Goal: Task Accomplishment & Management: Complete application form

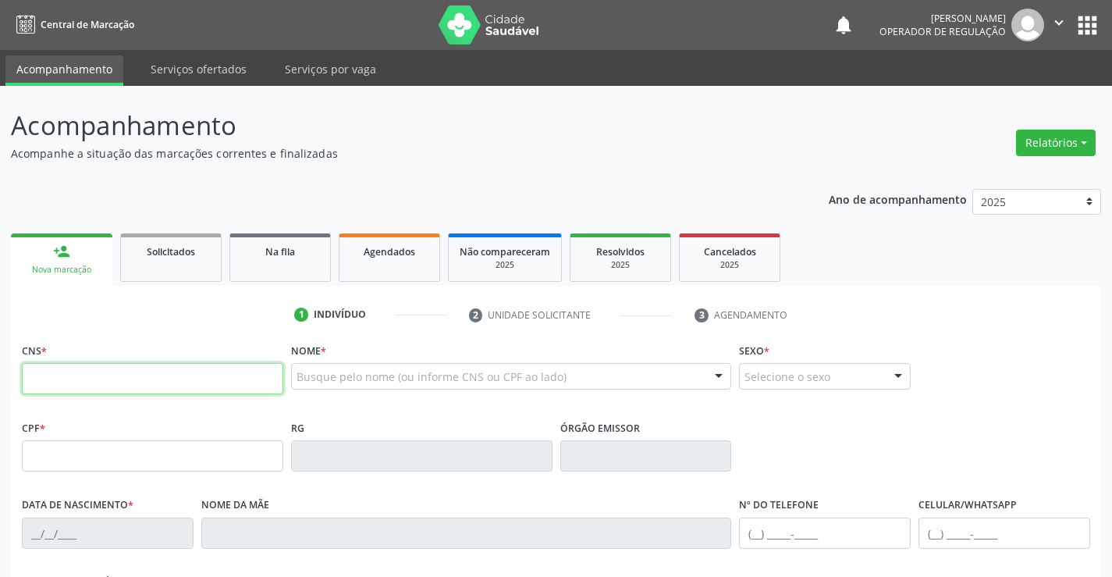
click at [112, 387] on input "text" at bounding box center [153, 378] width 262 height 31
type input "706 2025 7316 3867"
type input "2088493948"
type input "3[DATE]"
type input "[PHONE_NUMBER]"
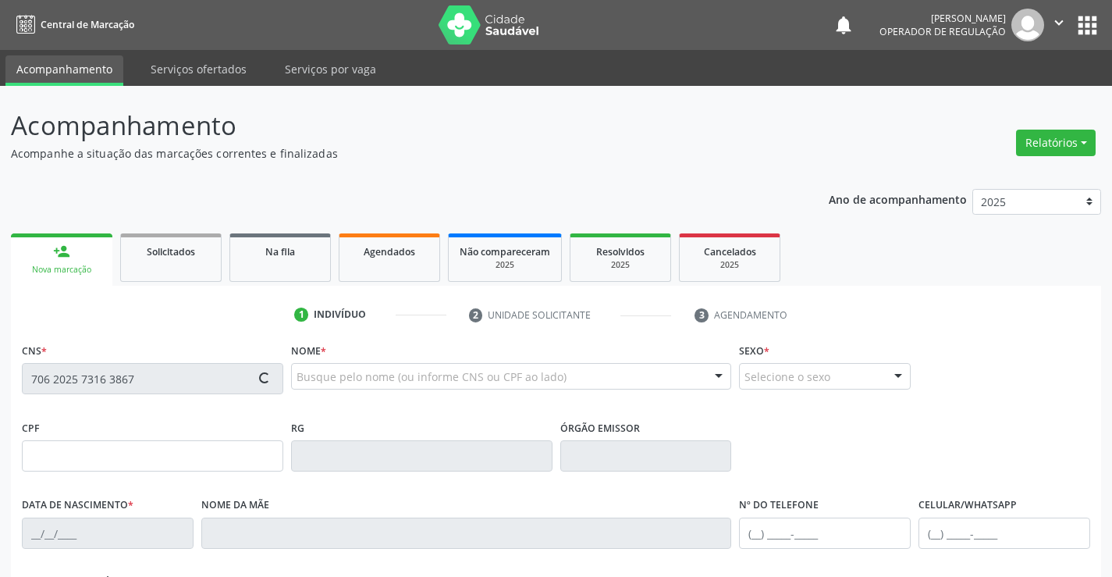
type input "S/N"
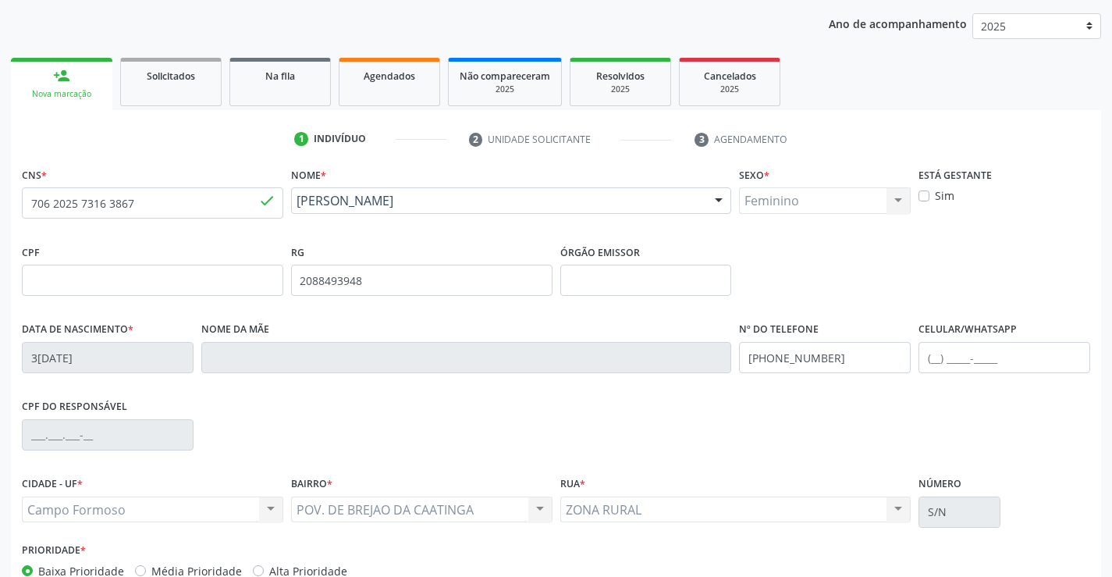
scroll to position [269, 0]
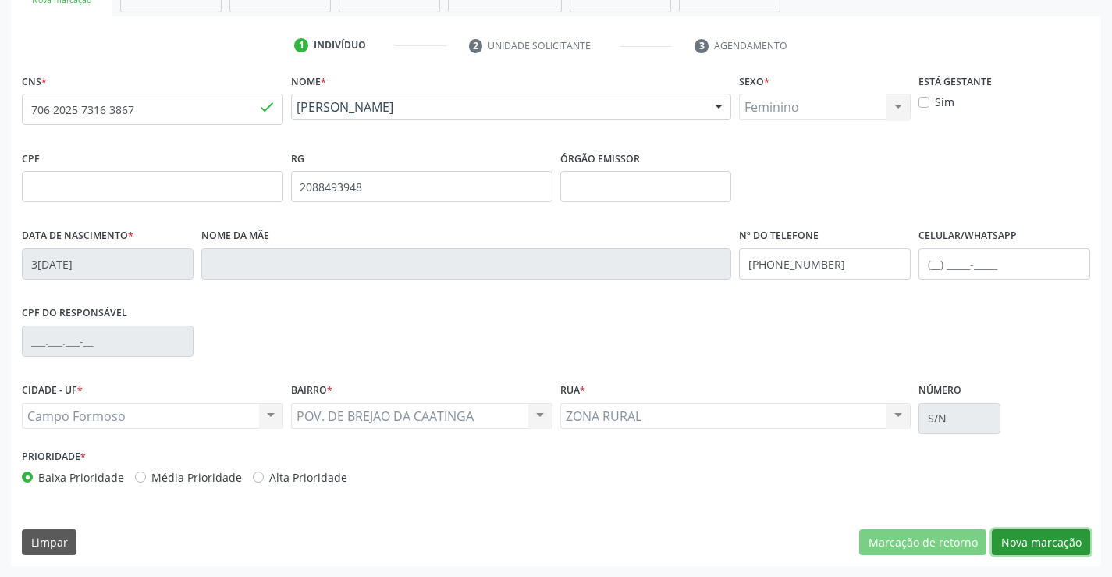
click at [1038, 538] on button "Nova marcação" at bounding box center [1041, 542] width 98 height 27
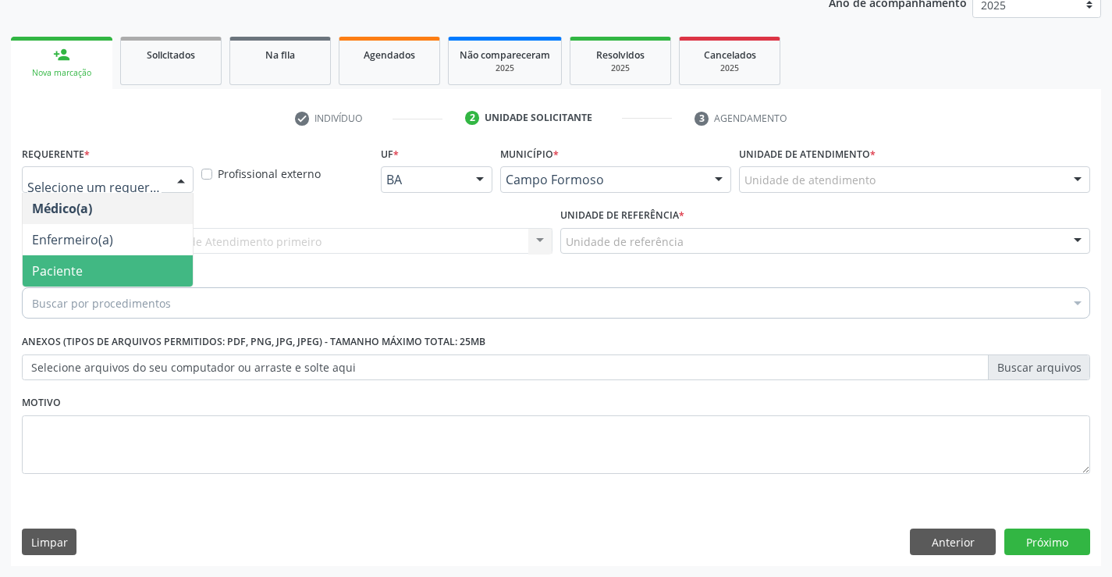
click at [80, 269] on span "Paciente" at bounding box center [57, 270] width 51 height 17
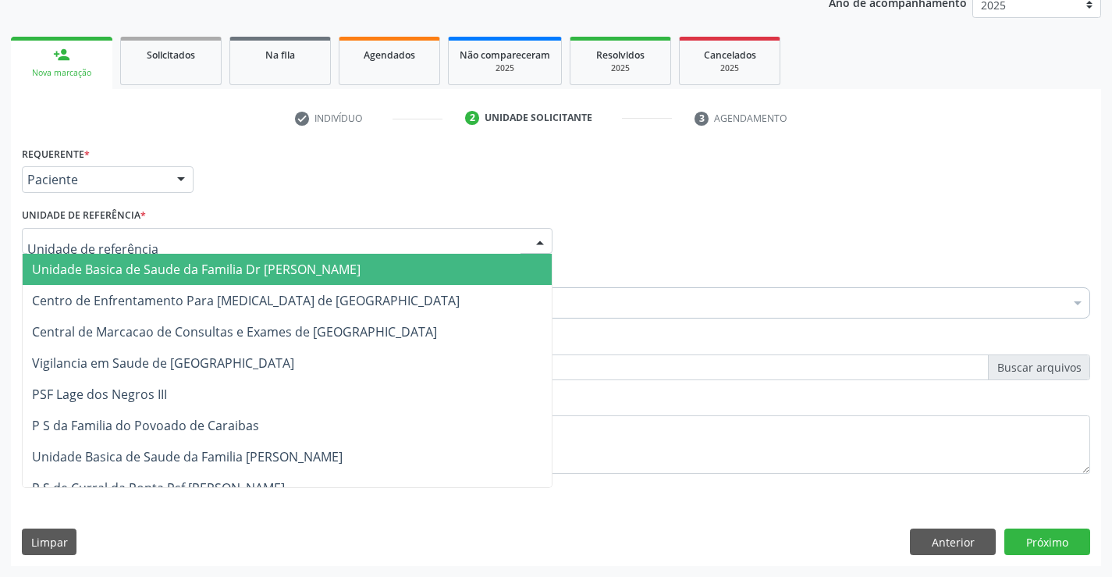
click at [111, 270] on span "Unidade Basica de Saude da Familia Dr [PERSON_NAME]" at bounding box center [196, 269] width 329 height 17
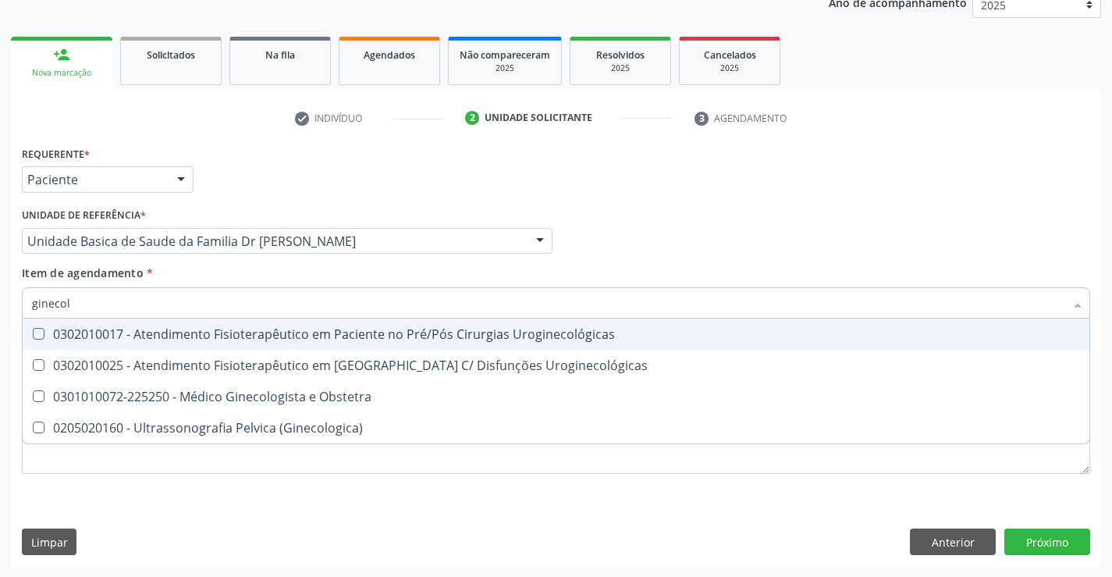
type input "ginecolo"
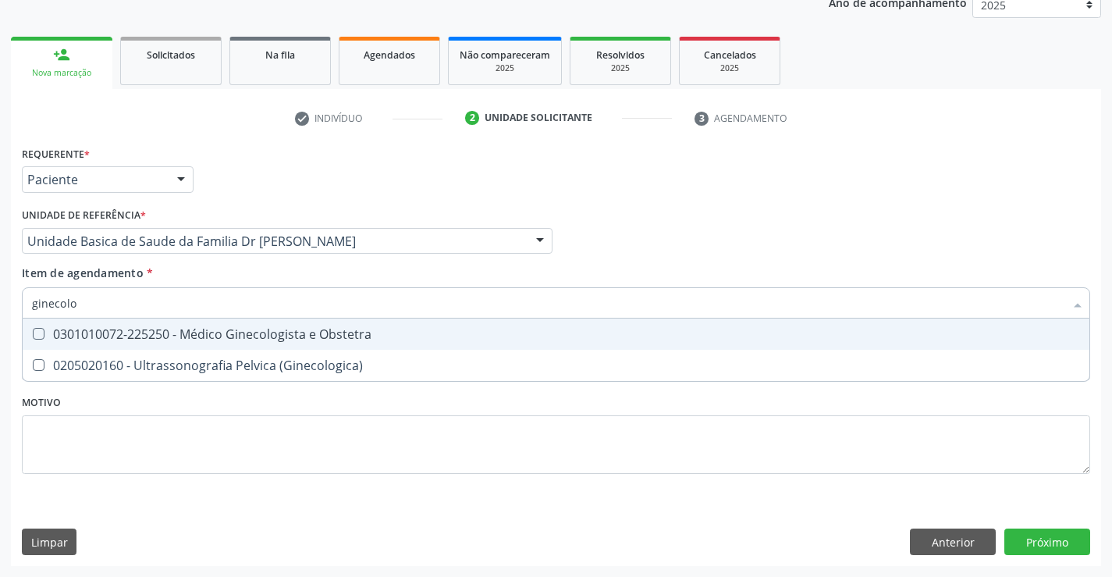
click at [246, 336] on div "0301010072-225250 - Médico Ginecologista e Obstetra" at bounding box center [556, 334] width 1048 height 12
checkbox Obstetra "true"
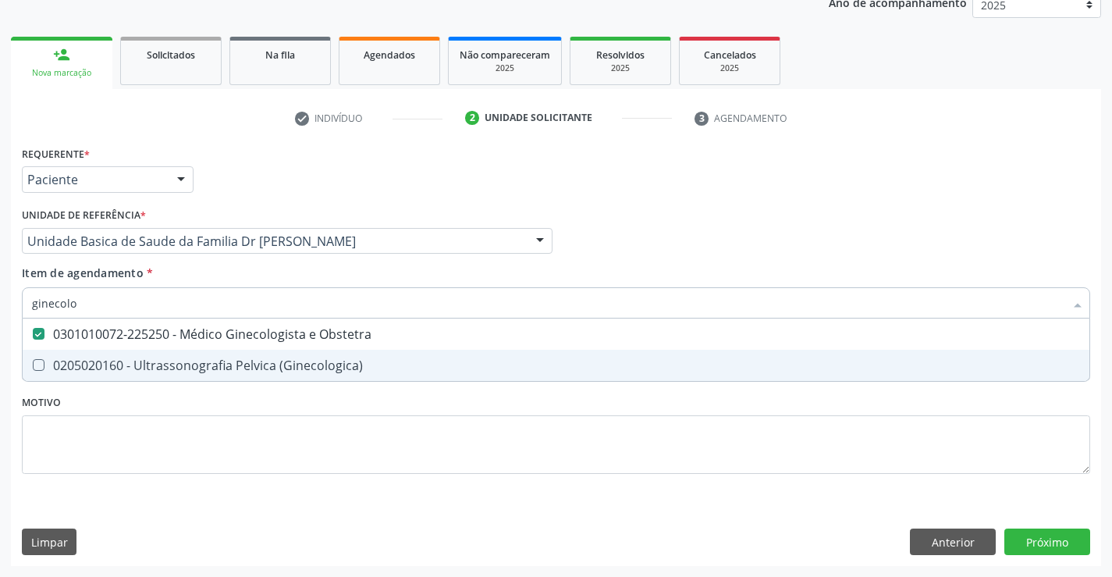
type input "ginecolo"
click at [189, 410] on div "Requerente * Paciente Médico(a) Enfermeiro(a) Paciente Nenhum resultado encontr…" at bounding box center [556, 319] width 1069 height 354
checkbox \(Ginecologica\) "true"
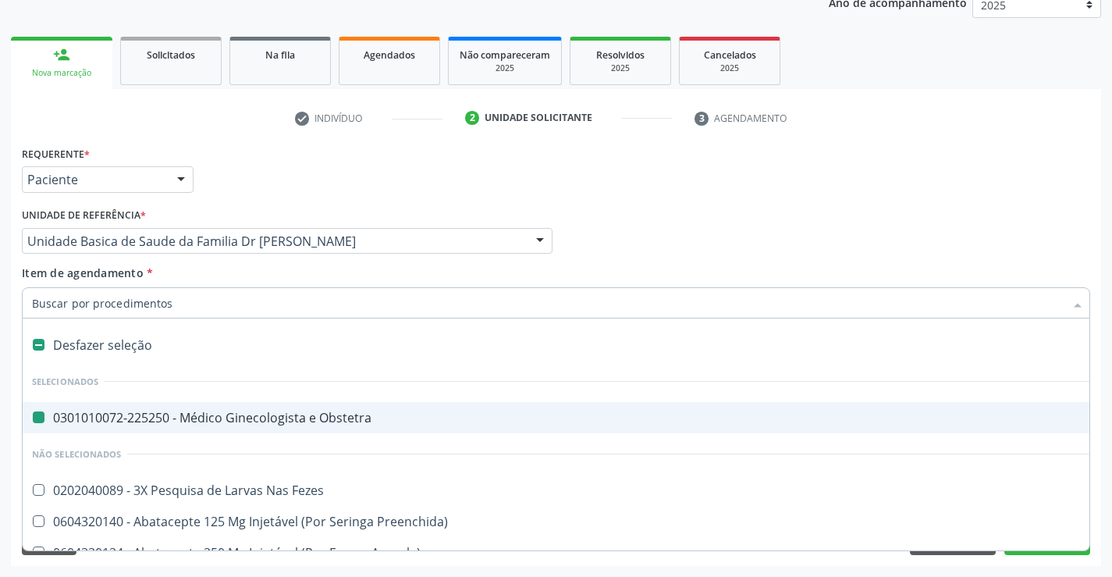
type input "u"
checkbox Obstetra "false"
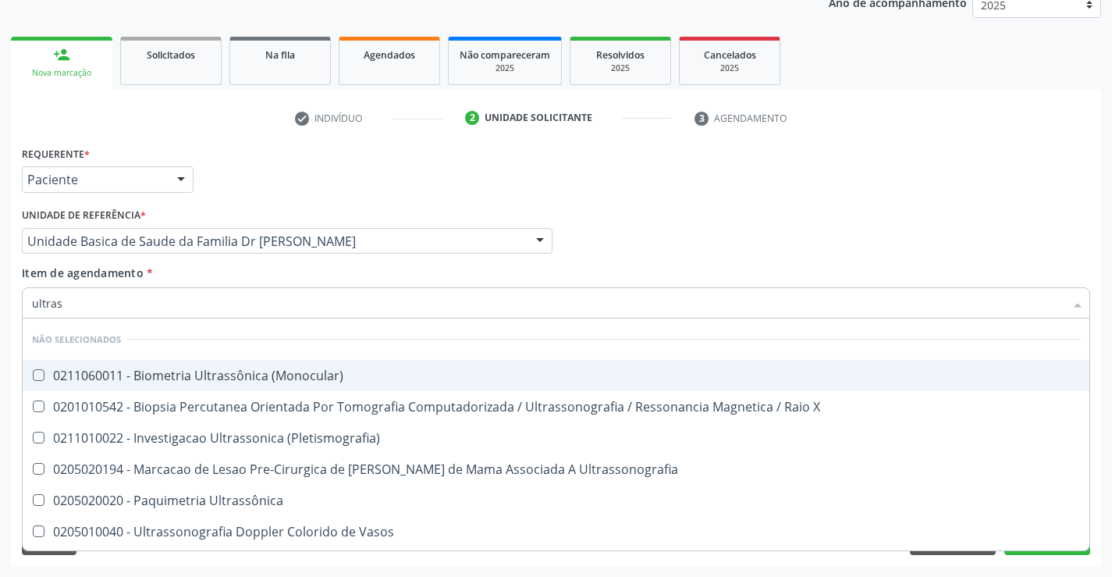
type input "ultrass"
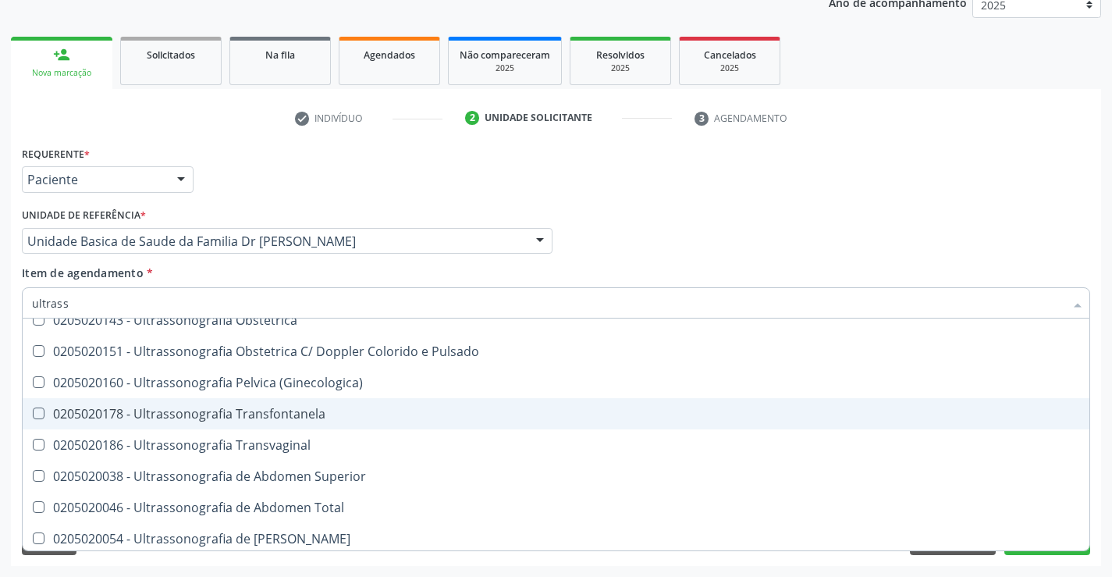
scroll to position [390, 0]
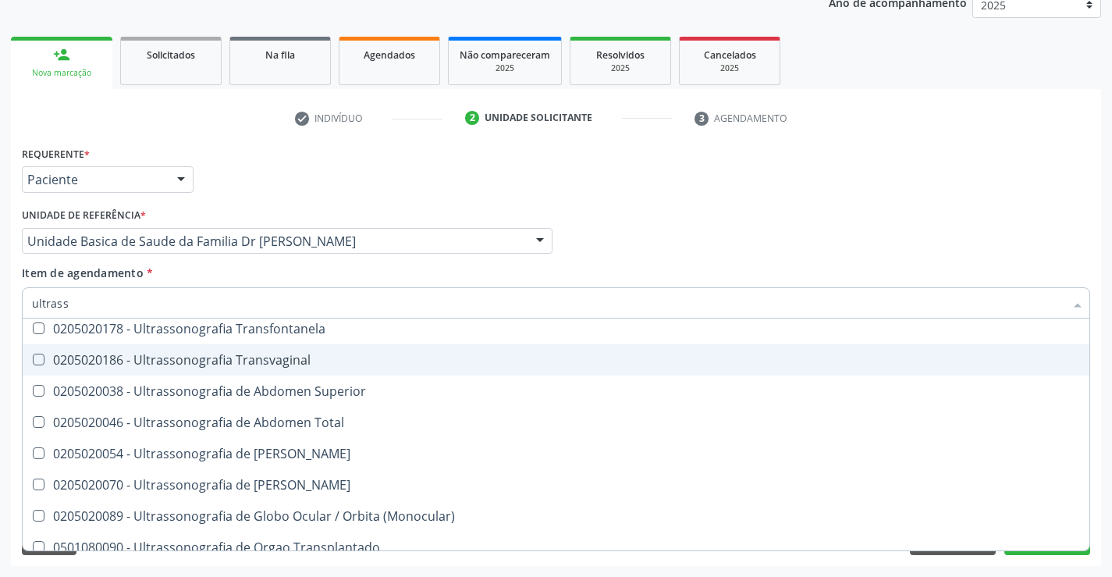
click at [333, 362] on div "0205020186 - Ultrassonografia Transvaginal" at bounding box center [556, 360] width 1048 height 12
checkbox Transvaginal "true"
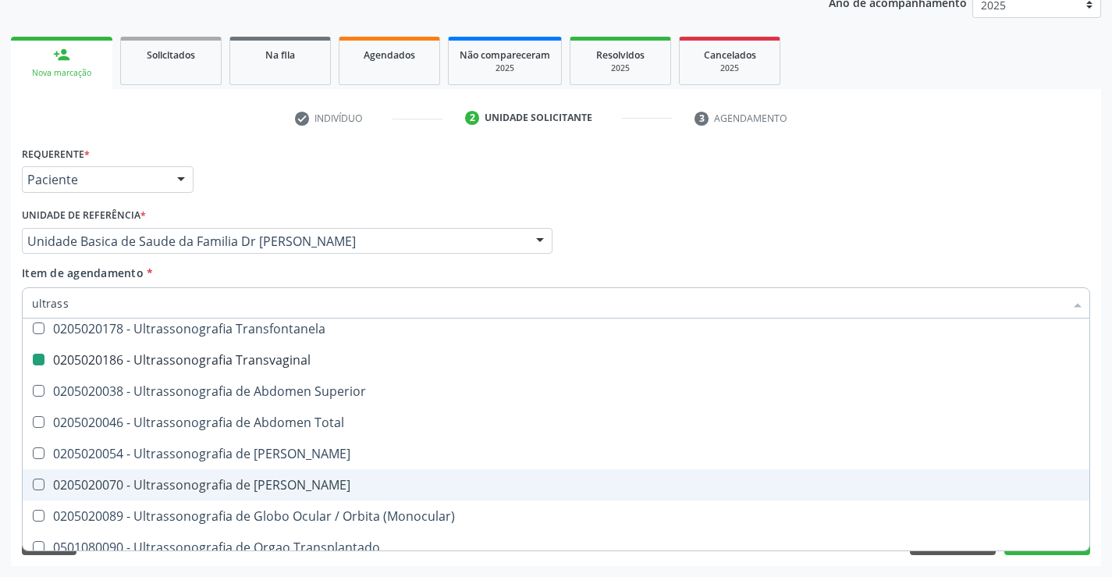
click at [1107, 443] on div "Acompanhamento Acompanhe a situação das marcações correntes e finalizadas Relat…" at bounding box center [556, 233] width 1112 height 688
checkbox \(Monocular\) "true"
checkbox Transvaginal "false"
checkbox X "true"
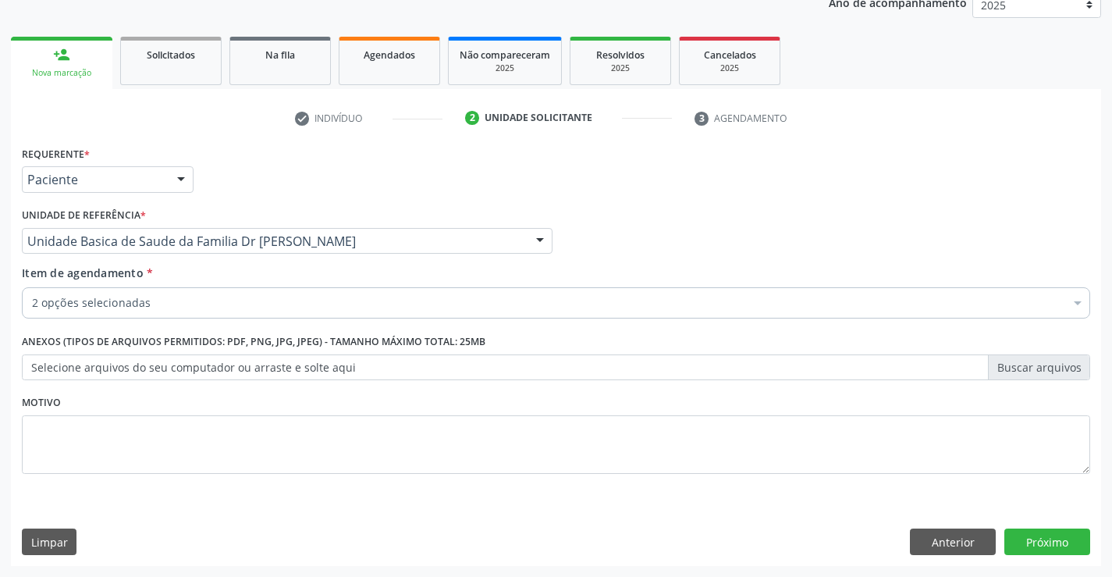
scroll to position [0, 0]
click at [1041, 542] on button "Próximo" at bounding box center [1048, 542] width 86 height 27
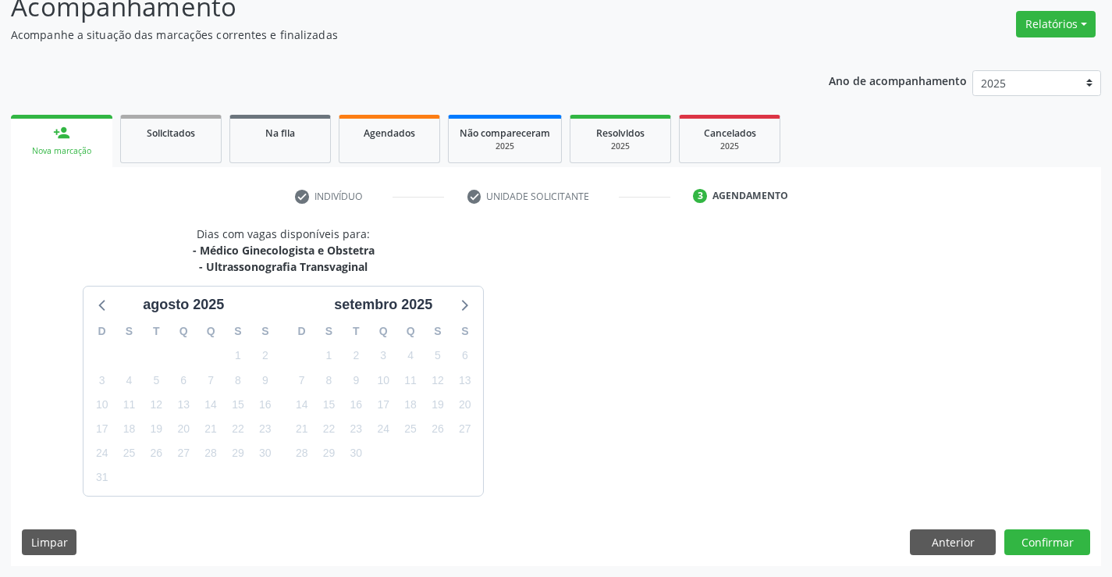
scroll to position [165, 0]
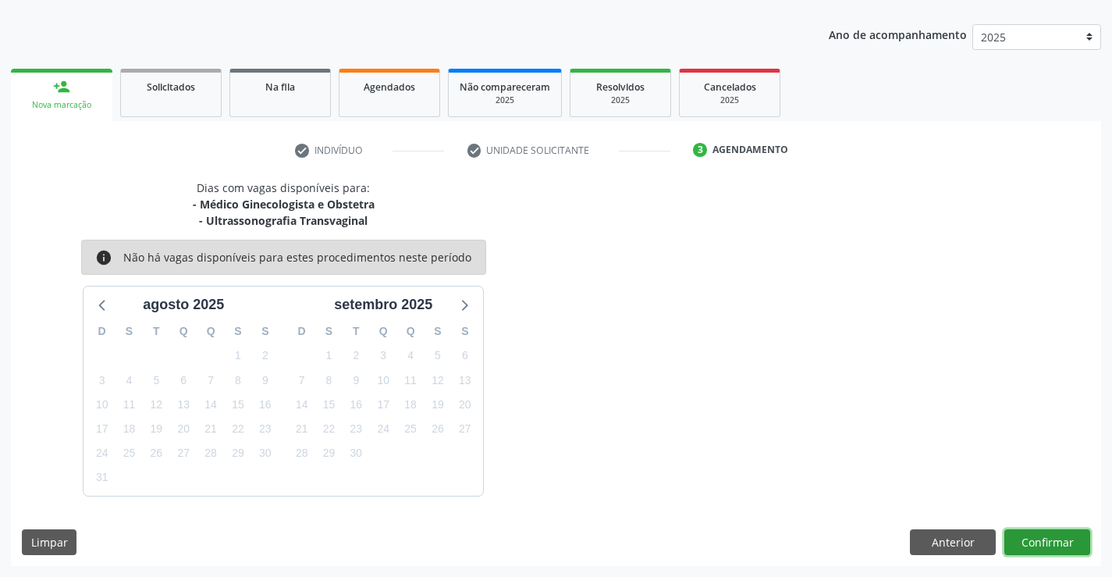
click at [1034, 537] on button "Confirmar" at bounding box center [1048, 542] width 86 height 27
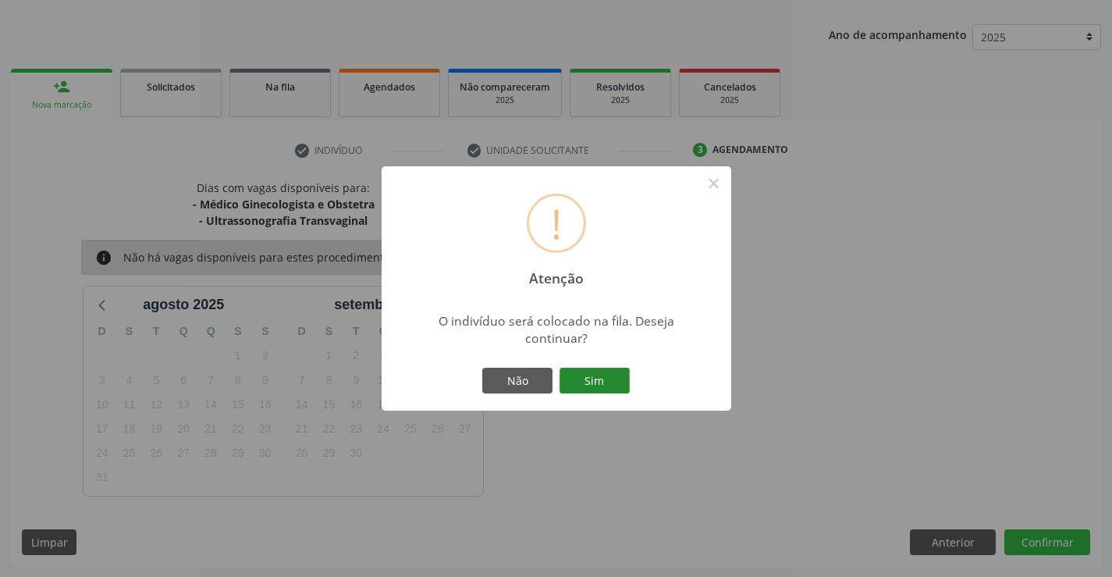
click at [581, 378] on button "Sim" at bounding box center [595, 381] width 70 height 27
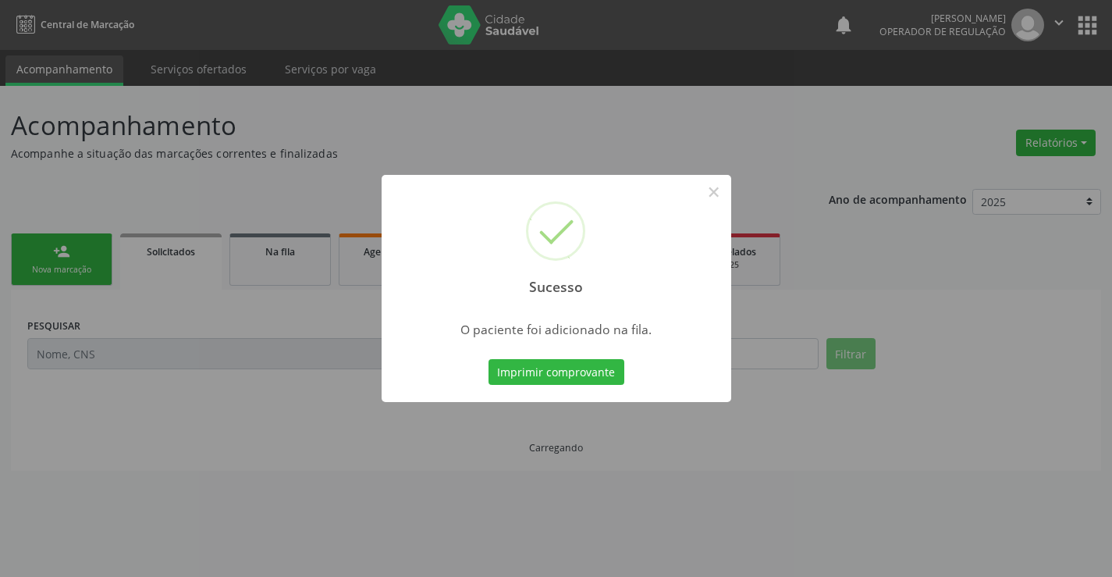
scroll to position [0, 0]
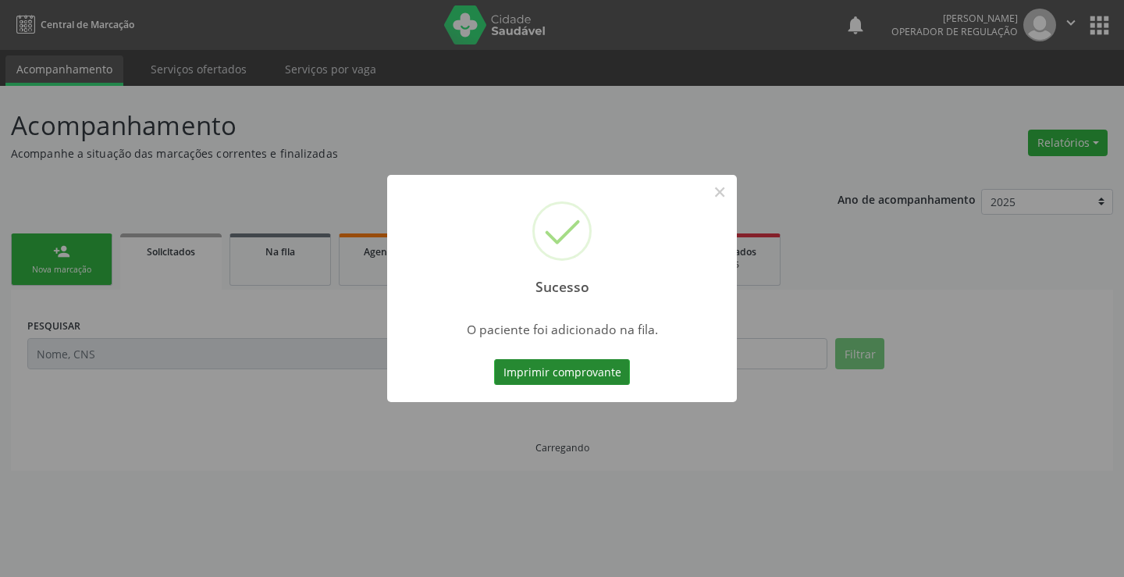
click at [581, 373] on button "Imprimir comprovante" at bounding box center [562, 372] width 136 height 27
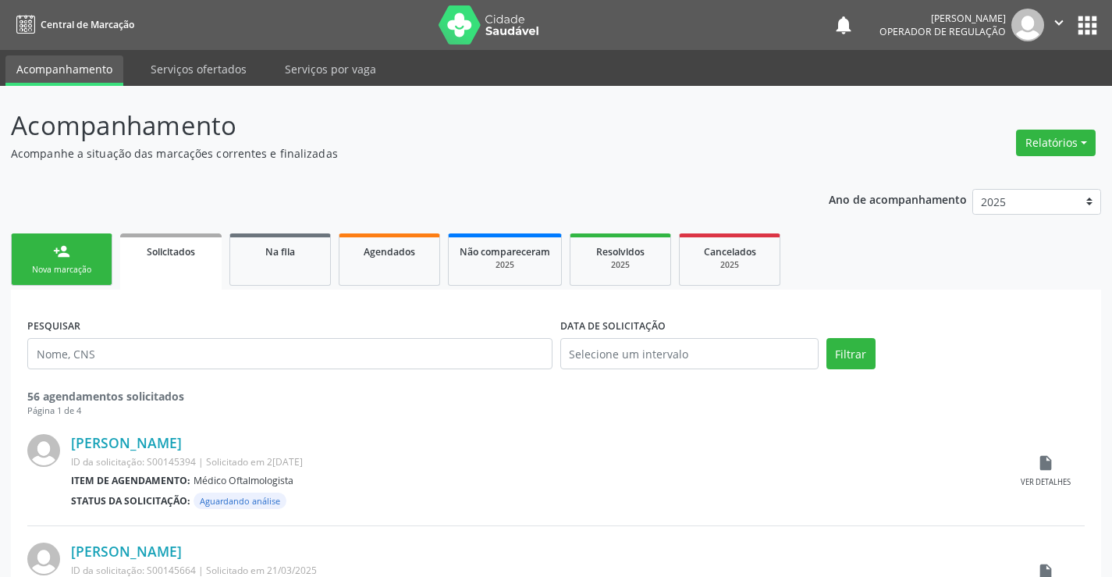
click at [73, 258] on link "person_add Nova marcação" at bounding box center [61, 259] width 101 height 52
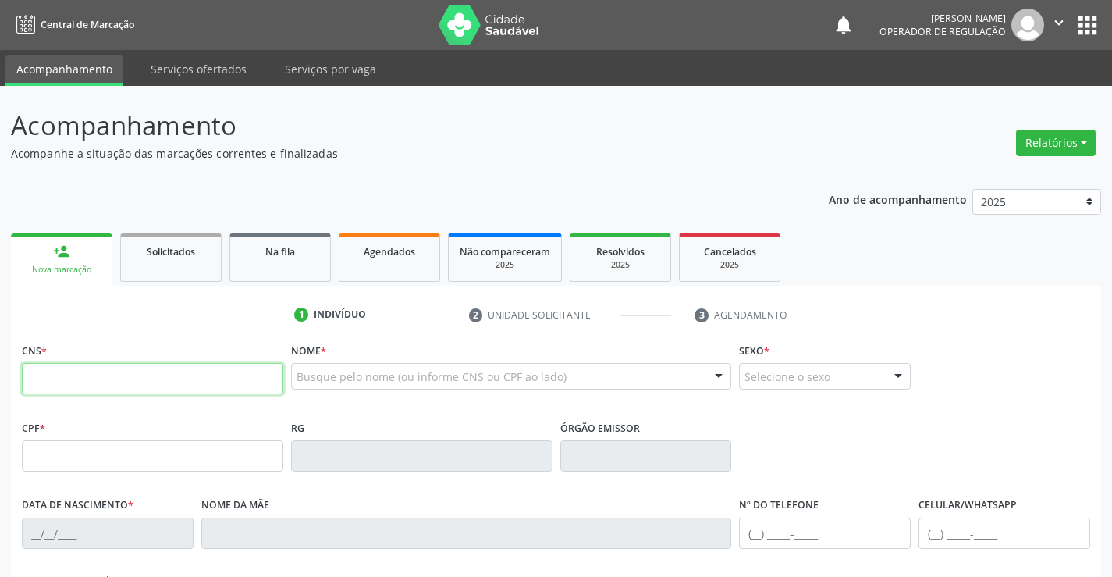
click at [101, 380] on input "text" at bounding box center [153, 378] width 262 height 31
click at [101, 386] on input "text" at bounding box center [153, 378] width 262 height 31
type input "706 4001 8428 2586"
type input "008215270"
type input "02/03/2022"
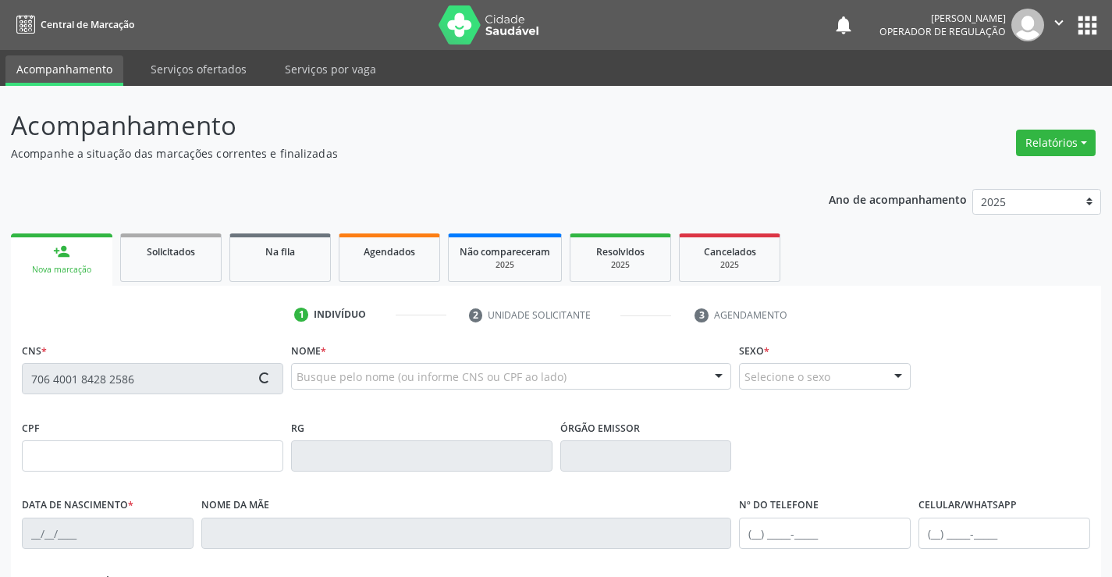
type input "(74) 99198-7464"
type input "128.072.395-52"
type input "123"
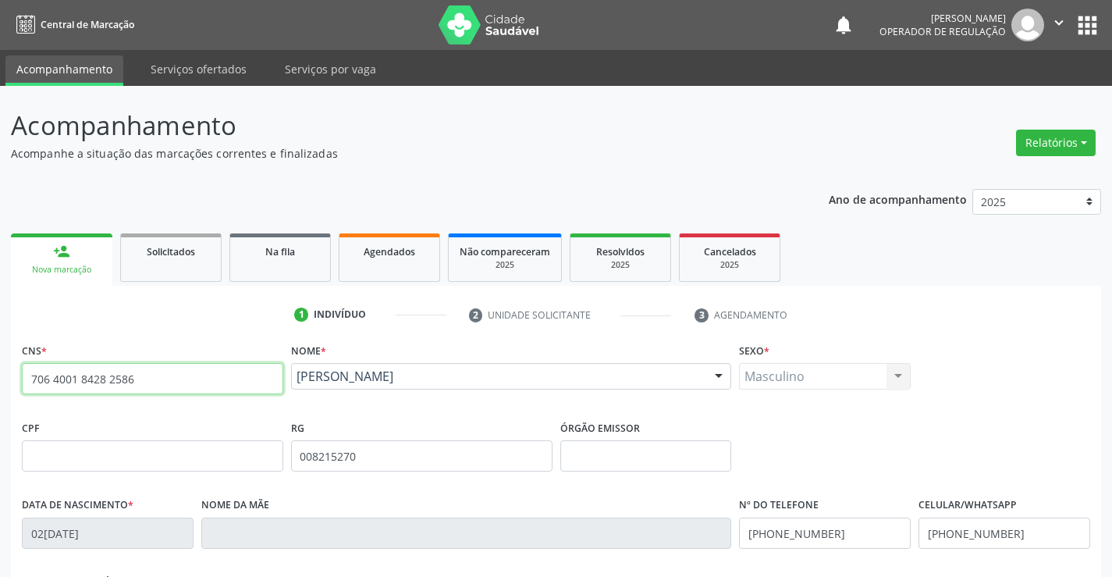
drag, startPoint x: 33, startPoint y: 378, endPoint x: 162, endPoint y: 386, distance: 129.1
click at [162, 386] on input "706 4001 8428 2586" at bounding box center [153, 378] width 262 height 31
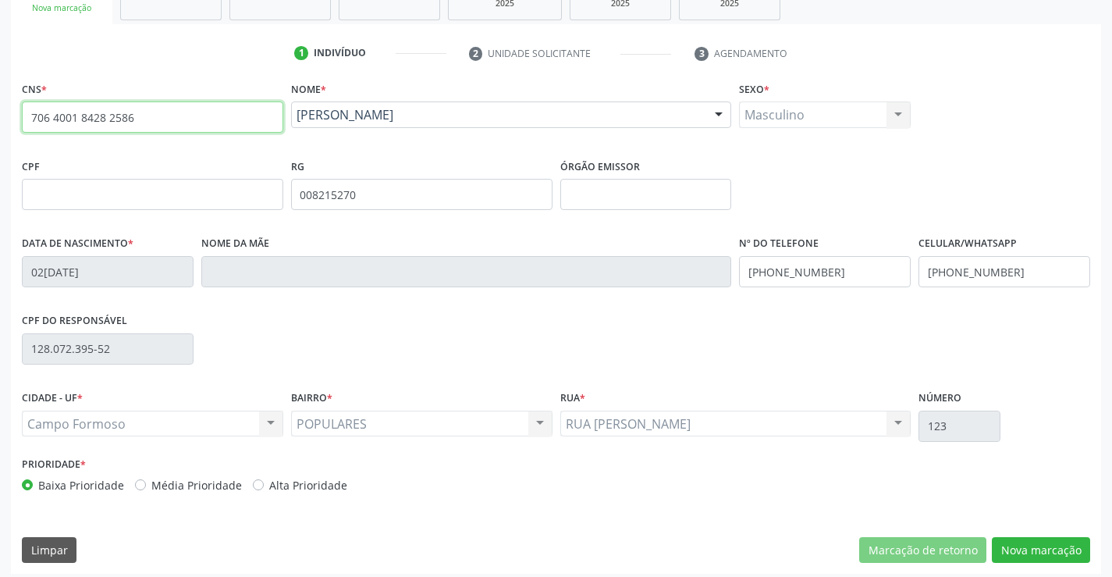
scroll to position [269, 0]
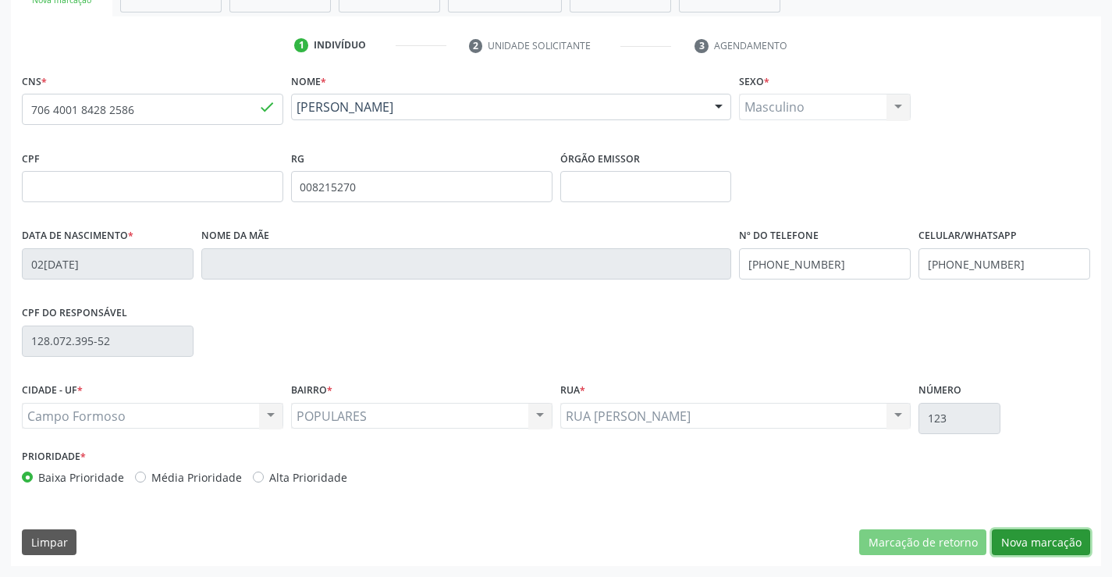
click at [1042, 539] on button "Nova marcação" at bounding box center [1041, 542] width 98 height 27
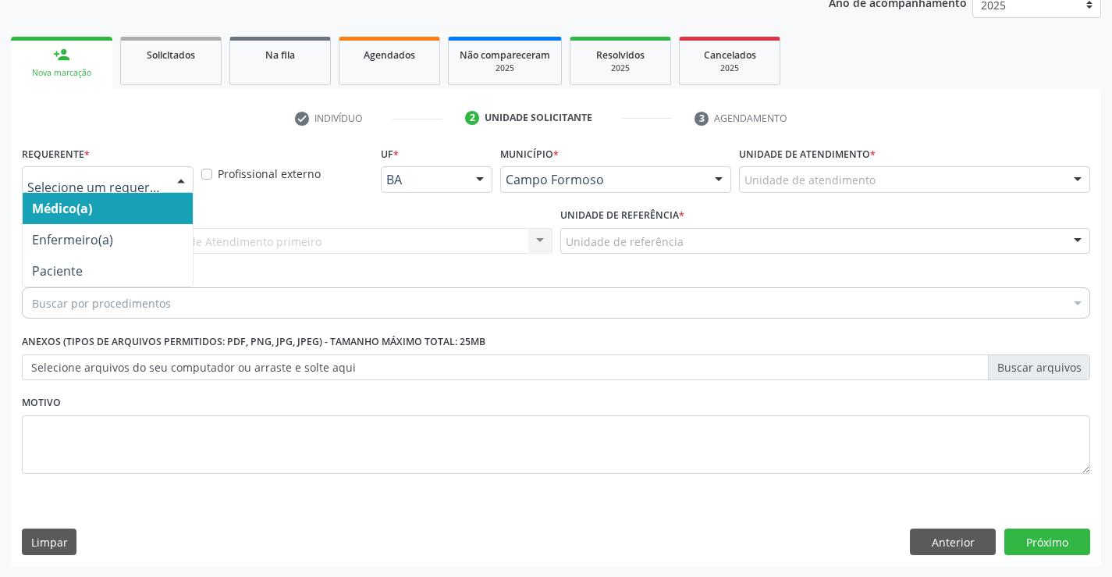
click at [74, 169] on div at bounding box center [108, 179] width 172 height 27
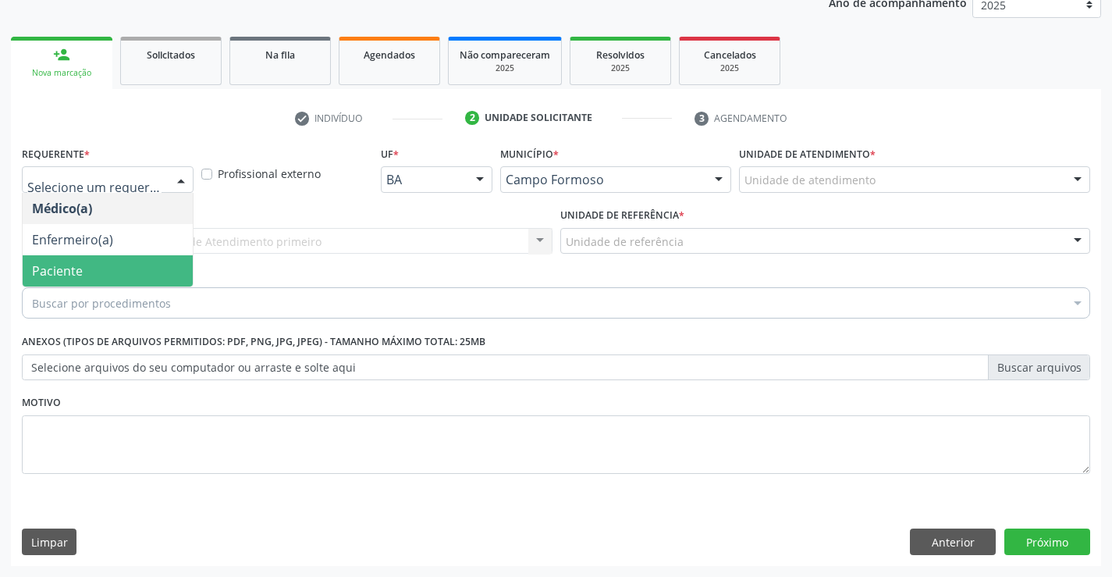
click at [78, 269] on span "Paciente" at bounding box center [57, 270] width 51 height 17
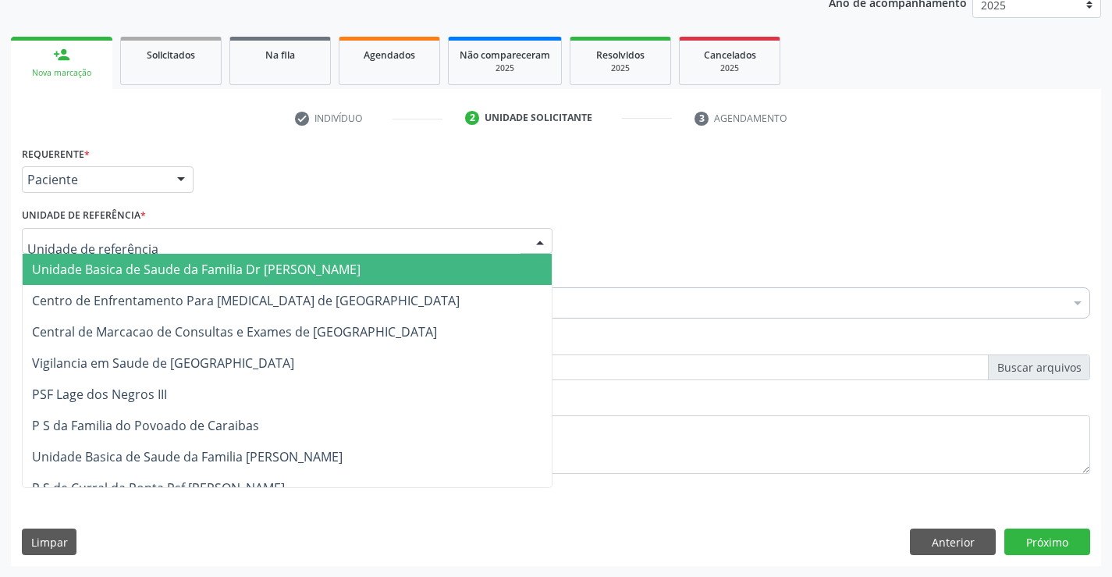
click at [116, 269] on span "Unidade Basica de Saude da Familia Dr [PERSON_NAME]" at bounding box center [196, 269] width 329 height 17
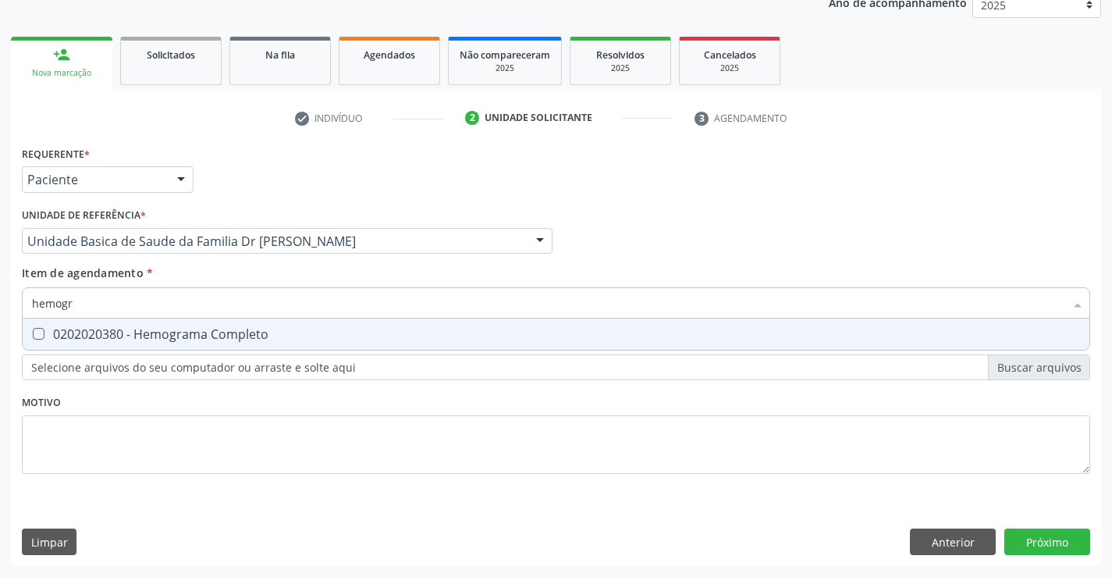
type input "hemogra"
click at [137, 337] on div "0202020380 - Hemograma Completo" at bounding box center [556, 334] width 1048 height 12
checkbox Completo "true"
type input "hemogra"
click at [138, 395] on div "Requerente * Paciente Médico(a) Enfermeiro(a) Paciente Nenhum resultado encontr…" at bounding box center [556, 319] width 1069 height 354
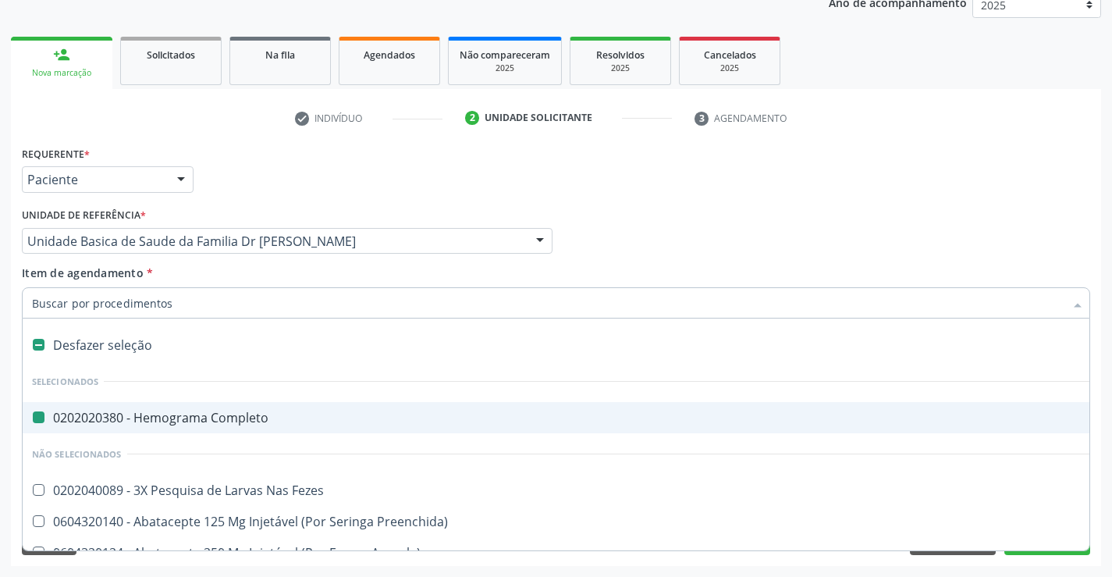
type input "u"
checkbox Completo "false"
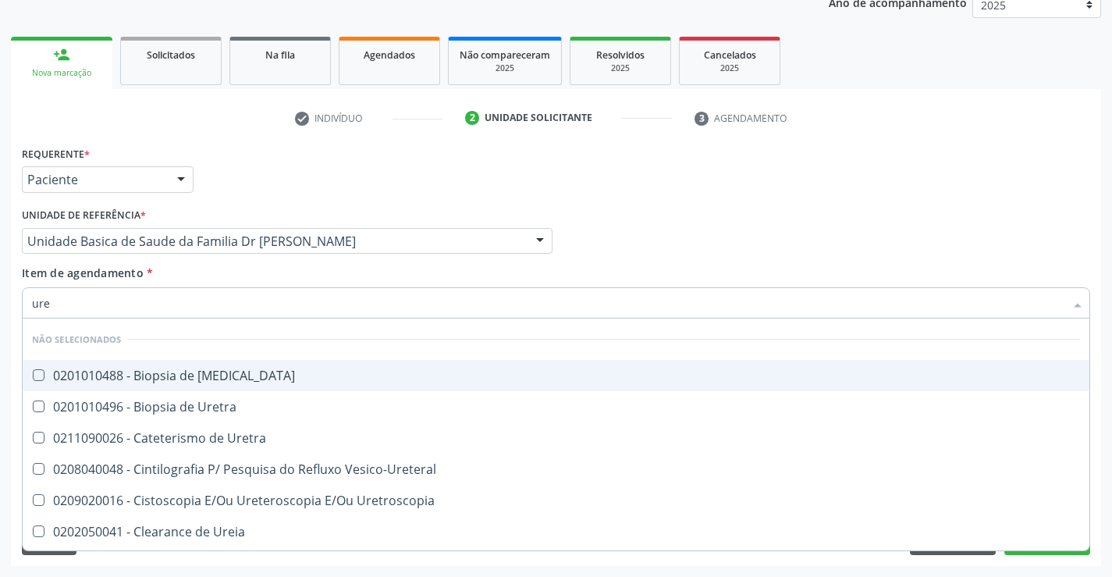
type input "urei"
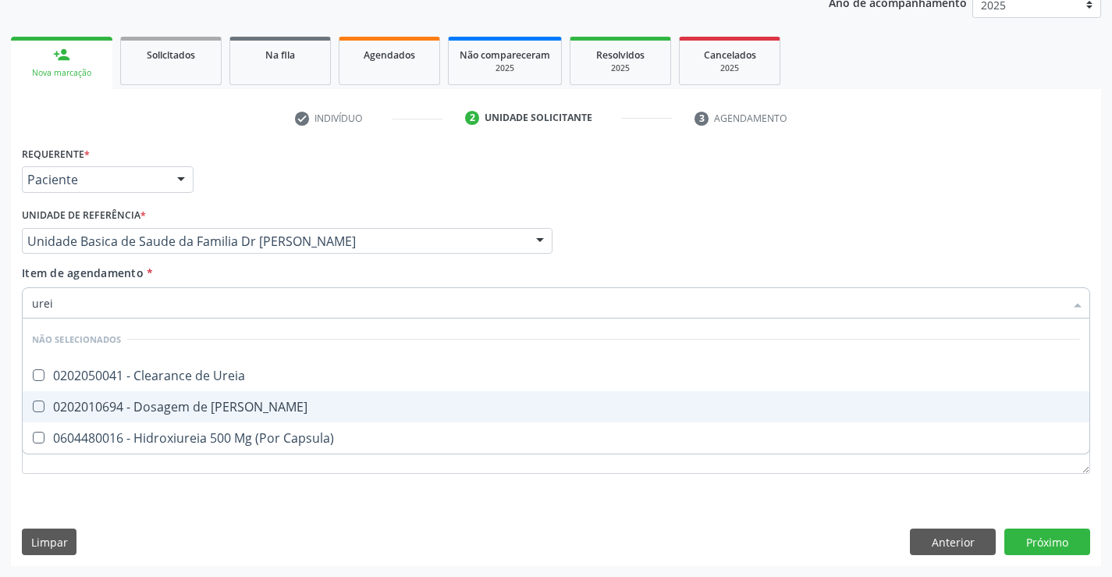
click at [202, 408] on div "0202010694 - Dosagem de [PERSON_NAME]" at bounding box center [556, 406] width 1048 height 12
checkbox Ureia "true"
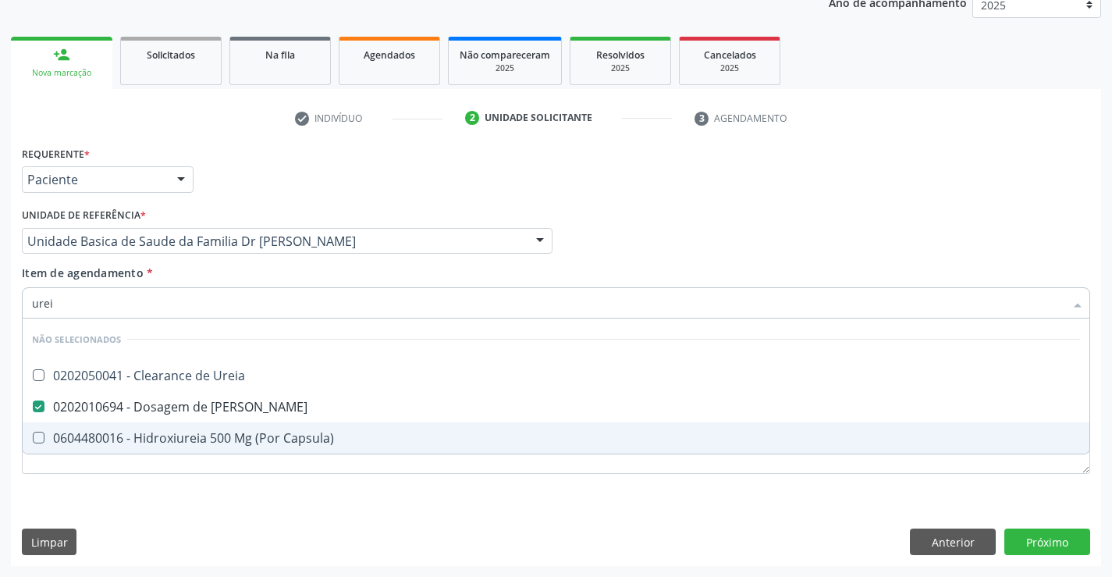
click at [201, 496] on div "Requerente * Paciente Médico(a) Enfermeiro(a) Paciente Nenhum resultado encontr…" at bounding box center [556, 319] width 1069 height 354
checkbox Ureia "true"
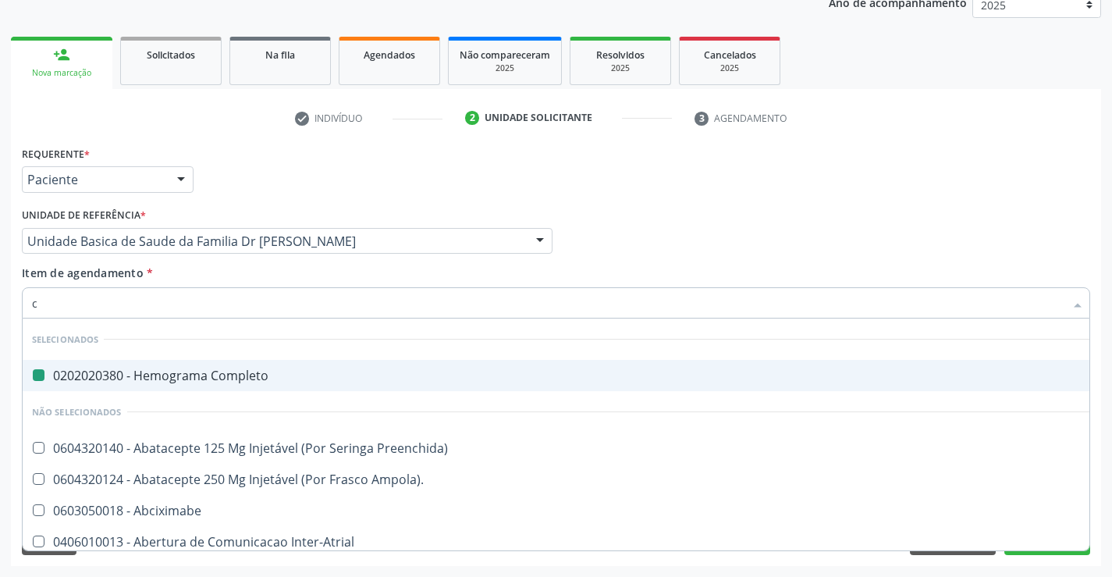
type input "cr"
checkbox Completo "false"
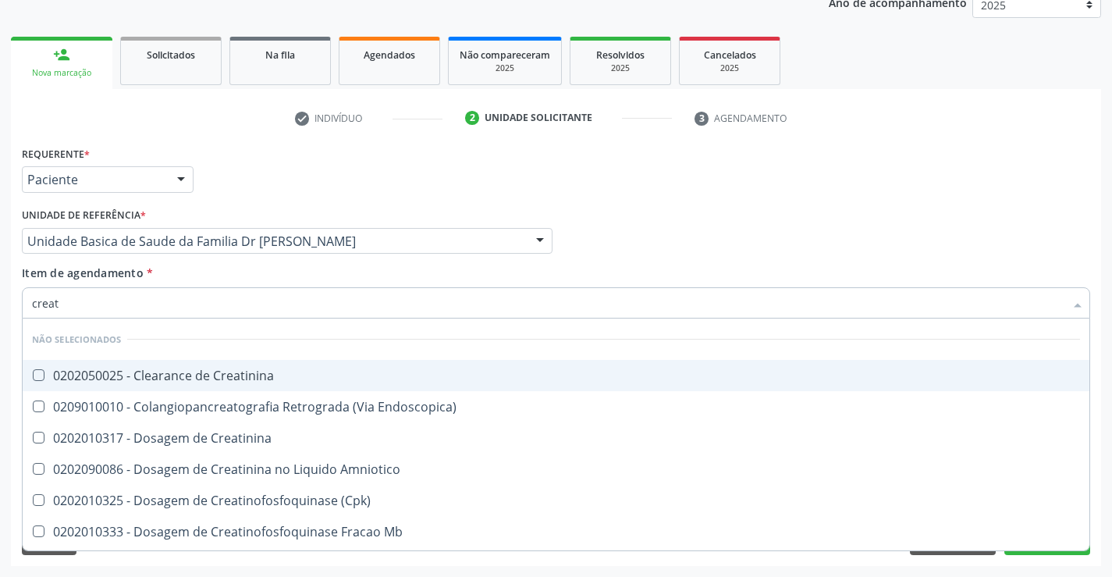
type input "creati"
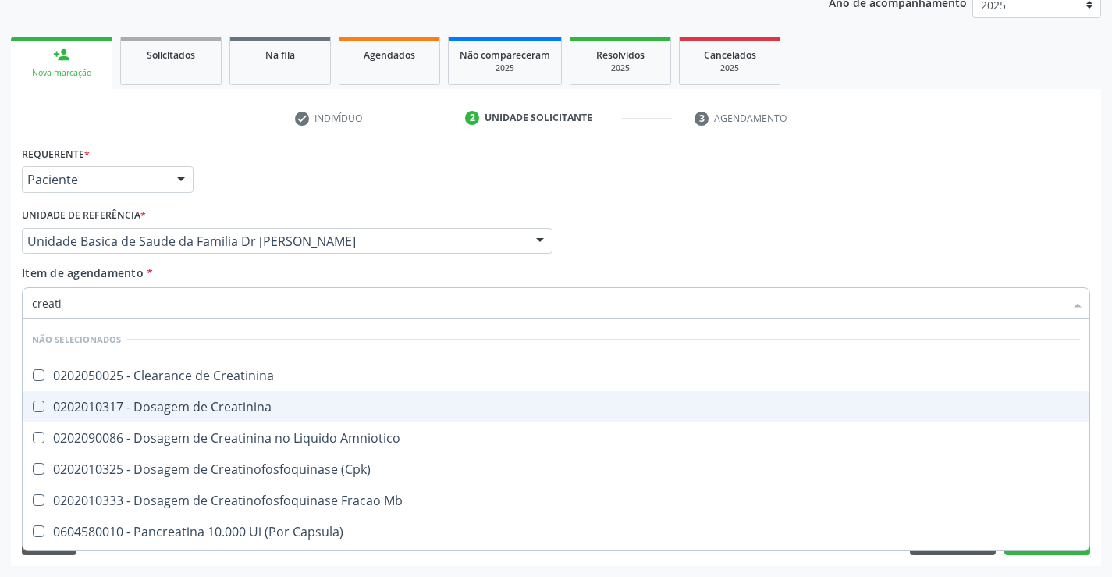
click at [186, 409] on div "0202010317 - Dosagem de Creatinina" at bounding box center [556, 406] width 1048 height 12
checkbox Creatinina "true"
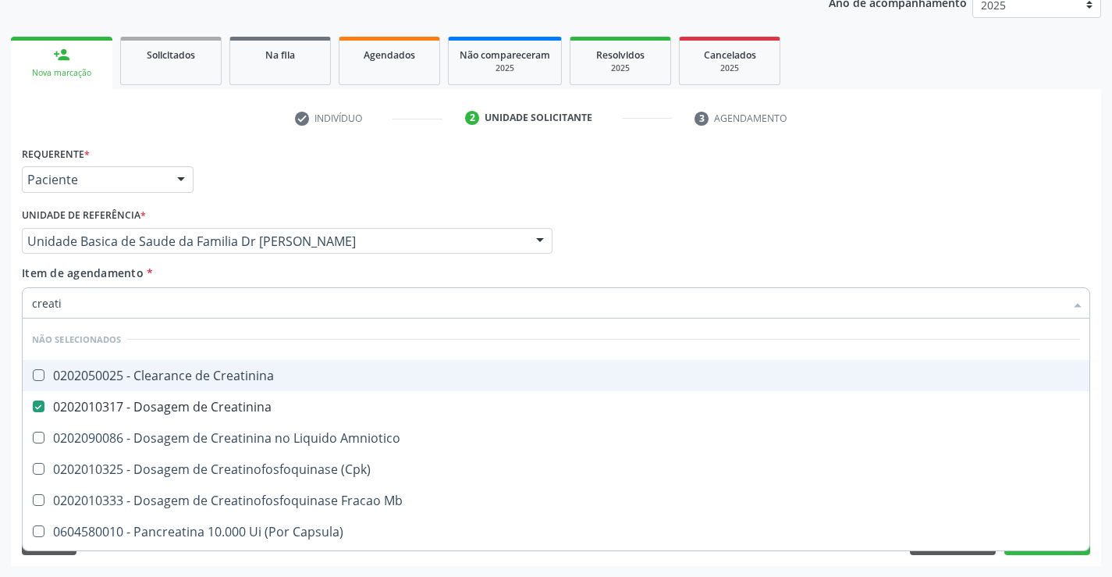
click at [159, 333] on li "Não selecionados" at bounding box center [556, 339] width 1067 height 41
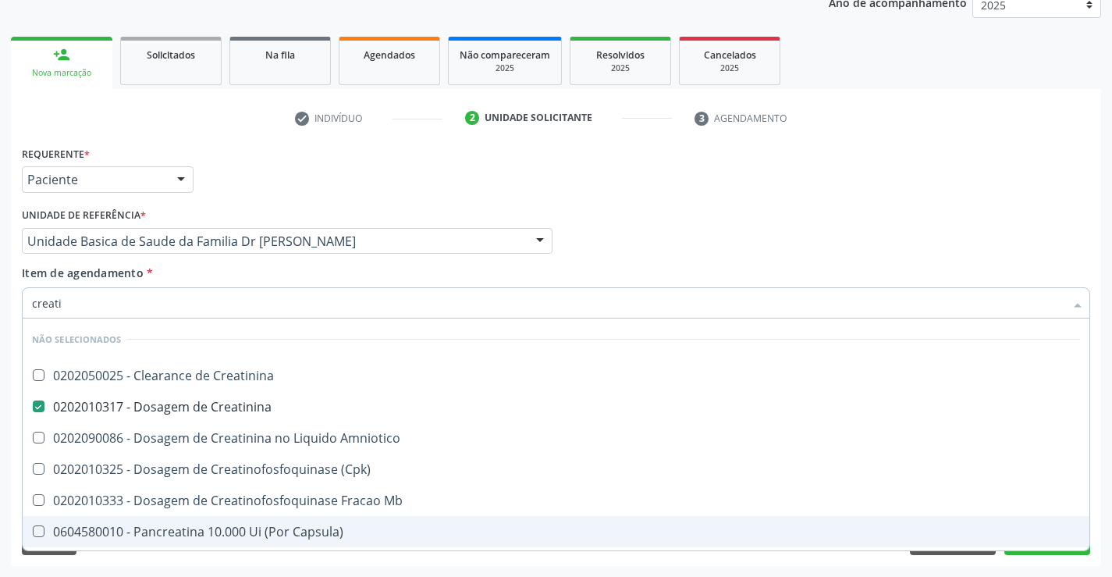
click at [133, 552] on div "Limpar Anterior Próximo" at bounding box center [556, 542] width 1069 height 27
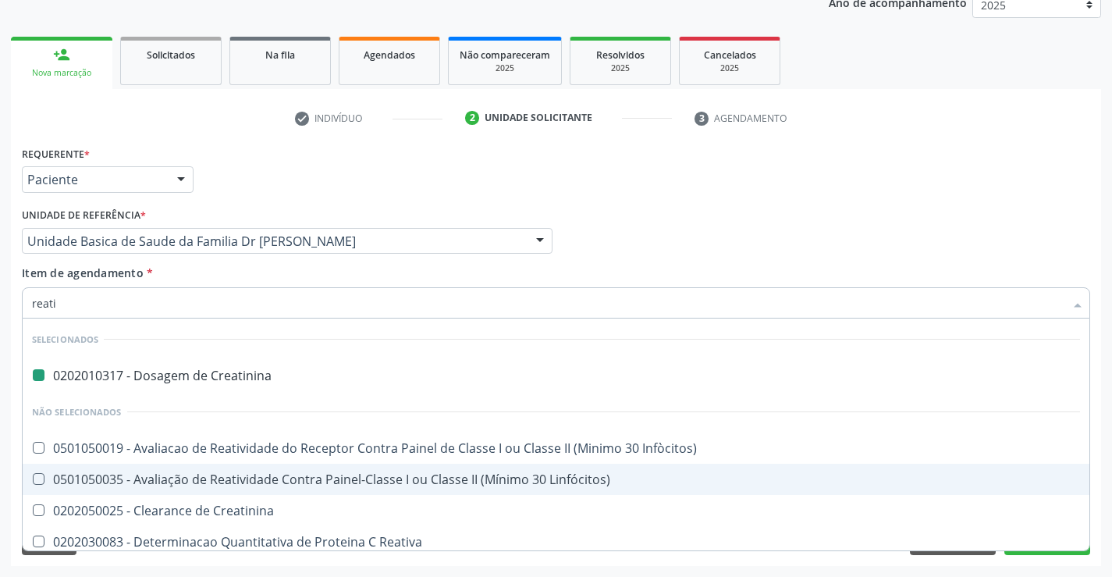
type input "reativ"
checkbox Creatinina "false"
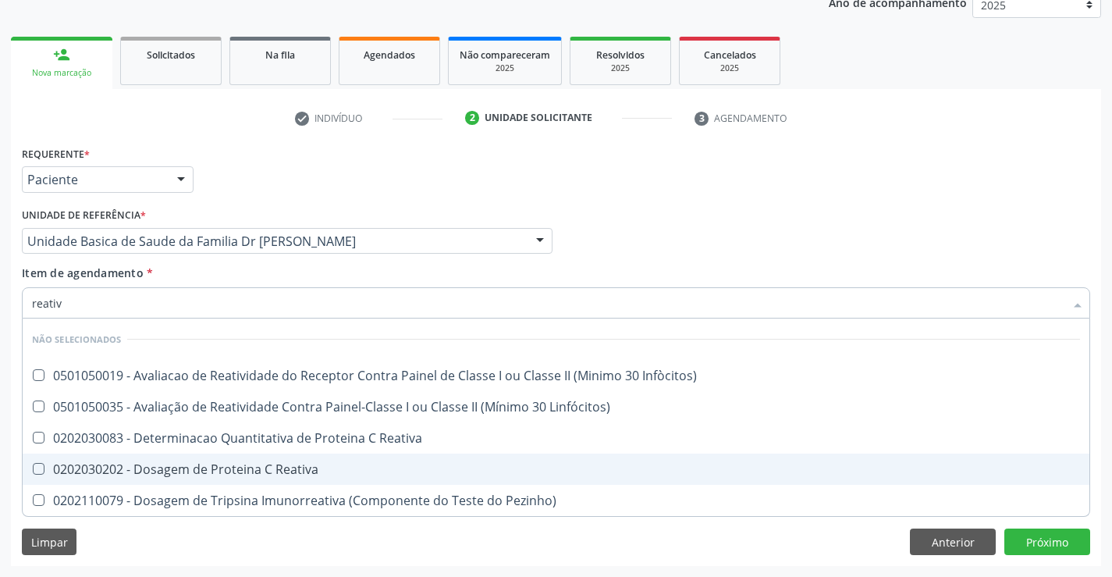
type input "reativa"
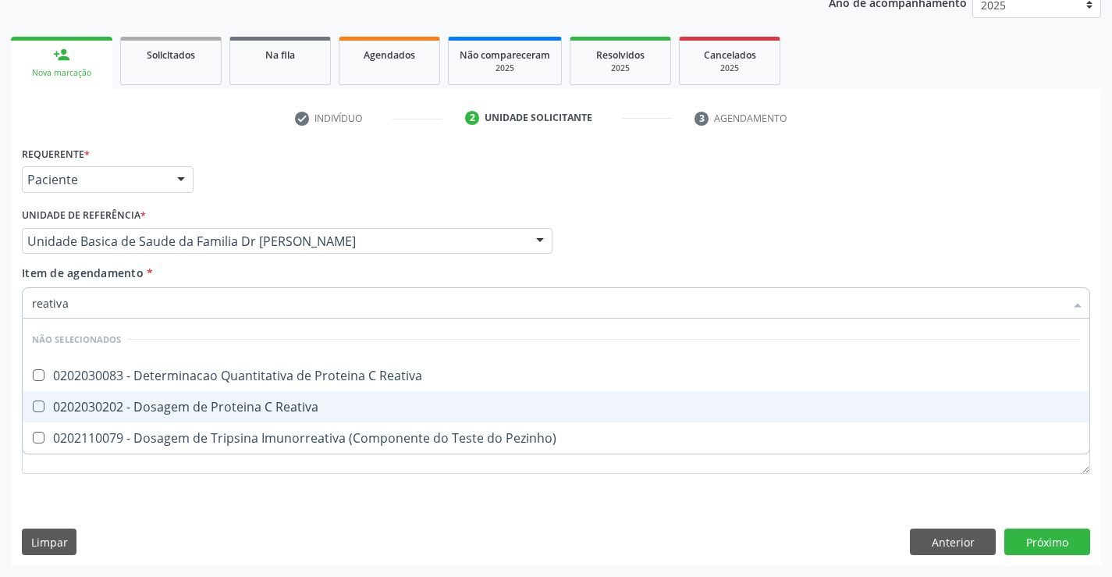
click at [201, 416] on span "0202030202 - Dosagem de Proteina C Reativa" at bounding box center [556, 406] width 1067 height 31
checkbox Reativa "true"
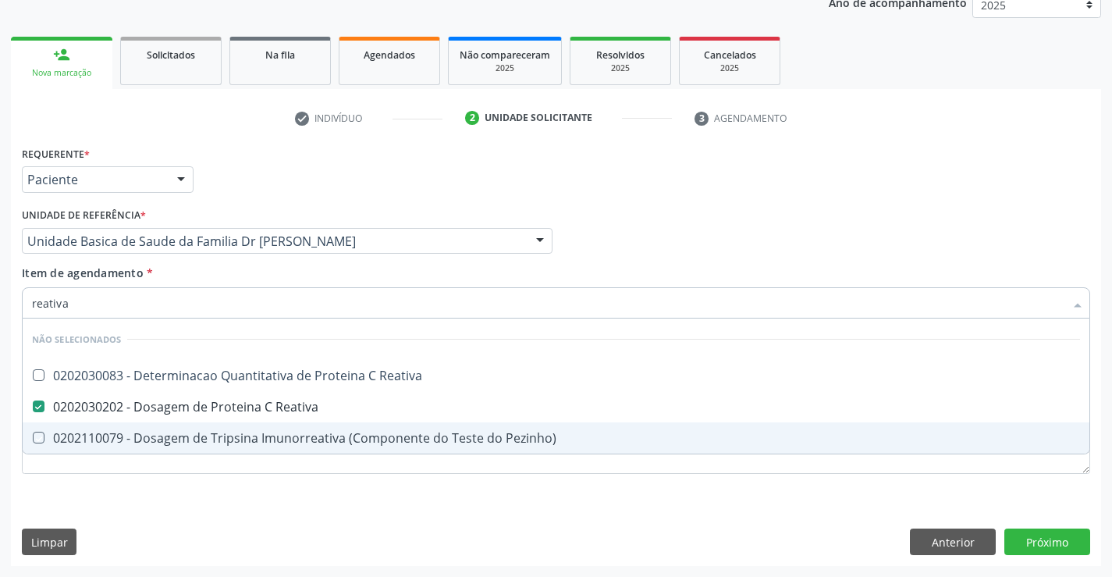
click at [148, 495] on div "Requerente * Paciente Médico(a) Enfermeiro(a) Paciente Nenhum resultado encontr…" at bounding box center [556, 319] width 1069 height 354
checkbox Reativa "true"
checkbox Pezinho\) "true"
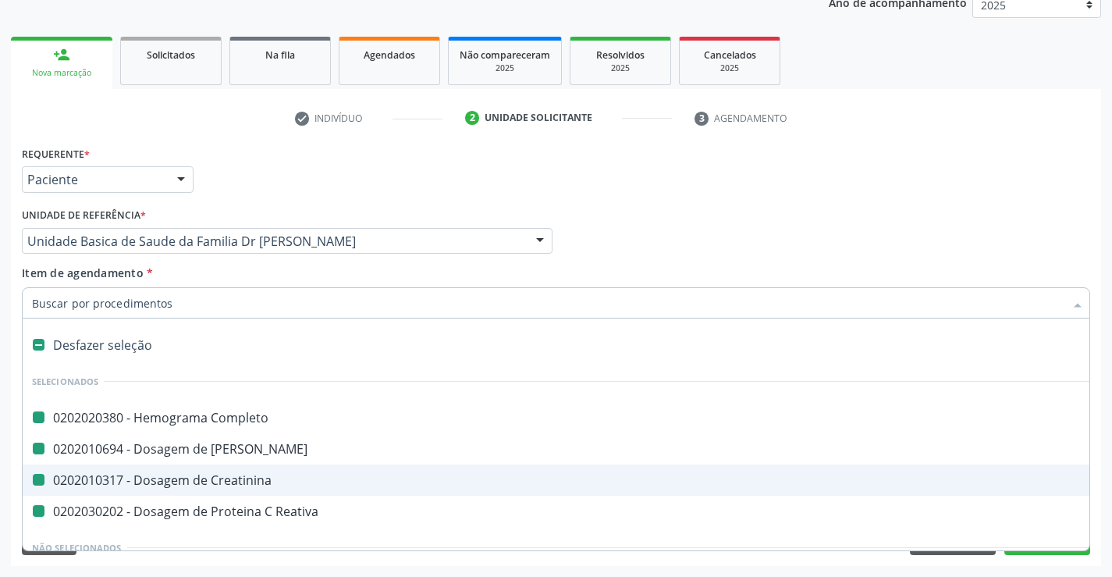
type input "f"
checkbox Completo "false"
checkbox Creatinina "false"
checkbox Ureia "false"
checkbox Reativa "false"
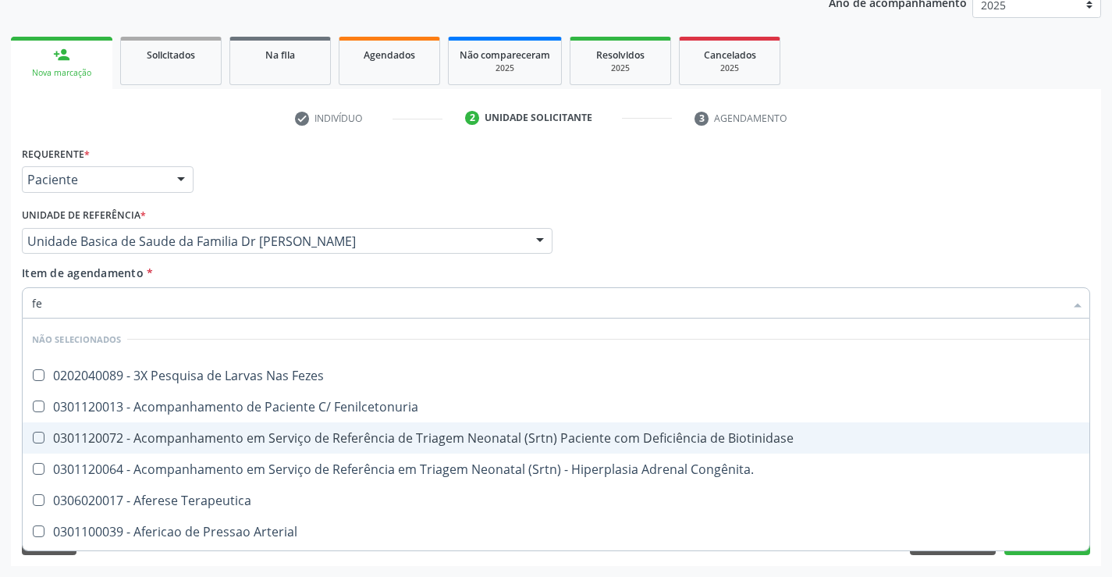
type input "fez"
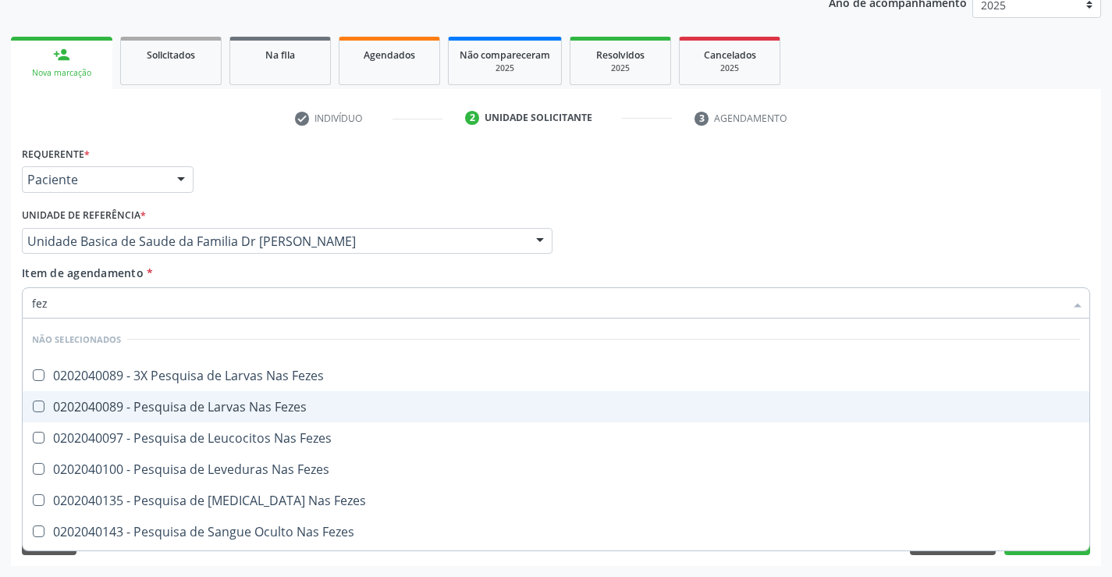
click at [181, 408] on div "0202040089 - Pesquisa de Larvas Nas Fezes" at bounding box center [556, 406] width 1048 height 12
checkbox Fezes "true"
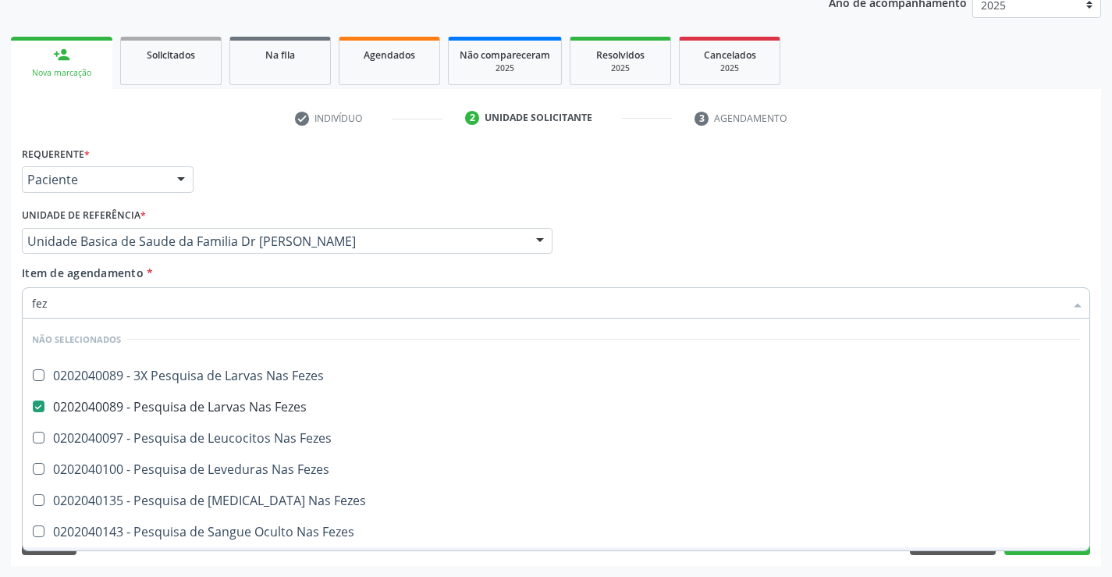
click at [174, 568] on div "Acompanhamento Acompanhe a situação das marcações correntes e finalizadas Relat…" at bounding box center [556, 233] width 1112 height 688
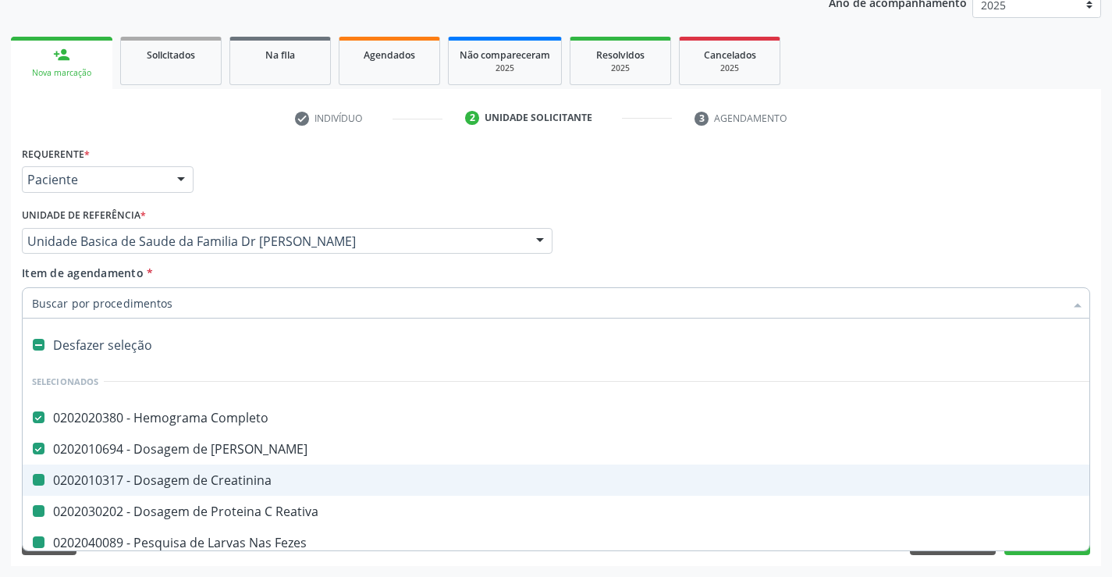
type input "f"
checkbox Creatinina "false"
checkbox Reativa "false"
checkbox Fezes "false"
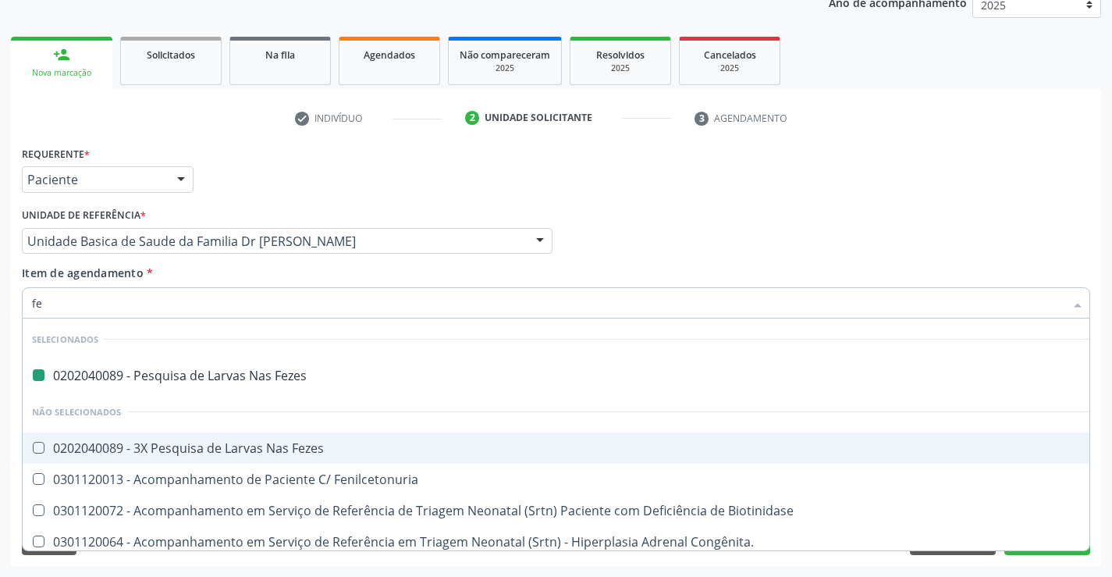
type input "fer"
checkbox Fezes "false"
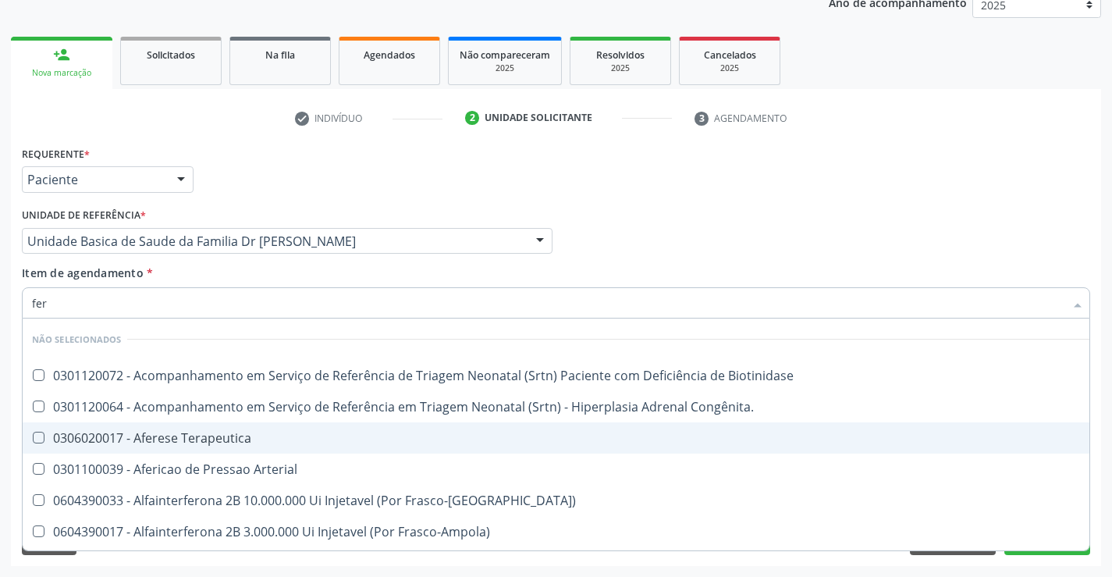
type input "ferr"
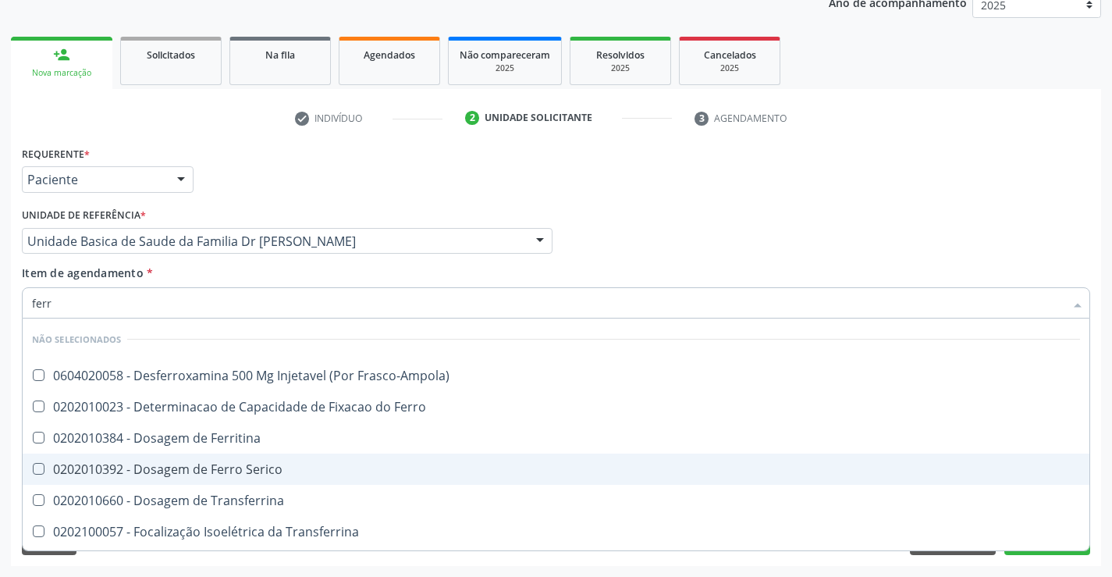
click at [220, 471] on div "0202010392 - Dosagem de Ferro Serico" at bounding box center [556, 469] width 1048 height 12
checkbox Serico "true"
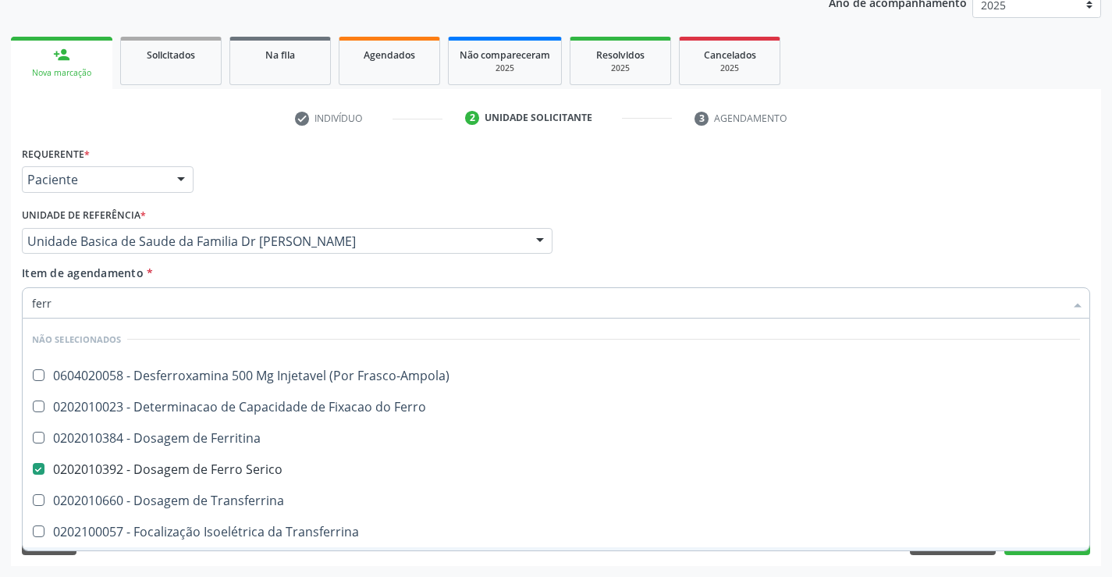
click at [189, 559] on div "Requerente * Paciente Médico(a) Enfermeiro(a) Paciente Nenhum resultado encontr…" at bounding box center [556, 354] width 1091 height 424
checkbox Frasco-Ampola\) "true"
checkbox Ferritina "true"
checkbox Transferrina "true"
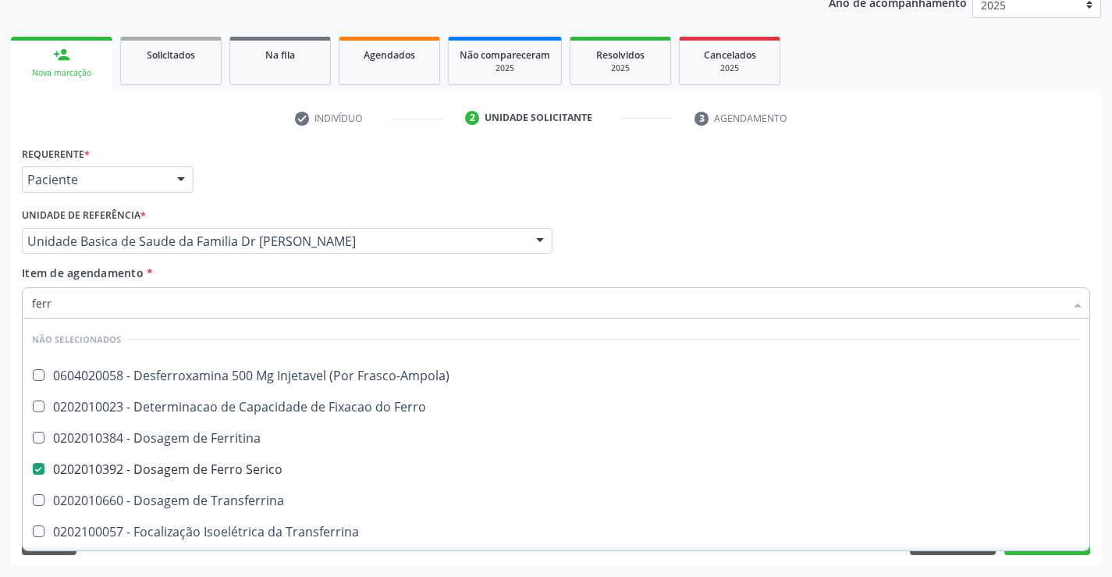
checkbox Ferro "true"
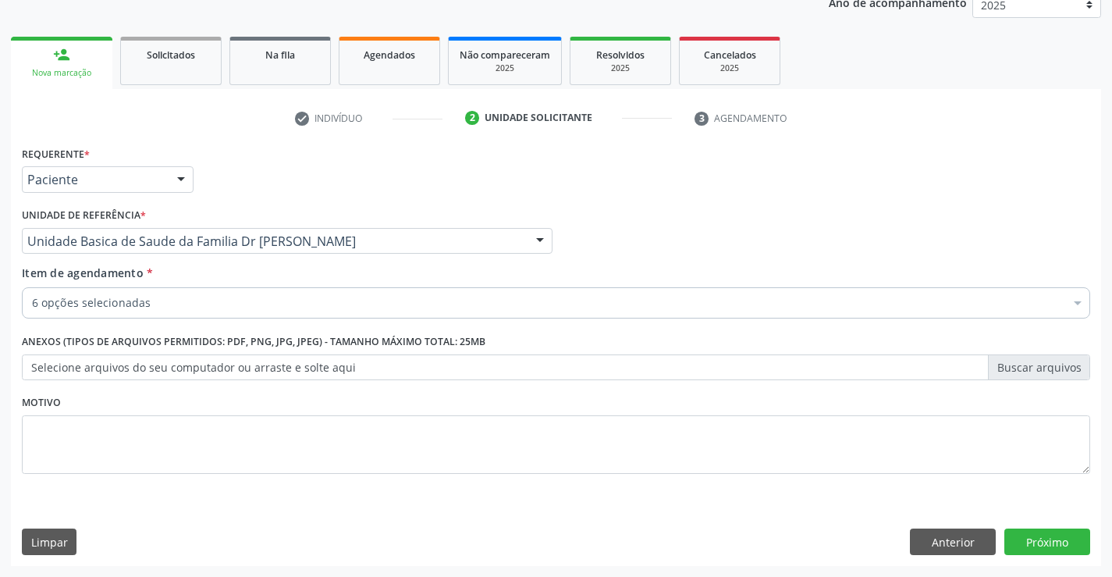
scroll to position [91, 0]
click at [1053, 541] on button "Próximo" at bounding box center [1048, 542] width 86 height 27
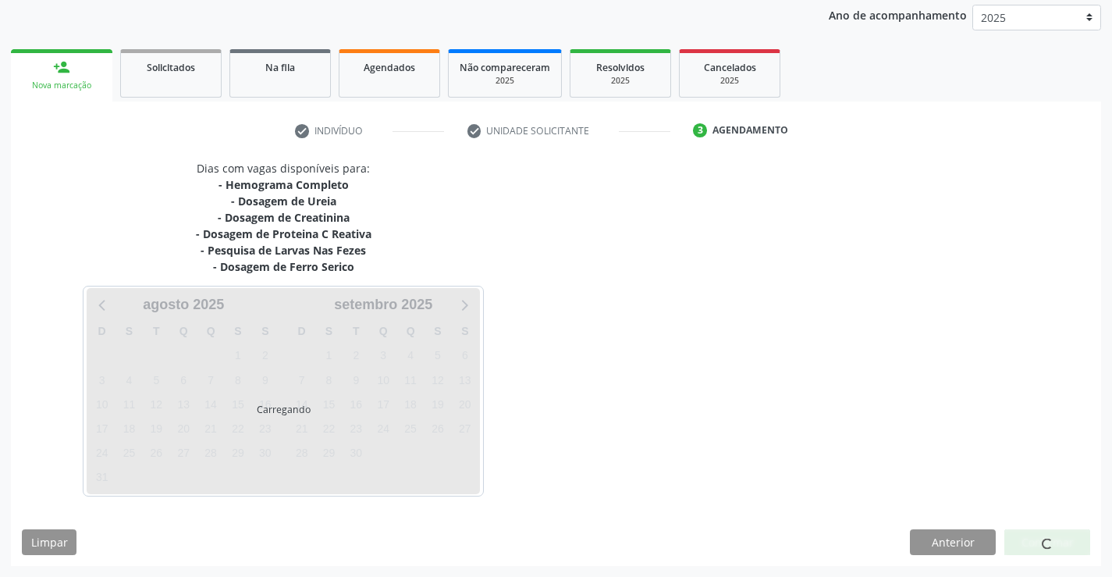
scroll to position [184, 0]
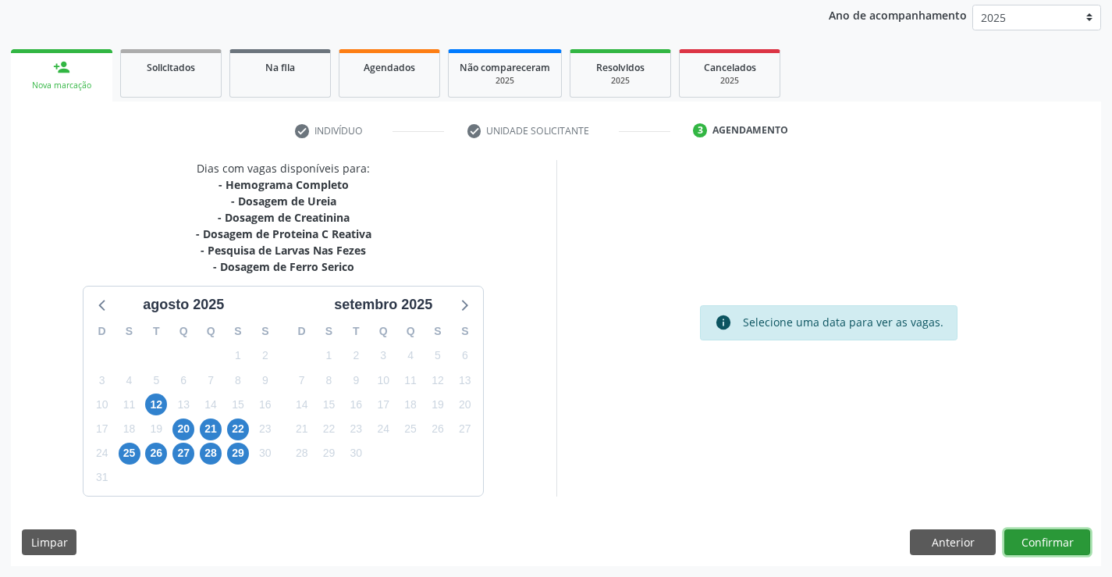
click at [1053, 541] on button "Confirmar" at bounding box center [1048, 542] width 86 height 27
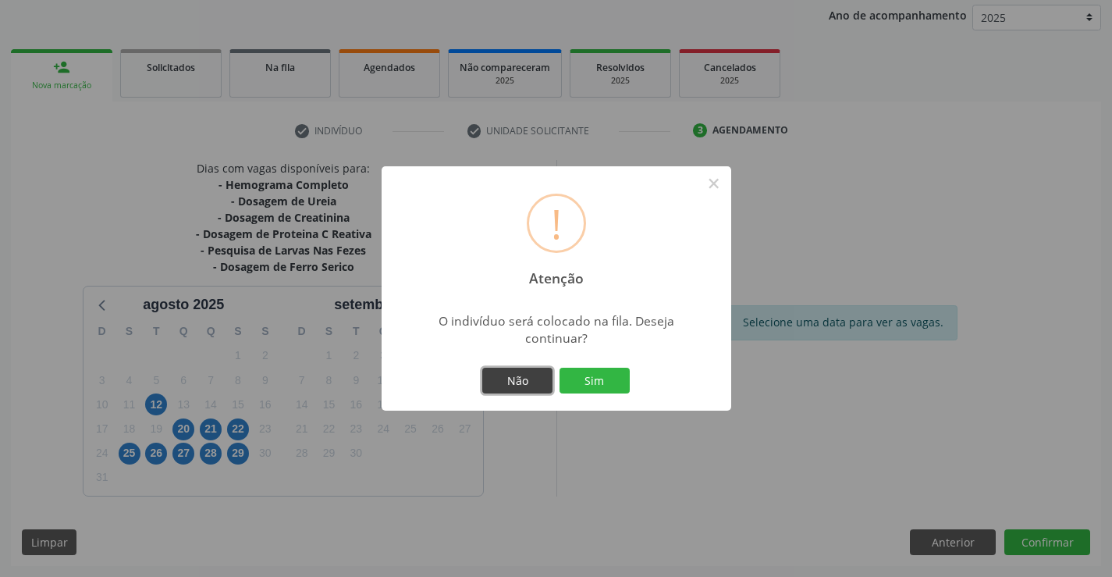
click at [525, 379] on button "Não" at bounding box center [517, 381] width 70 height 27
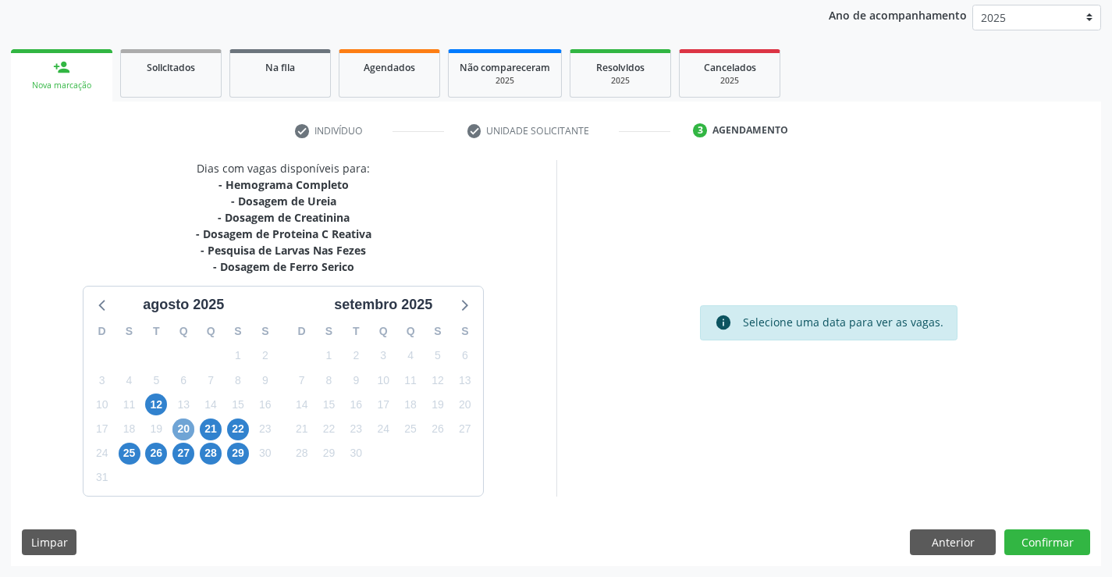
click at [180, 425] on span "20" at bounding box center [184, 429] width 22 height 22
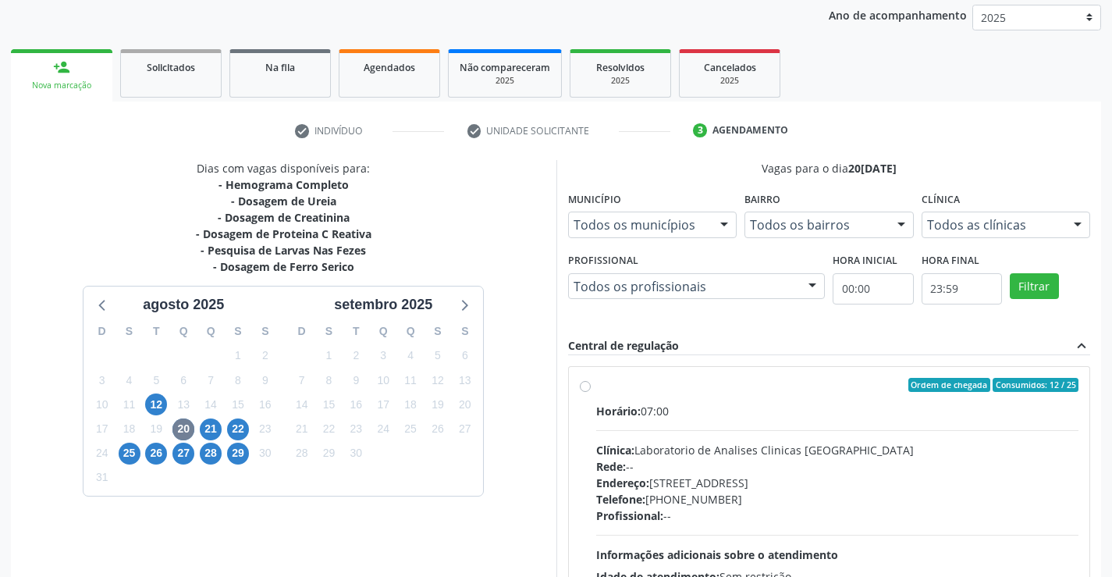
click at [696, 387] on div "Ordem de chegada Consumidos: 12 / 25" at bounding box center [837, 385] width 483 height 14
click at [591, 387] on input "Ordem de chegada Consumidos: 12 / 25 Horário: 07:00 Clínica: Laboratorio de Ana…" at bounding box center [585, 385] width 11 height 14
radio input "true"
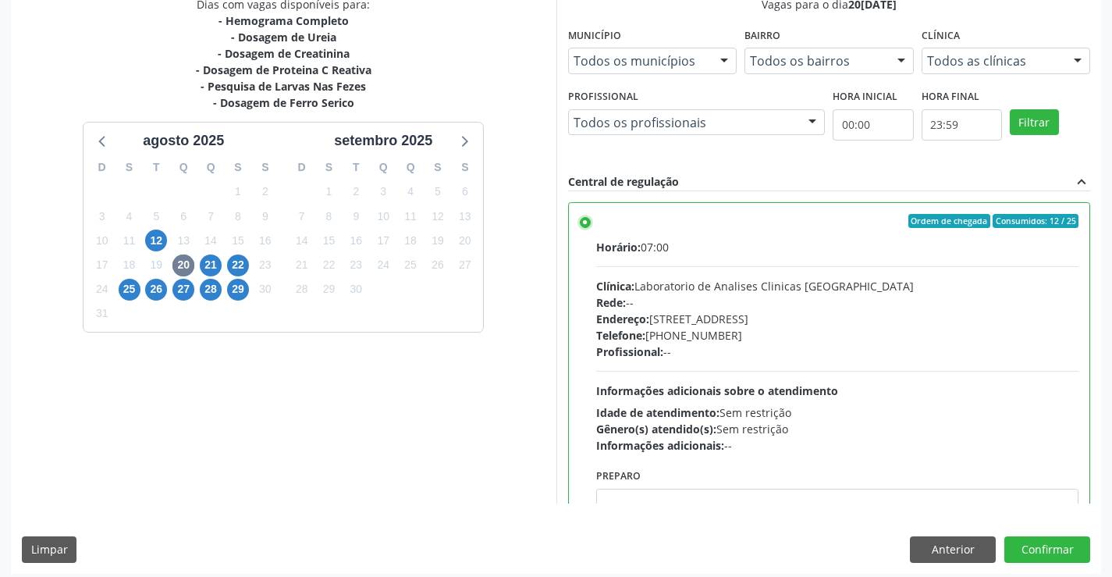
scroll to position [356, 0]
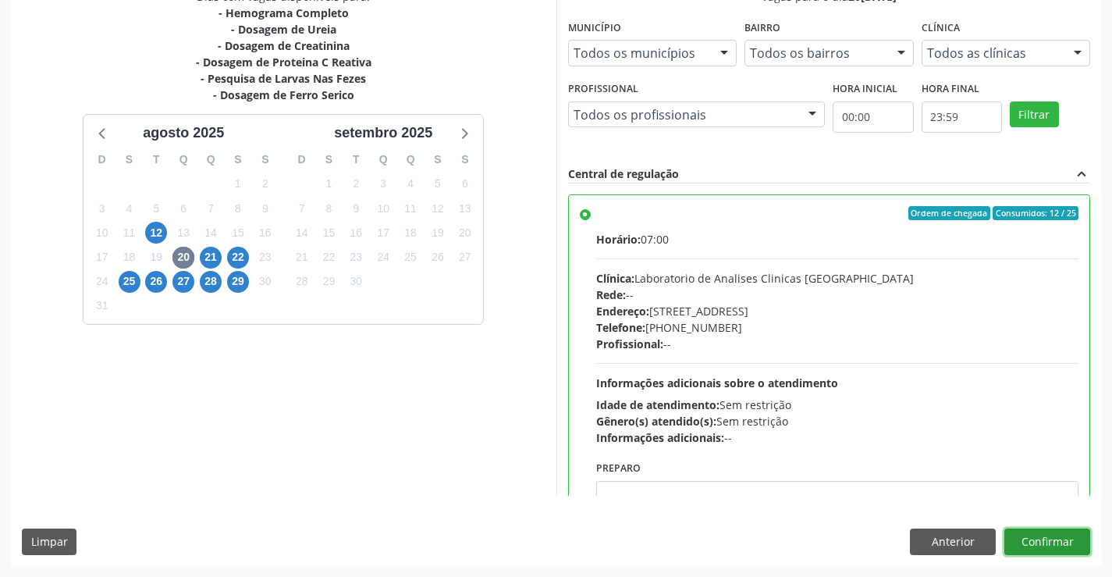
click at [1027, 537] on button "Confirmar" at bounding box center [1048, 542] width 86 height 27
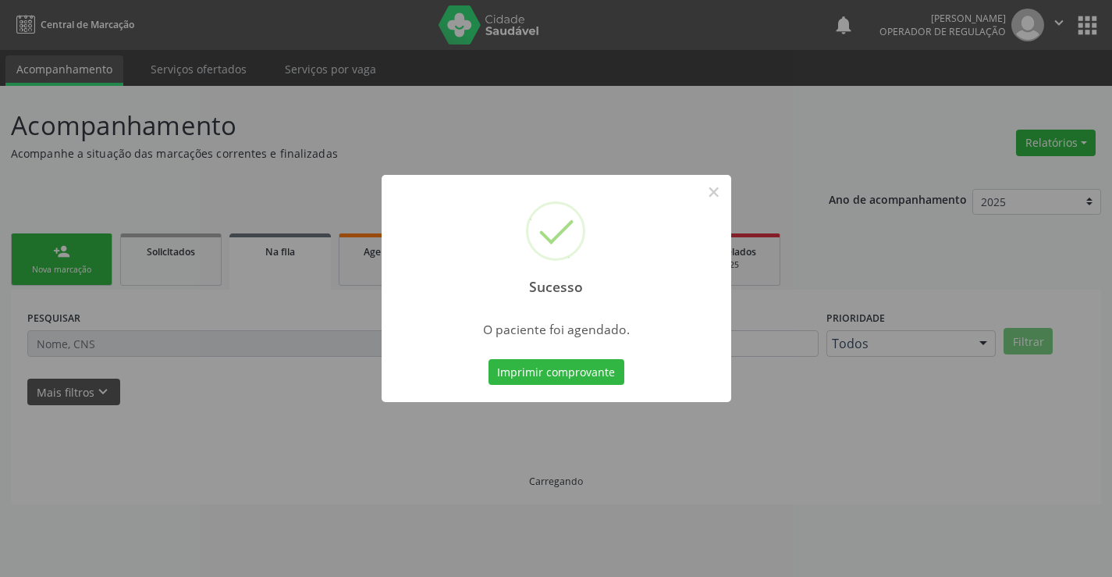
scroll to position [0, 0]
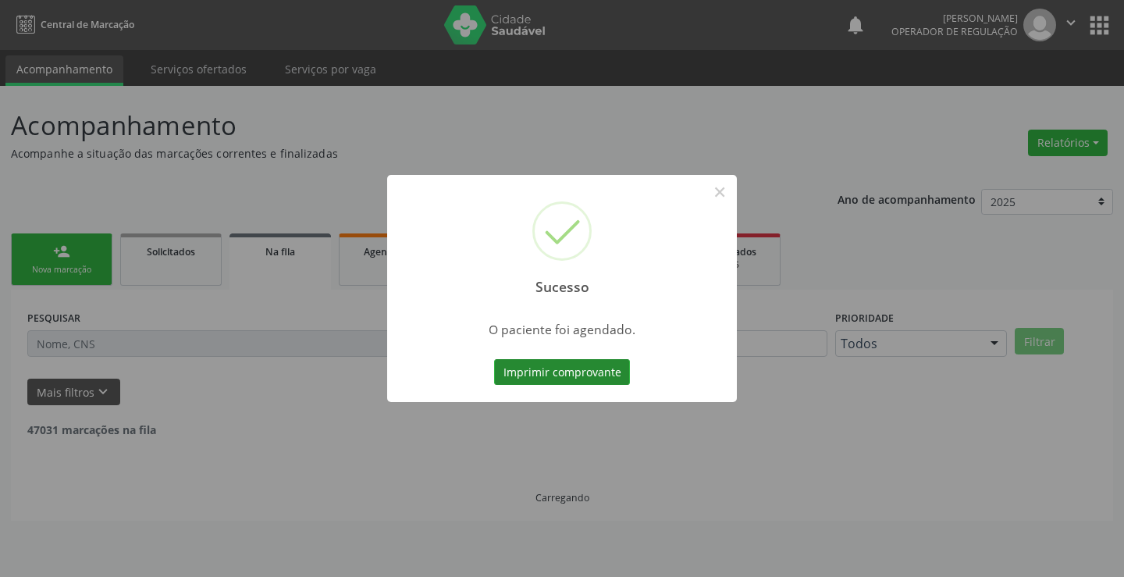
click at [564, 368] on button "Imprimir comprovante" at bounding box center [562, 372] width 136 height 27
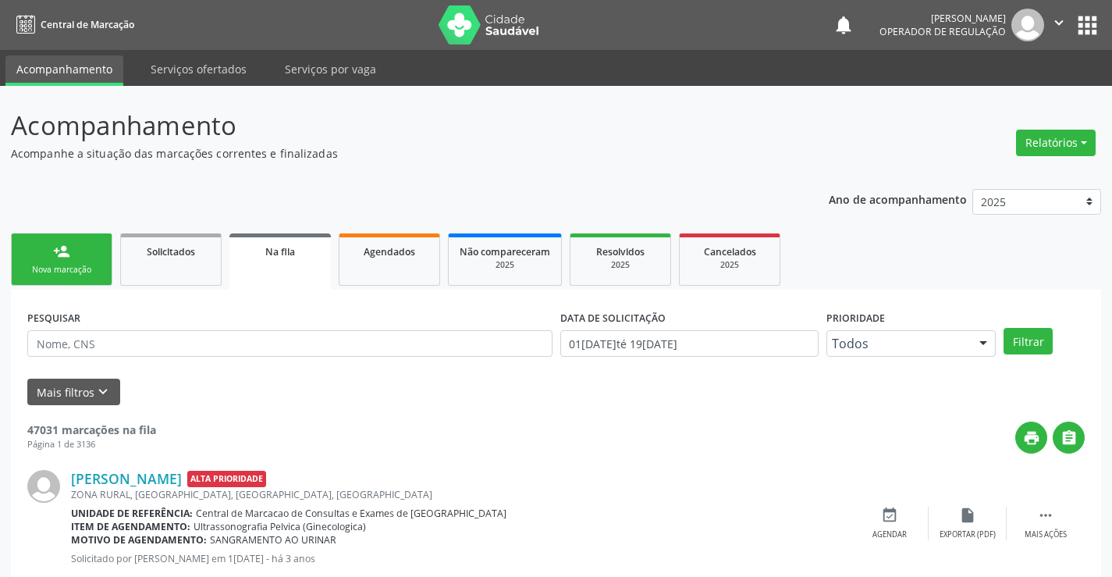
click at [68, 250] on div "person_add" at bounding box center [61, 251] width 17 height 17
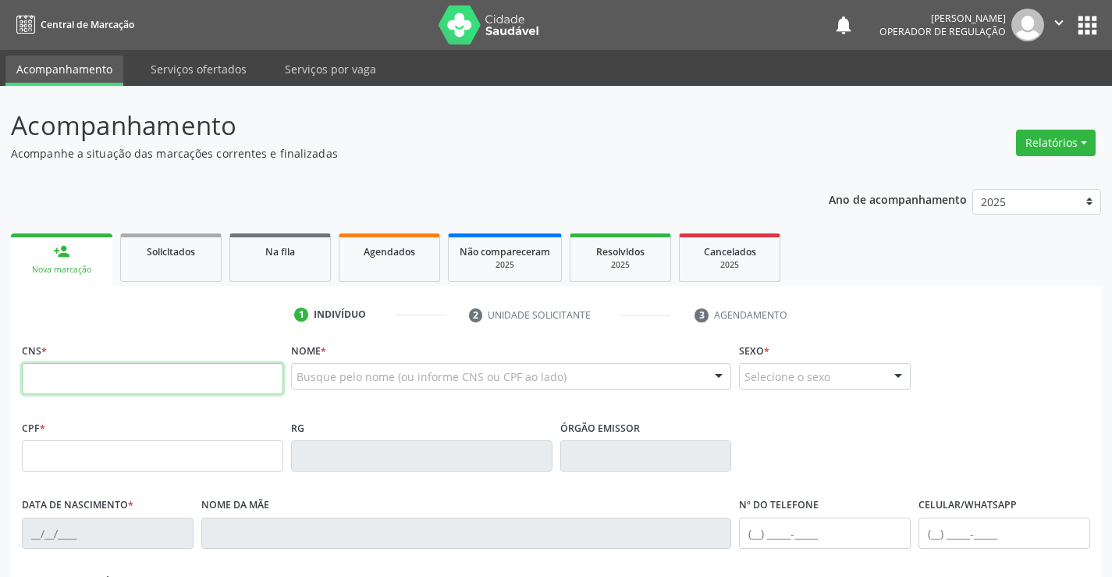
click at [103, 378] on input "text" at bounding box center [153, 378] width 262 height 31
paste input "706 4001 8428 2586"
type input "706 4001 8428 2586"
type input "008215270"
type input "02/03/2022"
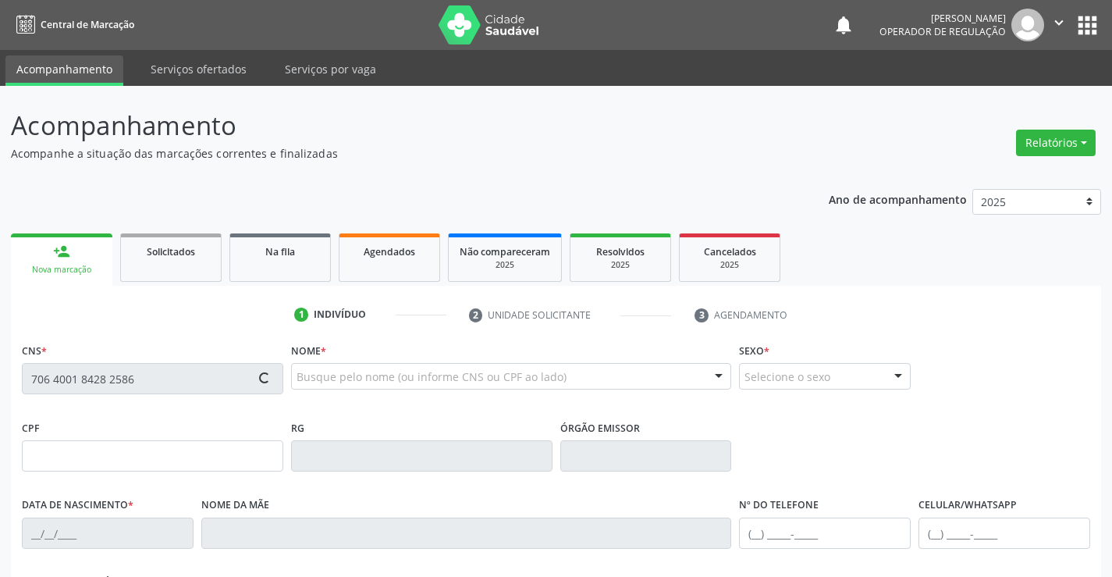
type input "(74) 99198-7464"
type input "128.072.395-52"
type input "123"
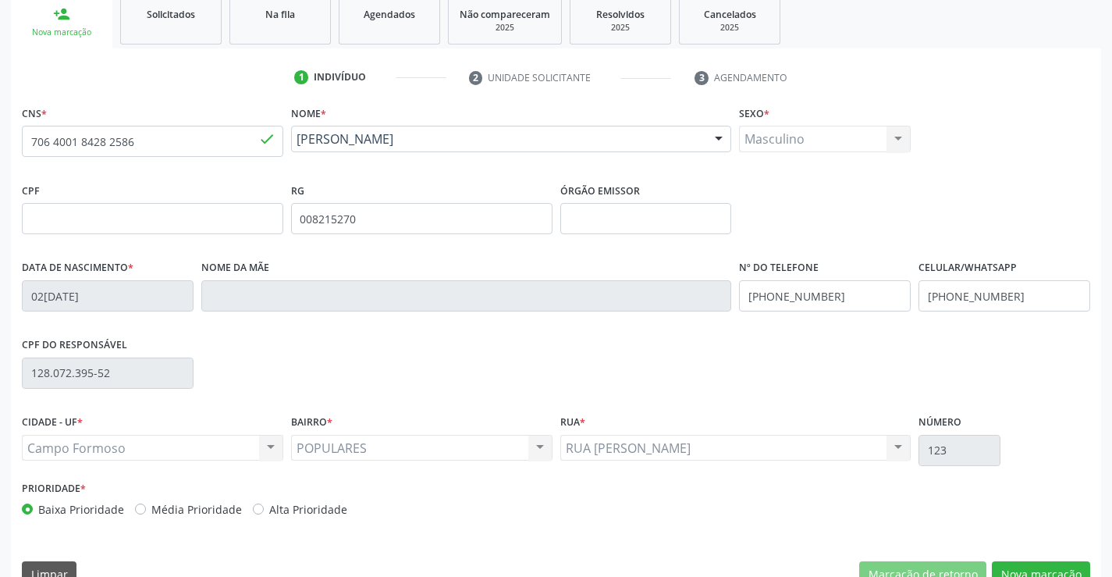
scroll to position [269, 0]
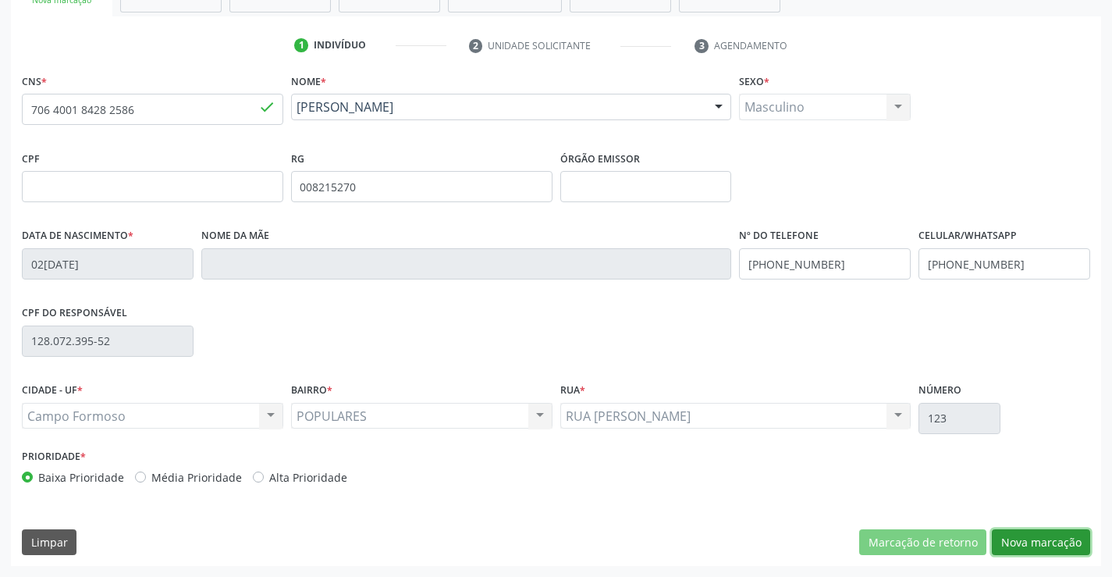
drag, startPoint x: 1040, startPoint y: 542, endPoint x: 1028, endPoint y: 521, distance: 24.1
click at [1040, 541] on button "Nova marcação" at bounding box center [1041, 542] width 98 height 27
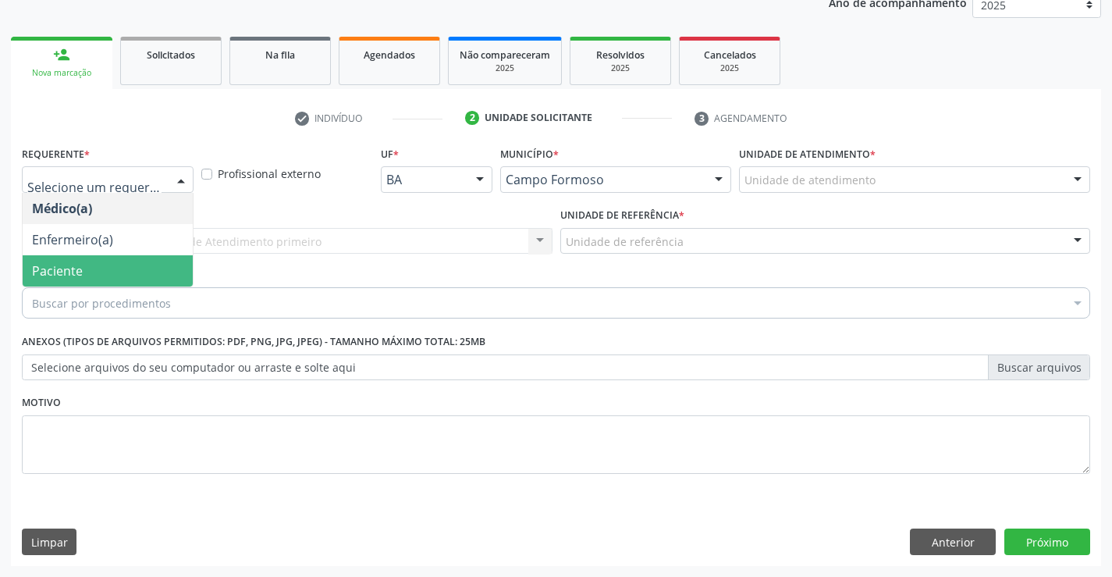
click at [81, 269] on span "Paciente" at bounding box center [57, 270] width 51 height 17
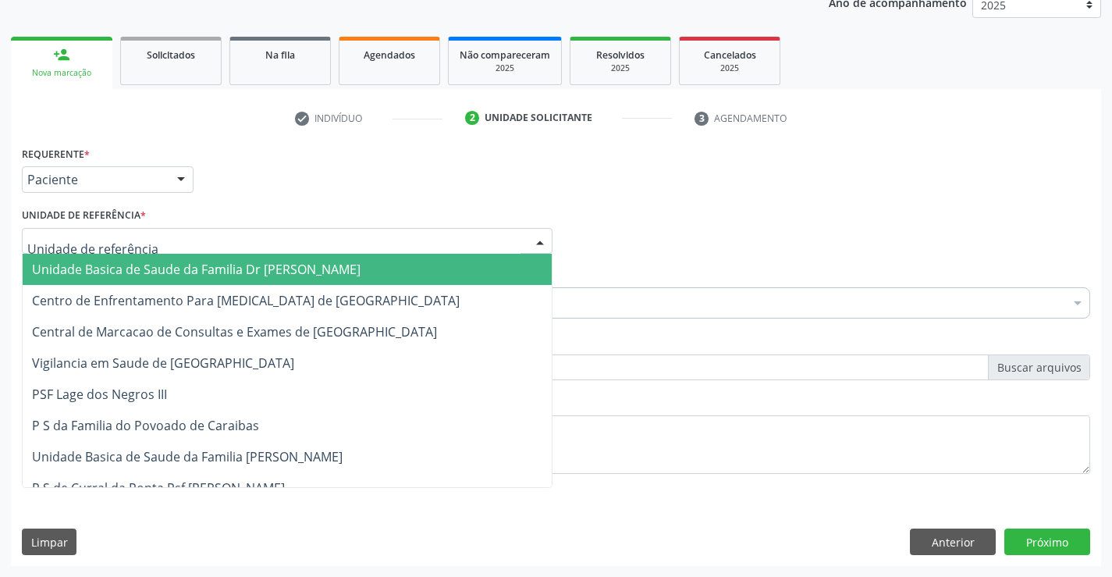
click at [104, 276] on span "Unidade Basica de Saude da Familia Dr [PERSON_NAME]" at bounding box center [196, 269] width 329 height 17
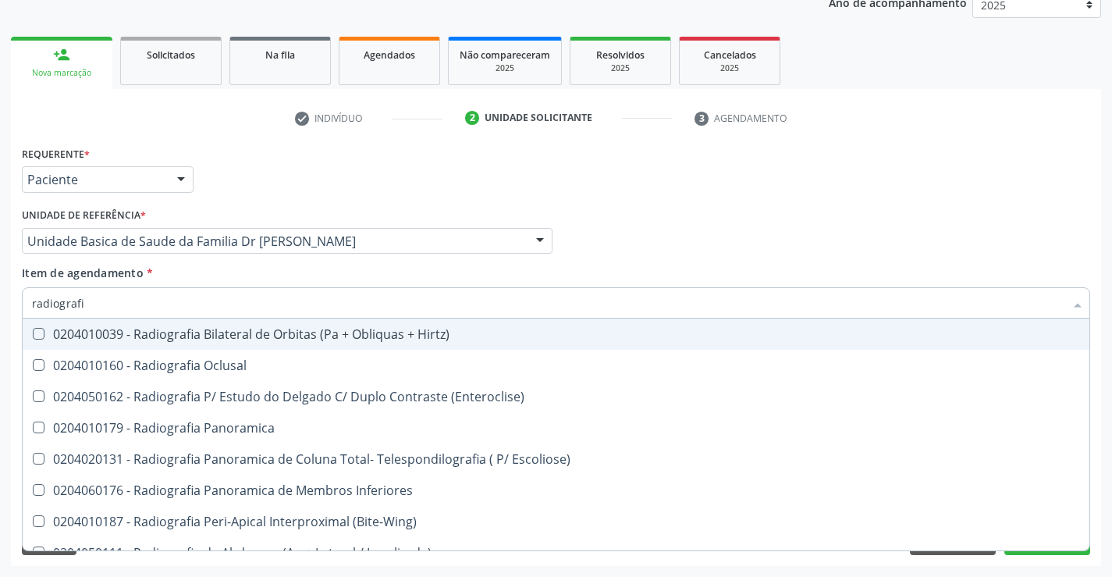
type input "radiografia"
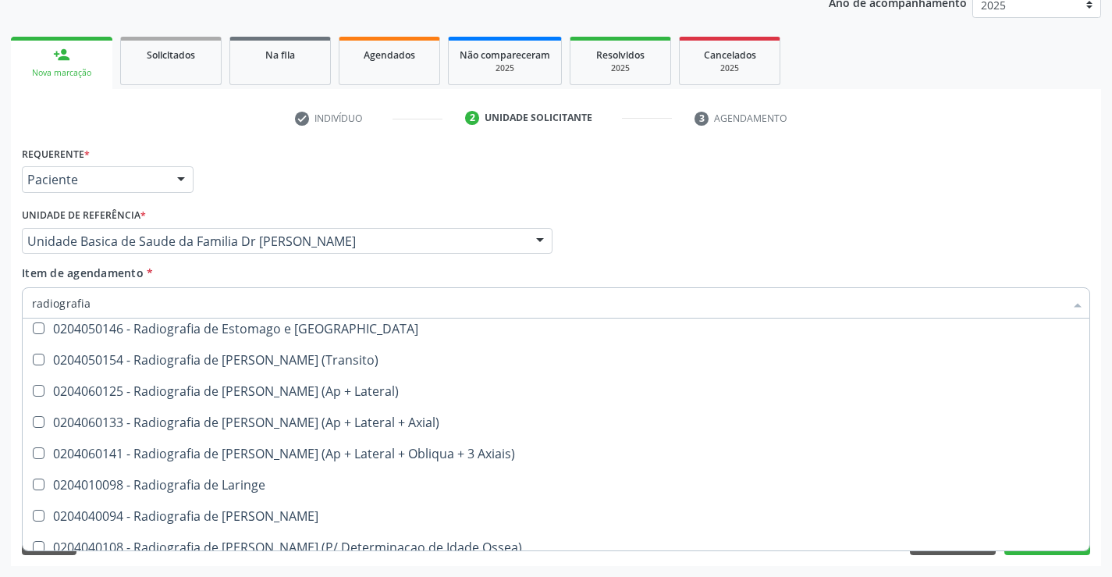
scroll to position [1436, 0]
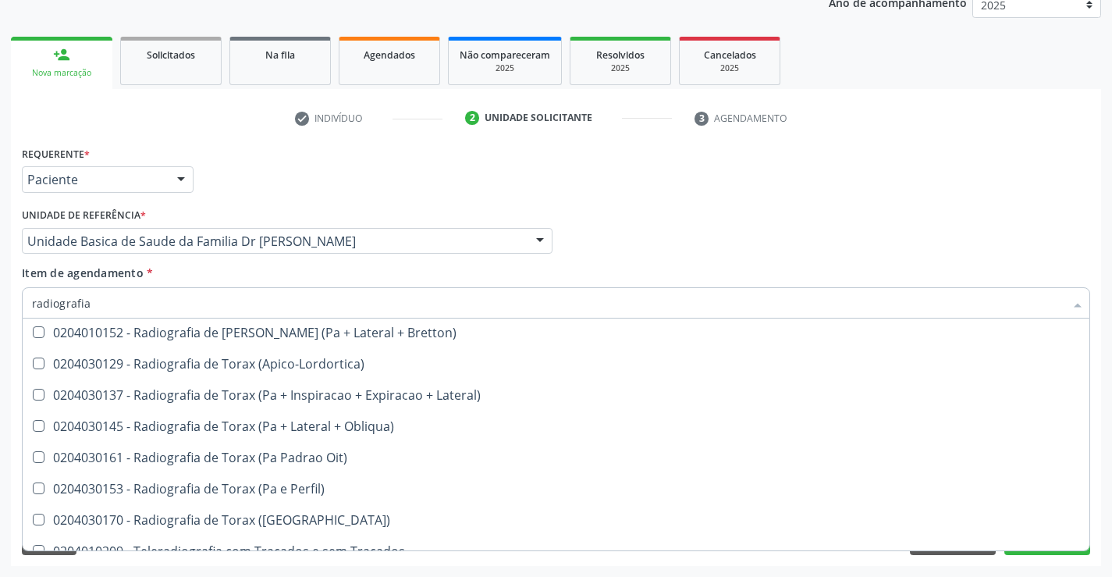
scroll to position [1985, 0]
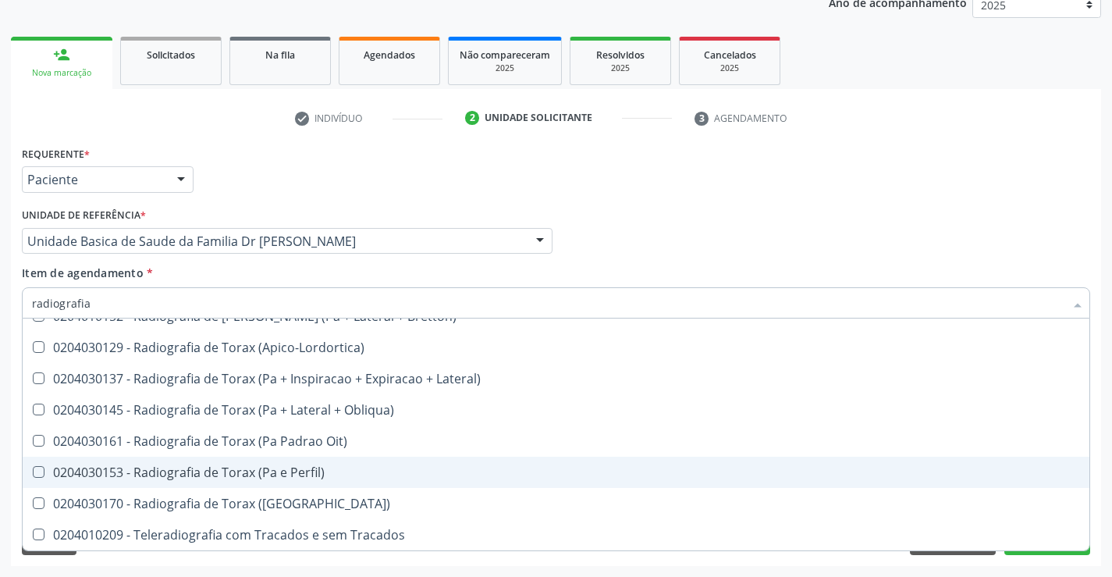
click at [316, 474] on div "0204030153 - Radiografia de Torax (Pa e Perfil)" at bounding box center [556, 472] width 1048 height 12
checkbox Perfil\) "true"
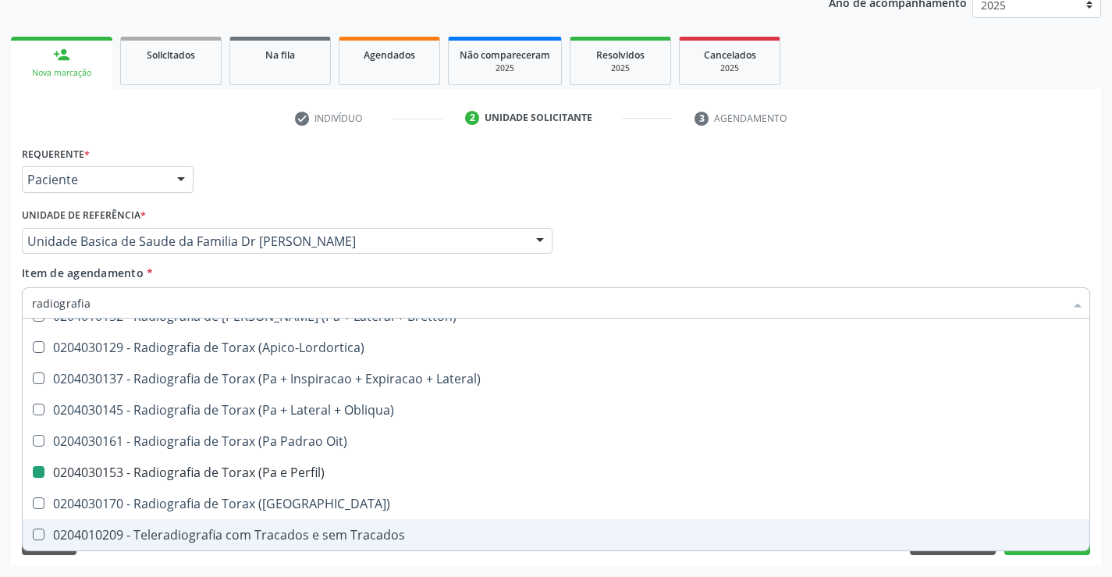
click at [1074, 568] on div "Acompanhamento Acompanhe a situação das marcações correntes e finalizadas Relat…" at bounding box center [556, 233] width 1112 height 688
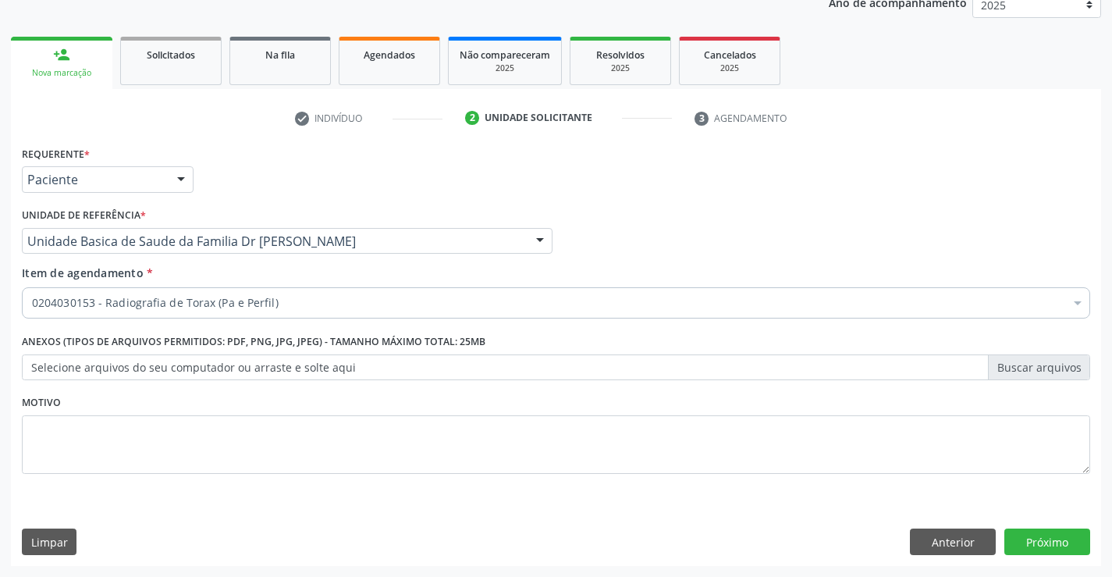
scroll to position [0, 0]
click at [1042, 536] on button "Próximo" at bounding box center [1048, 542] width 86 height 27
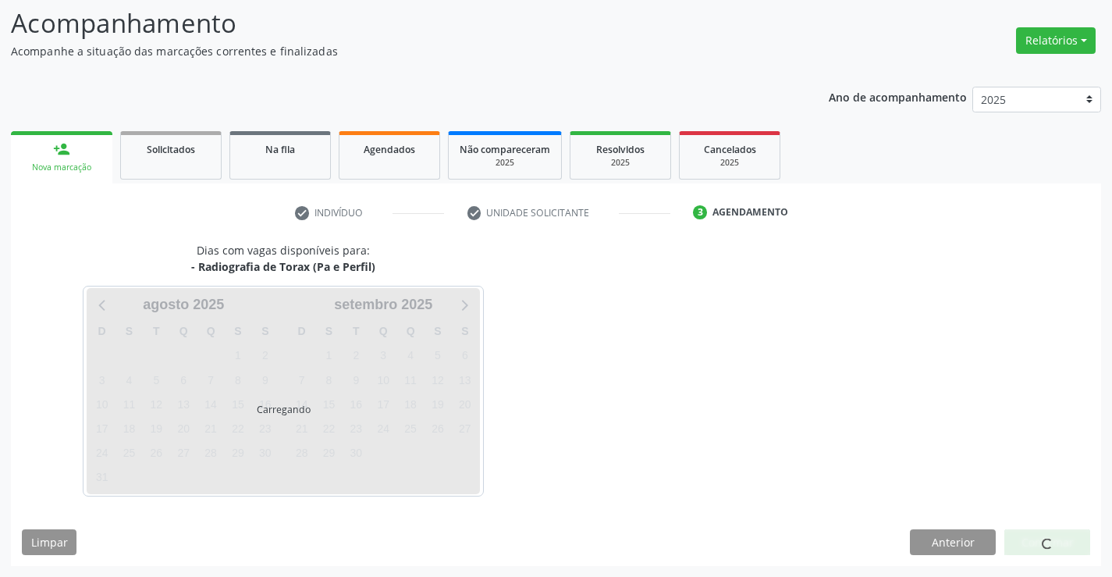
scroll to position [102, 0]
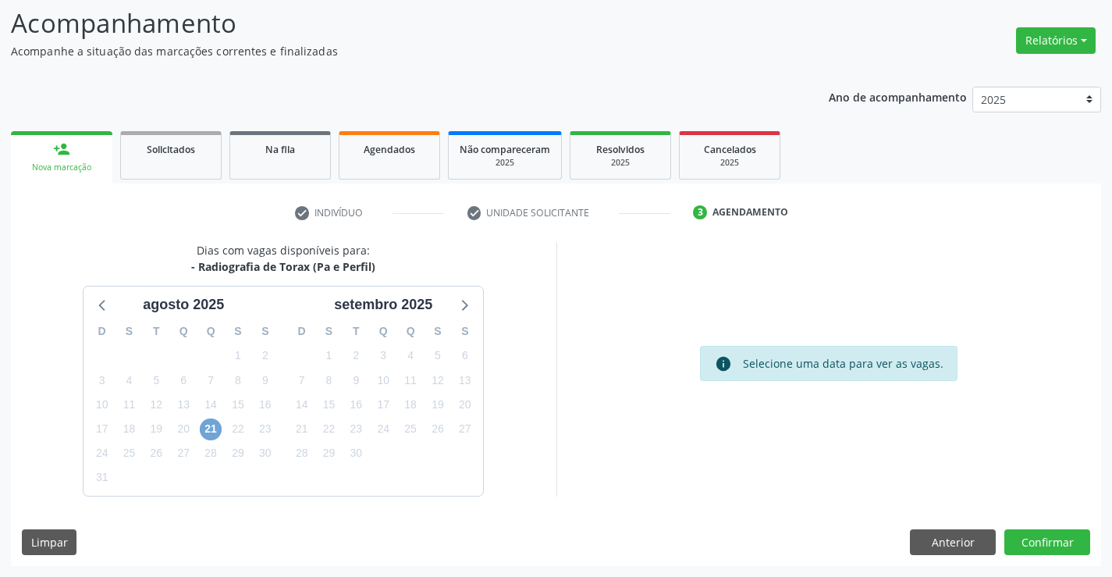
click at [207, 429] on span "21" at bounding box center [211, 429] width 22 height 22
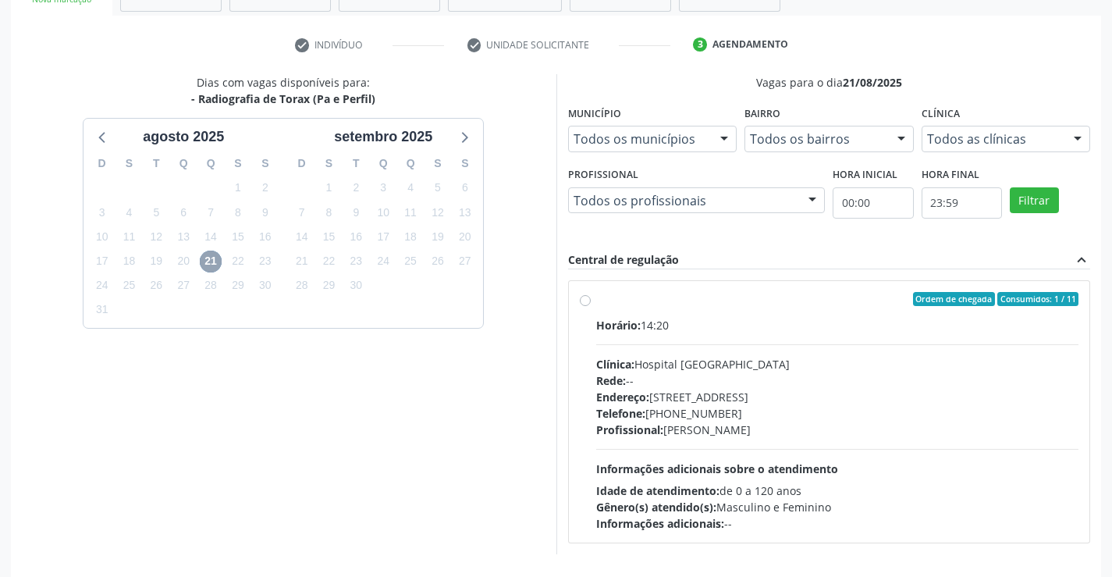
scroll to position [328, 0]
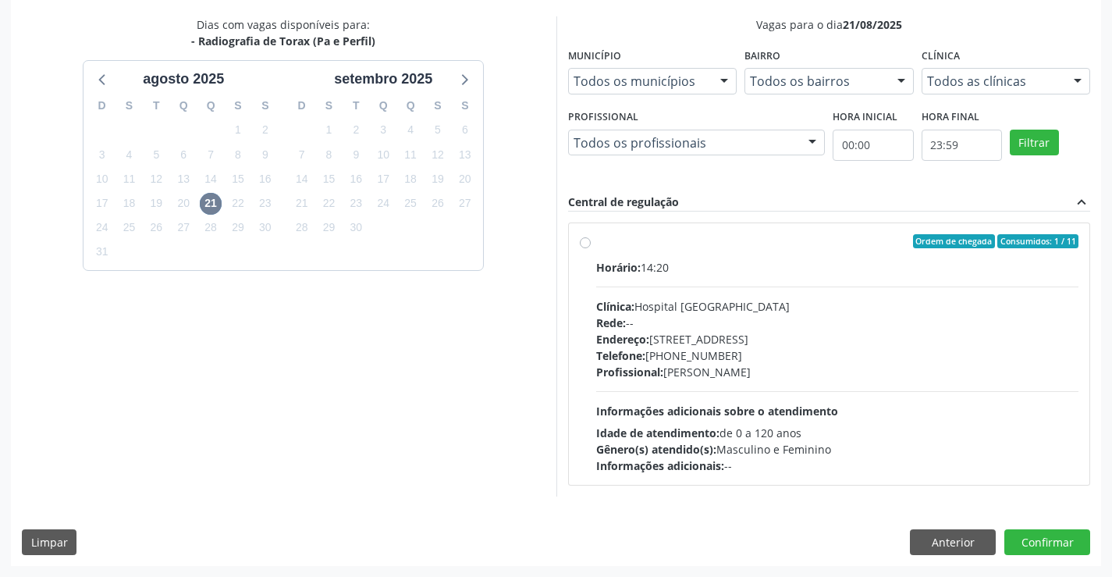
click at [722, 251] on label "Ordem de chegada Consumidos: 1 / 11 Horário: 14:20 Clínica: Hospital Sao Franci…" at bounding box center [837, 354] width 483 height 240
click at [591, 248] on input "Ordem de chegada Consumidos: 1 / 11 Horário: 14:20 Clínica: Hospital Sao Franci…" at bounding box center [585, 241] width 11 height 14
radio input "true"
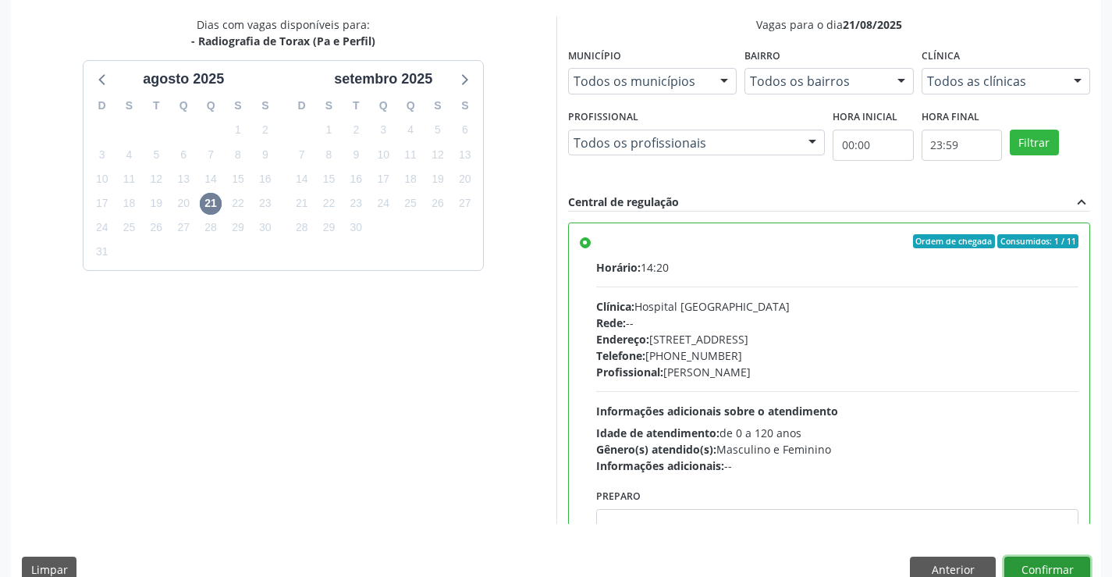
click at [1047, 563] on button "Confirmar" at bounding box center [1048, 570] width 86 height 27
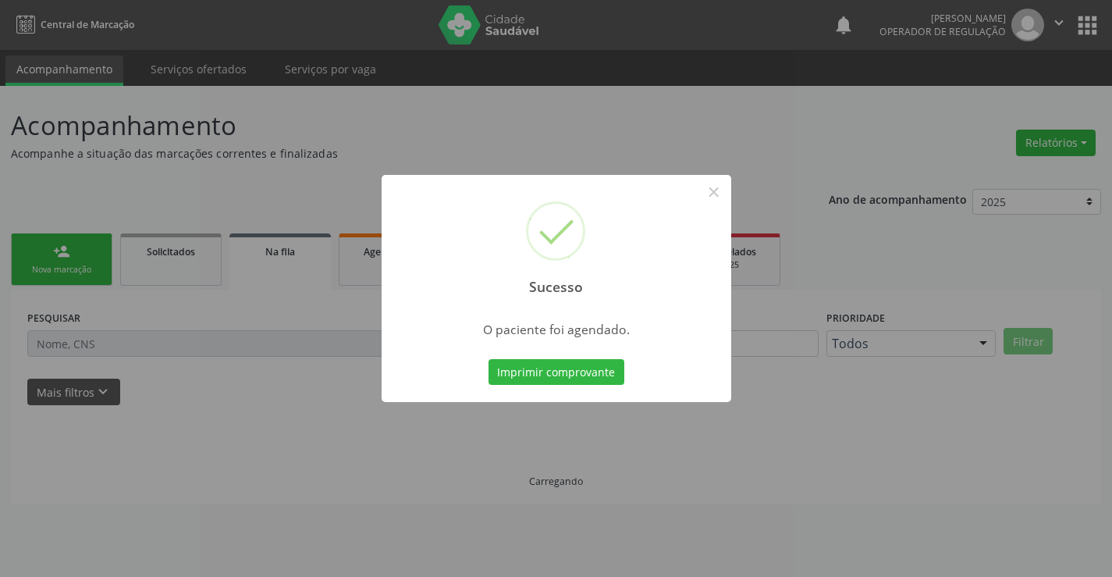
scroll to position [0, 0]
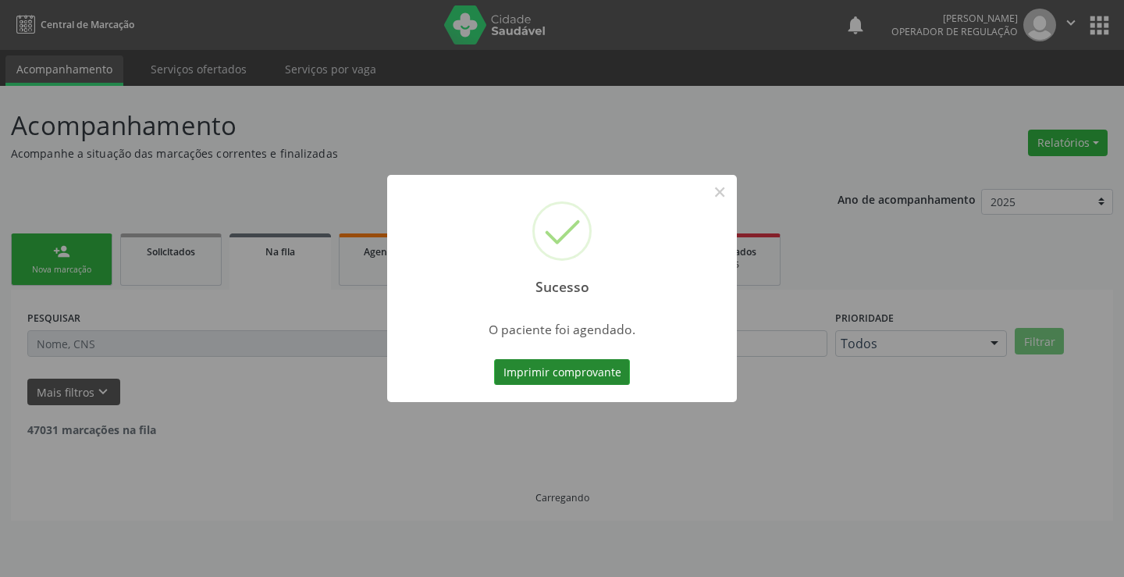
click at [565, 376] on button "Imprimir comprovante" at bounding box center [562, 372] width 136 height 27
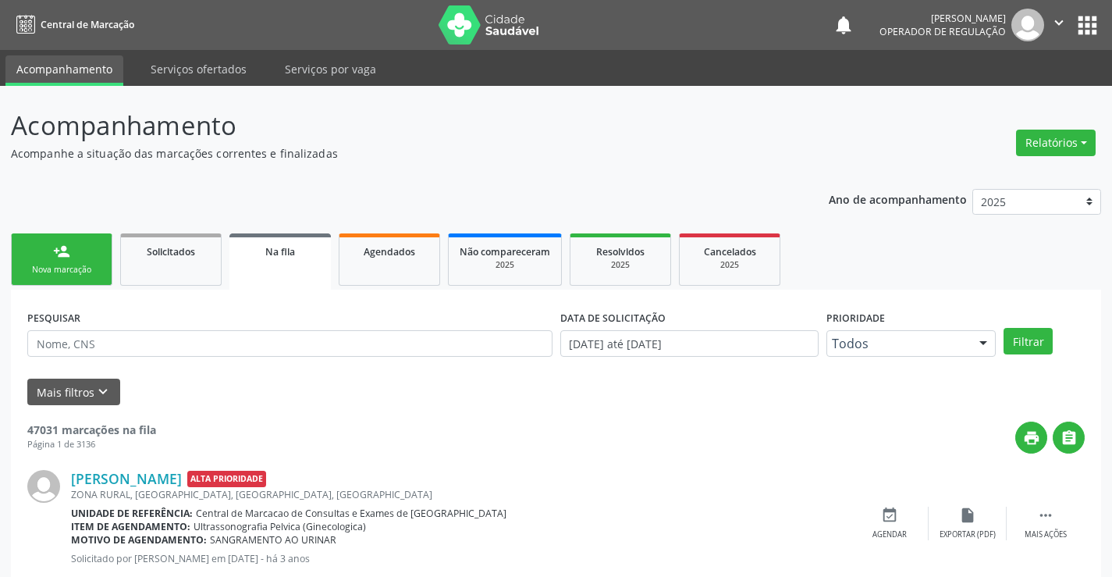
click at [61, 265] on div "Nova marcação" at bounding box center [62, 270] width 78 height 12
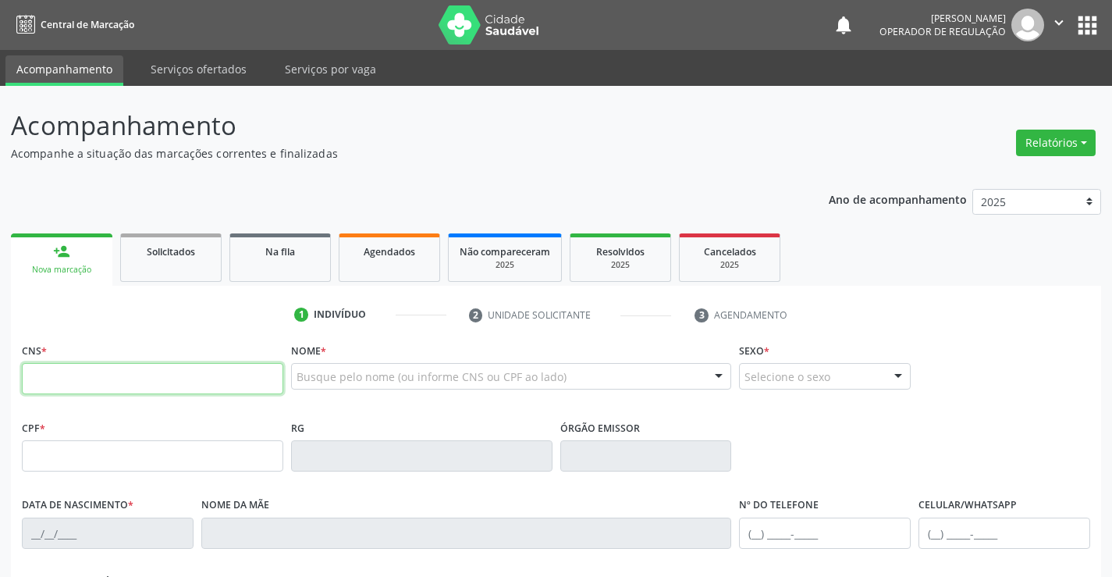
click at [102, 388] on input "text" at bounding box center [153, 378] width 262 height 31
paste input "706 4001 8428 2586"
type input "706 4001 8428 2586"
type input "008215270"
type input "02/03/2022"
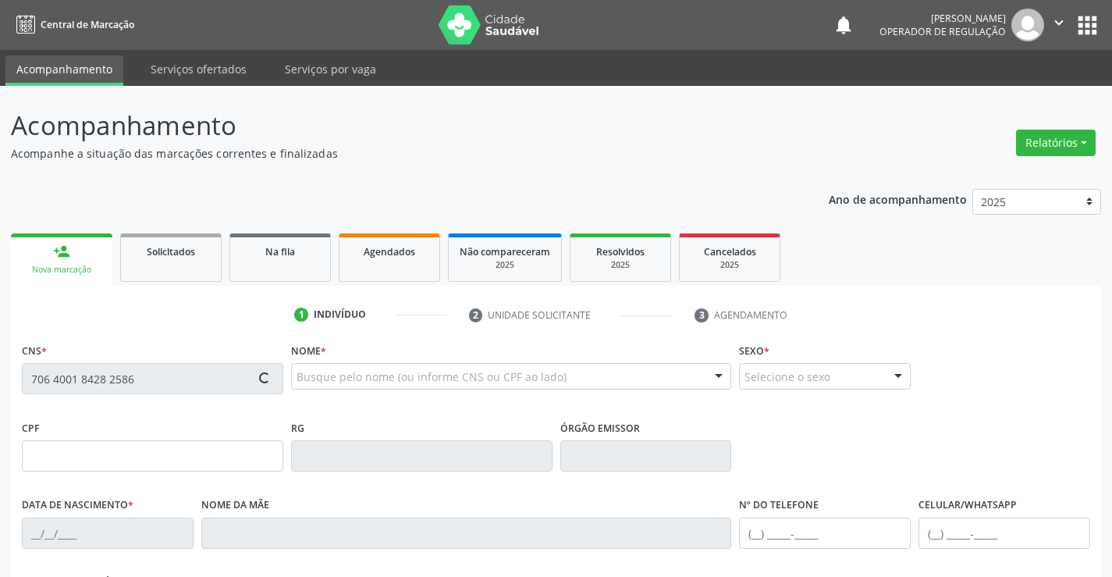
type input "(74) 99198-7464"
type input "128.072.395-52"
type input "123"
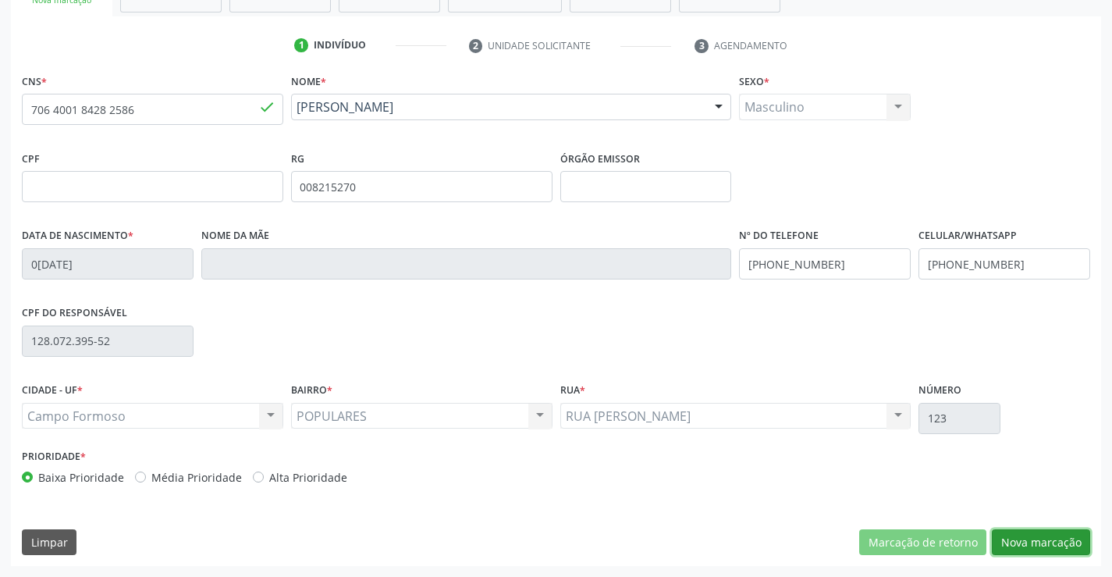
click at [1034, 542] on button "Nova marcação" at bounding box center [1041, 542] width 98 height 27
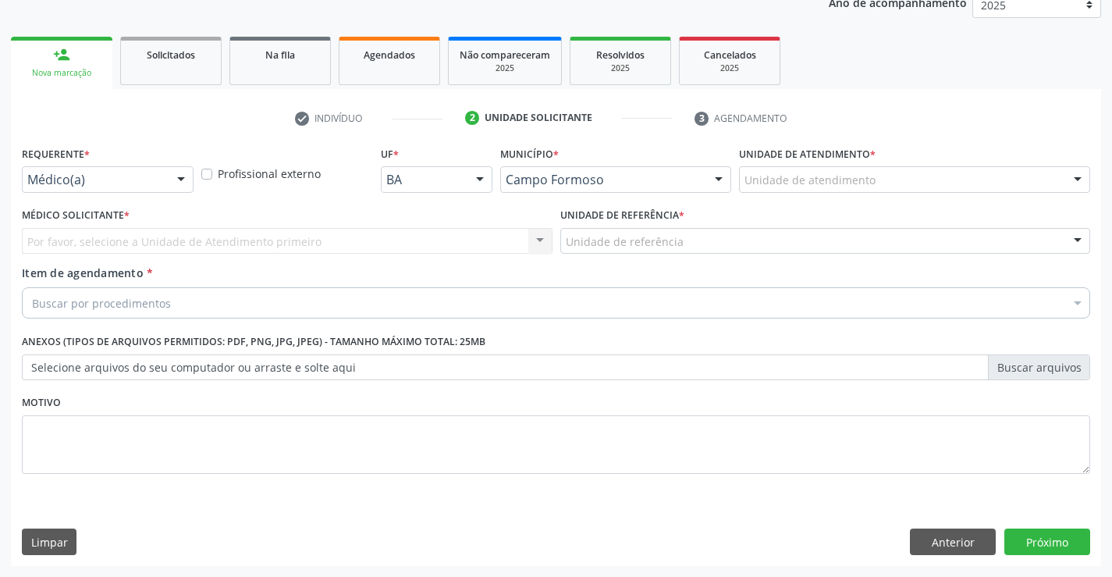
scroll to position [197, 0]
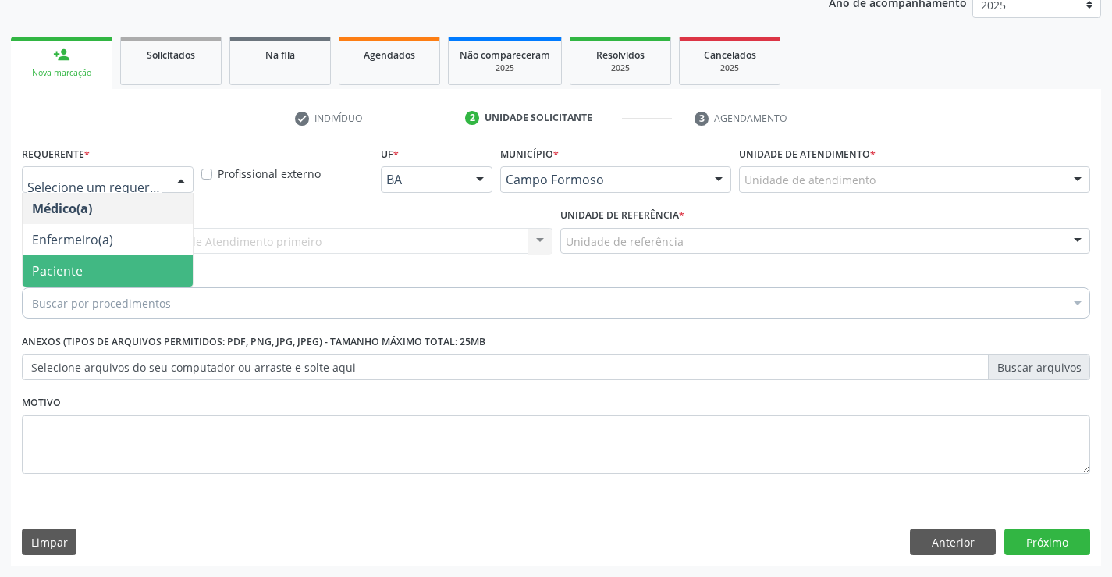
click at [87, 277] on span "Paciente" at bounding box center [108, 270] width 170 height 31
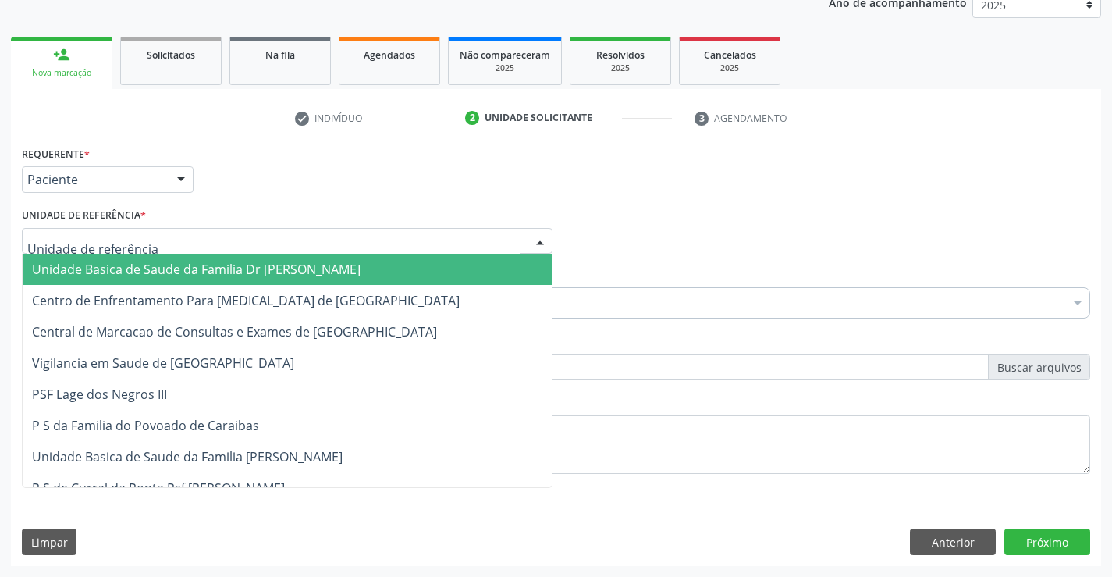
click at [144, 272] on span "Unidade Basica de Saude da Familia Dr [PERSON_NAME]" at bounding box center [196, 269] width 329 height 17
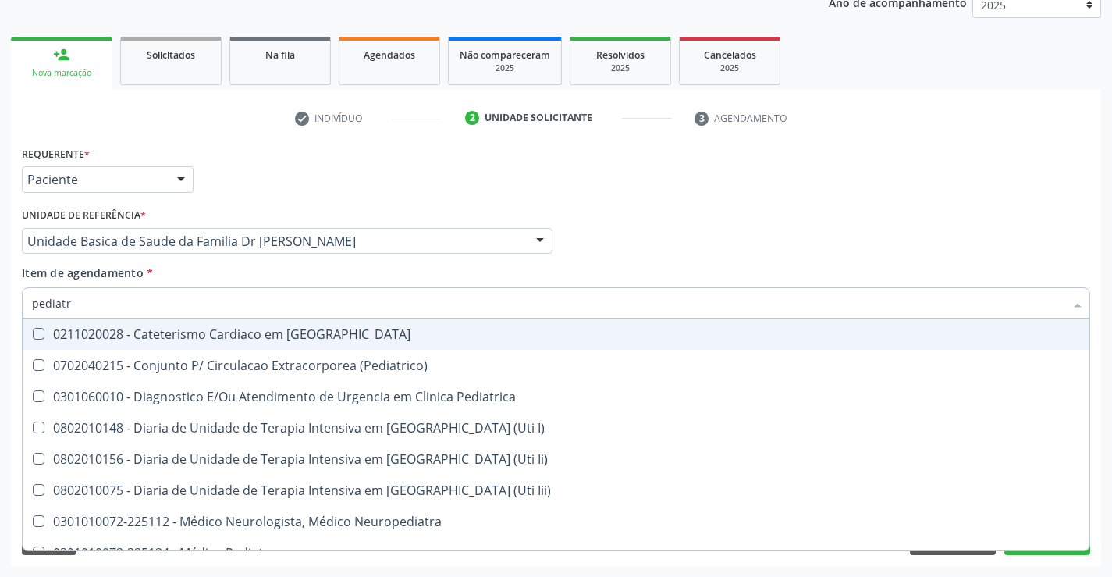
type input "pediatra"
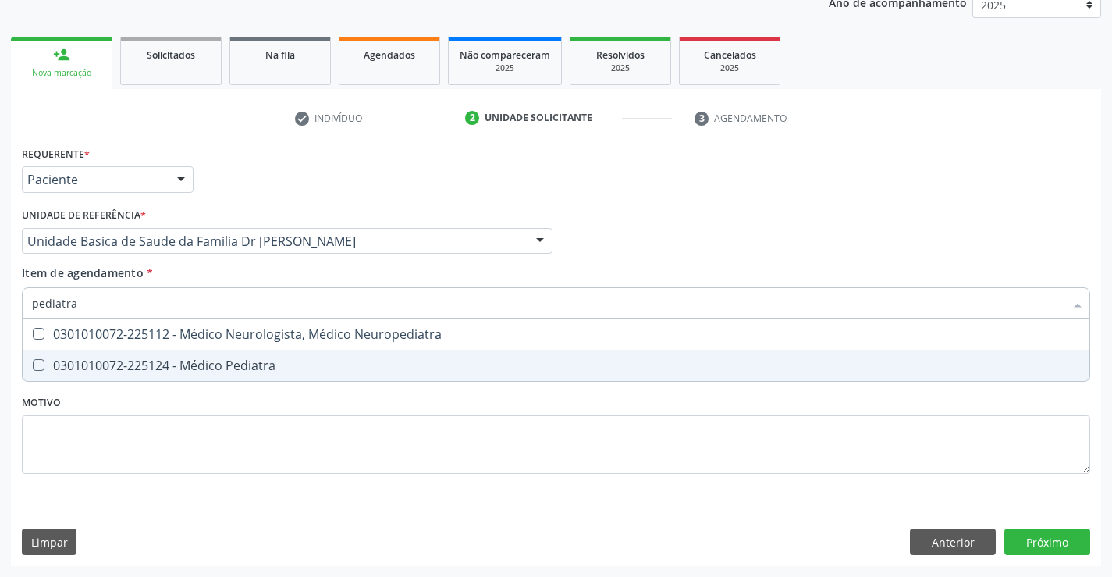
click at [218, 361] on div "0301010072-225124 - Médico Pediatra" at bounding box center [556, 365] width 1048 height 12
checkbox Pediatra "true"
click at [1042, 540] on div "Requerente * Paciente Médico(a) Enfermeiro(a) Paciente Nenhum resultado encontr…" at bounding box center [556, 354] width 1091 height 424
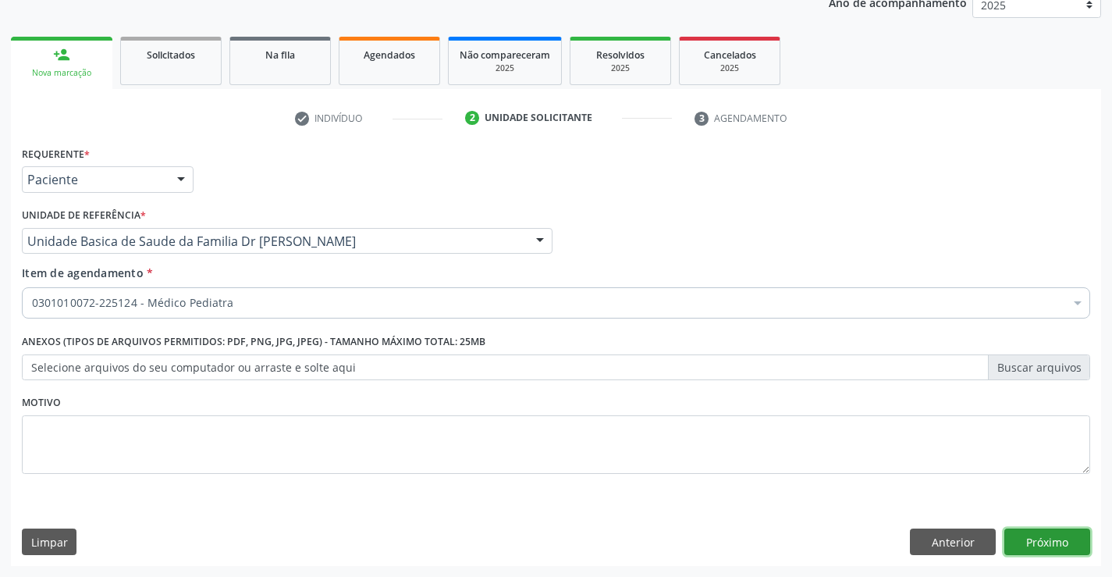
click at [1042, 540] on button "Próximo" at bounding box center [1048, 542] width 86 height 27
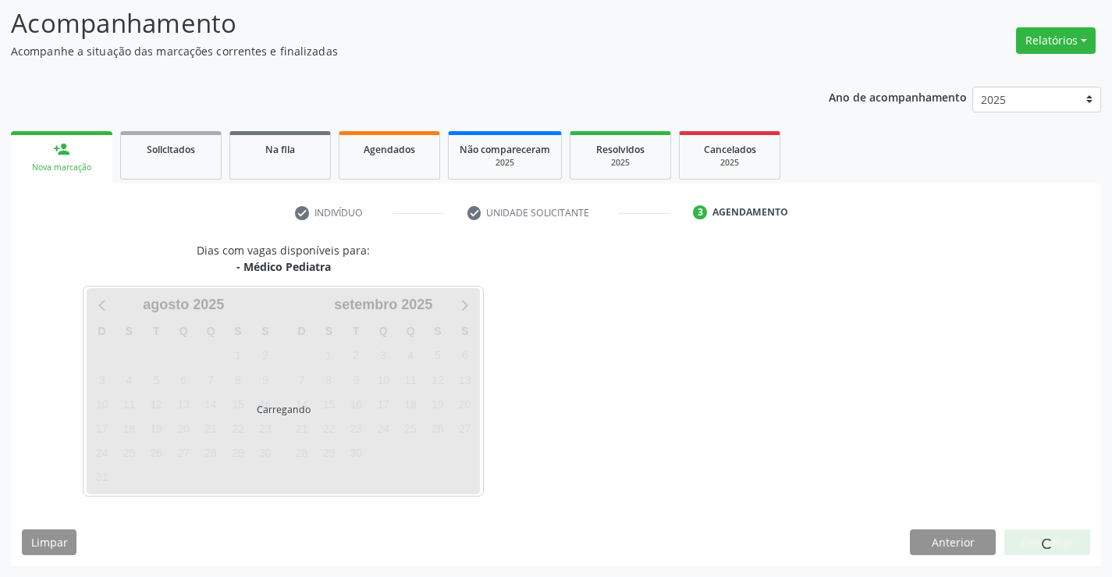
scroll to position [102, 0]
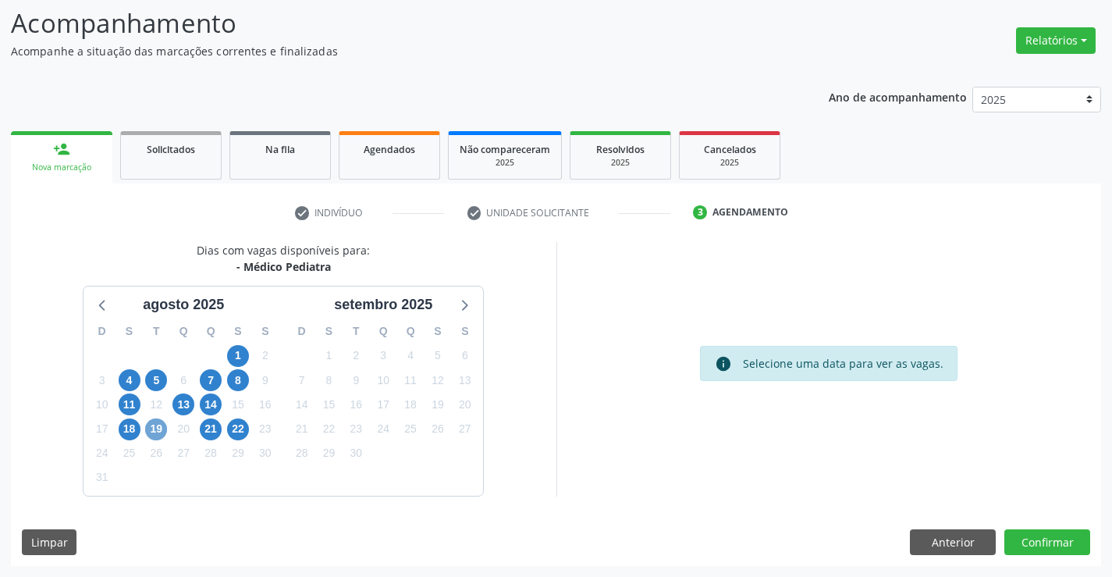
click at [163, 425] on span "19" at bounding box center [156, 429] width 22 height 22
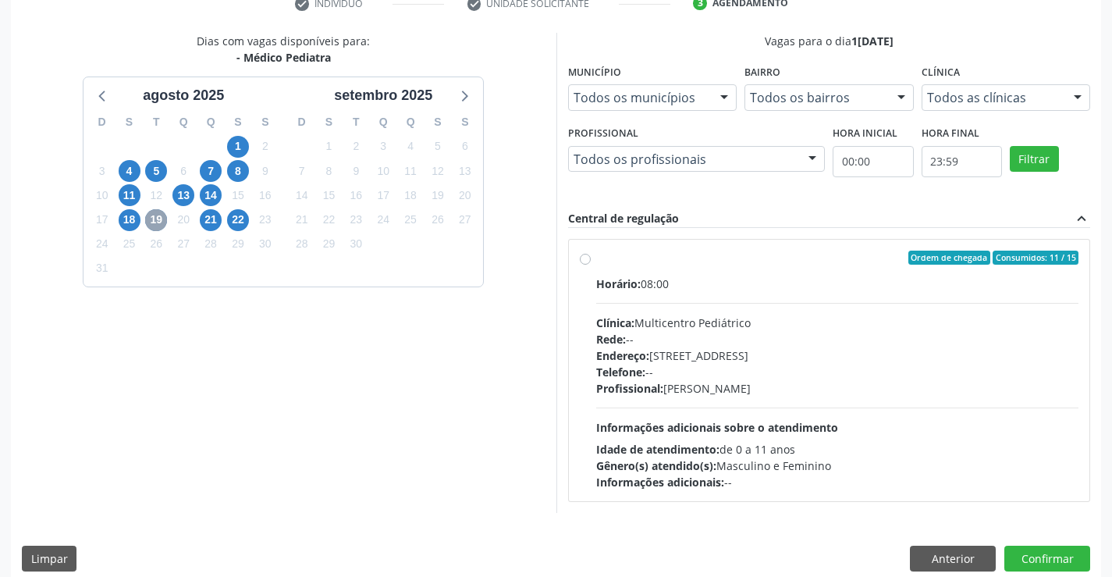
scroll to position [328, 0]
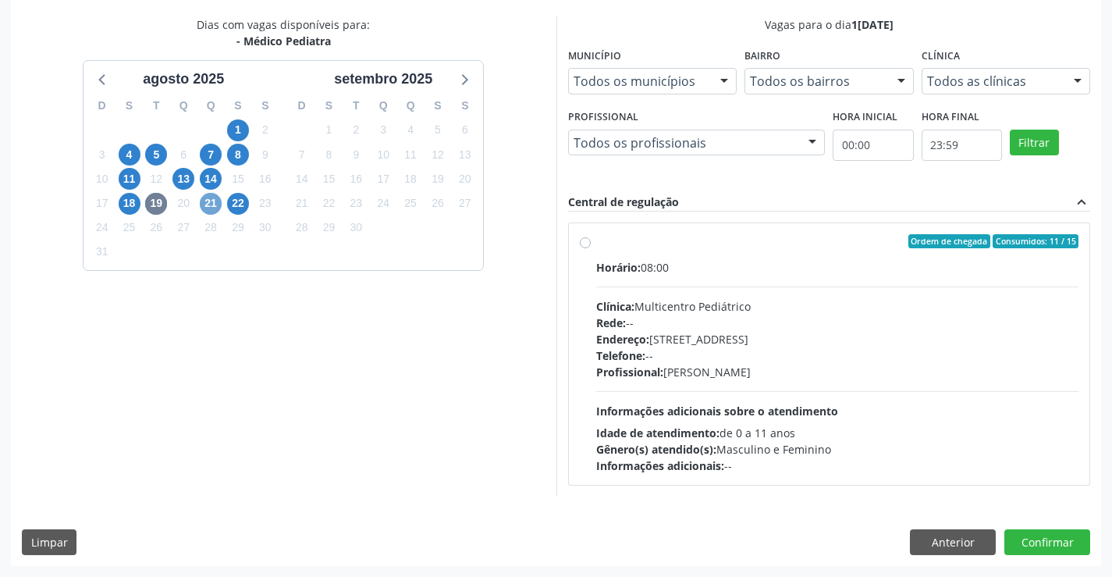
click at [208, 208] on span "21" at bounding box center [211, 204] width 22 height 22
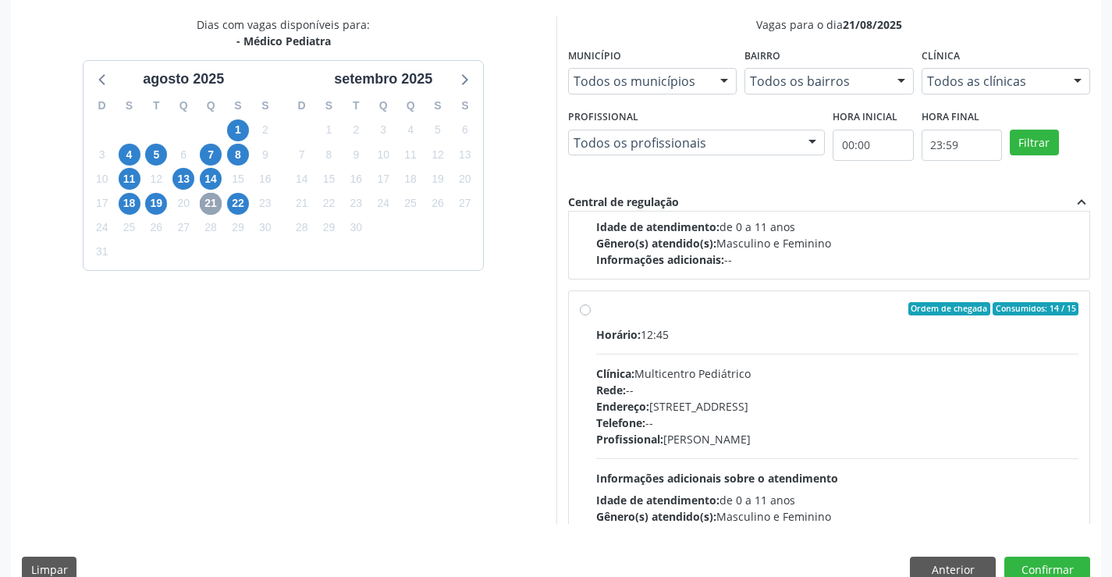
scroll to position [246, 0]
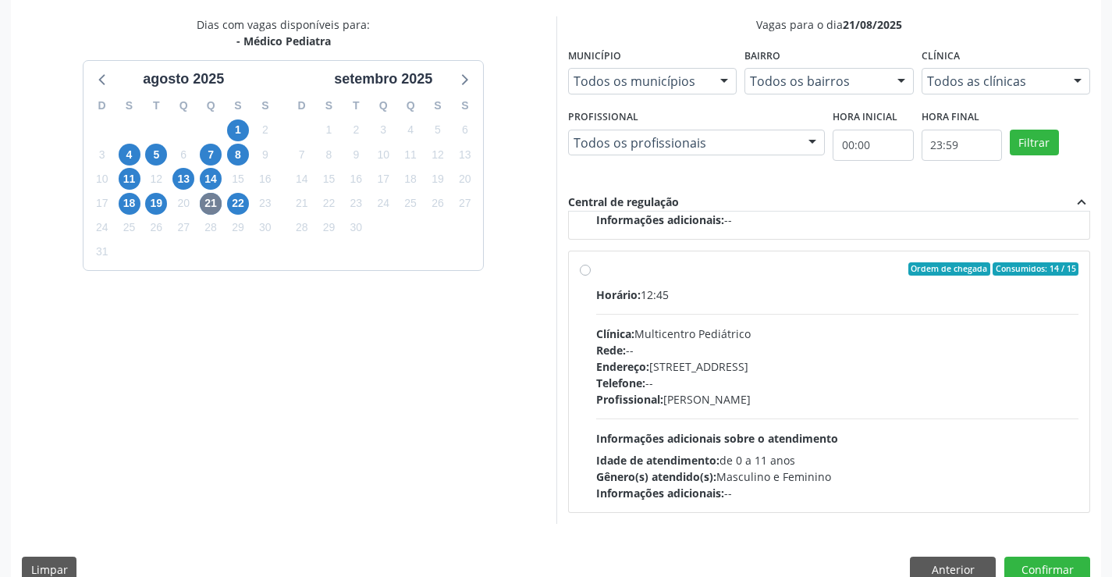
click at [721, 279] on label "Ordem de chegada Consumidos: 14 / 15 Horário: 12:45 Clínica: Multicentro Pediát…" at bounding box center [837, 382] width 483 height 240
click at [591, 276] on input "Ordem de chegada Consumidos: 14 / 15 Horário: 12:45 Clínica: Multicentro Pediát…" at bounding box center [585, 269] width 11 height 14
radio input "true"
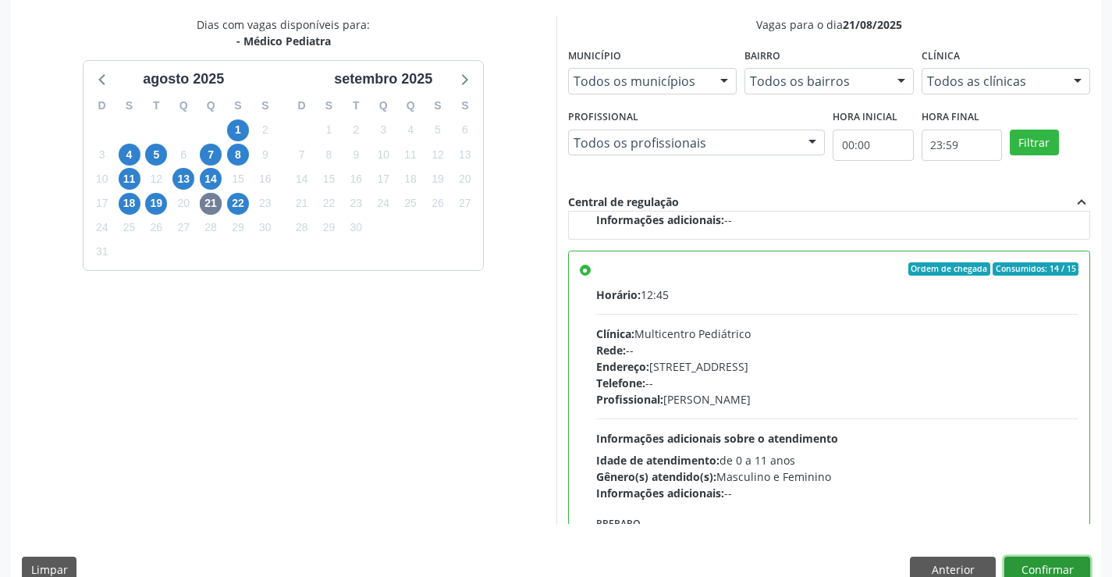
click at [1036, 568] on button "Confirmar" at bounding box center [1048, 570] width 86 height 27
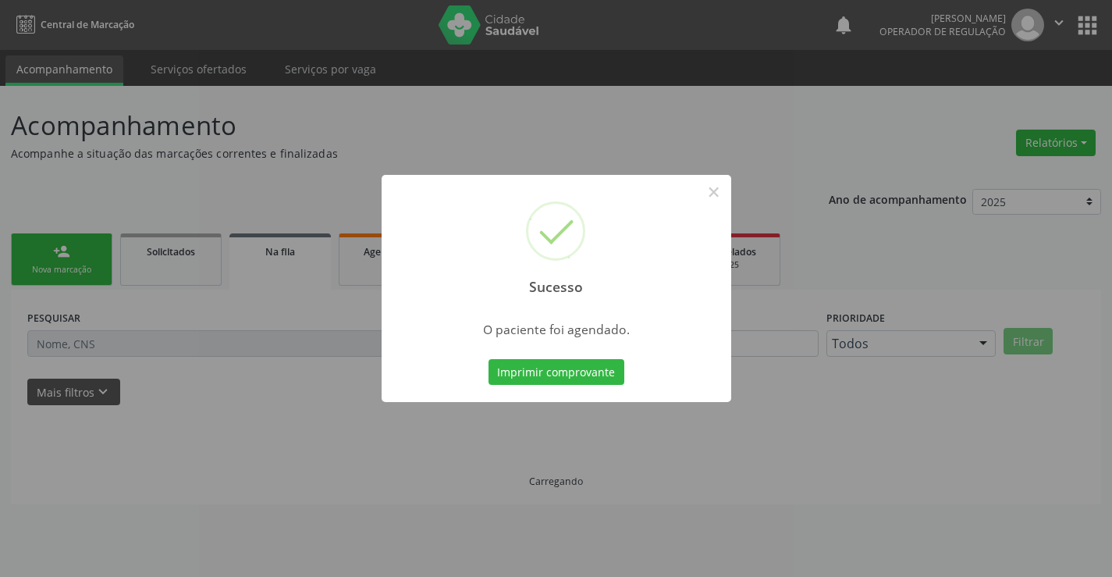
scroll to position [0, 0]
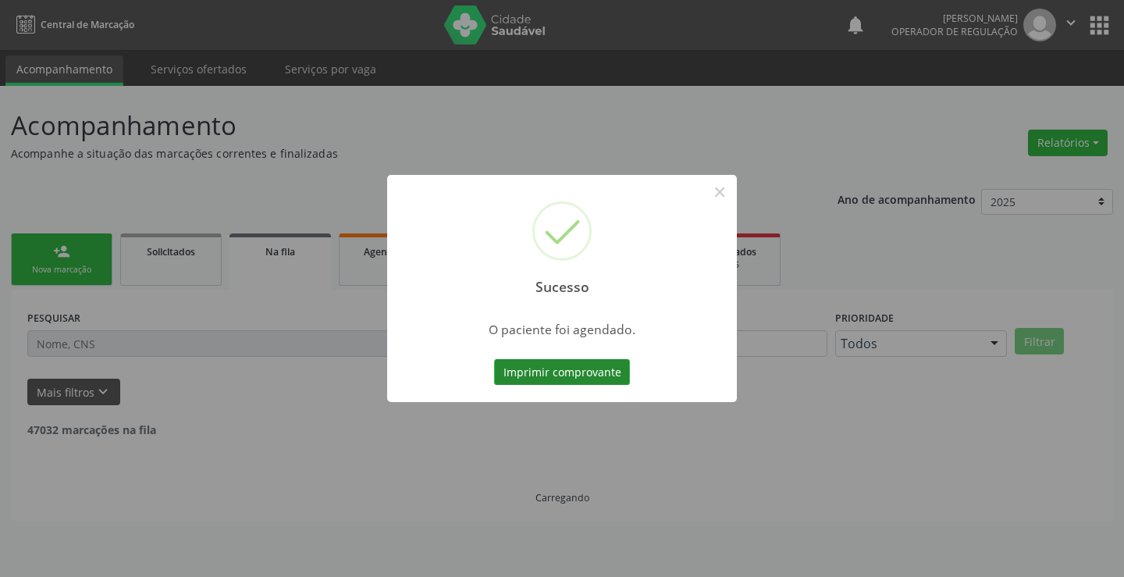
click at [549, 369] on button "Imprimir comprovante" at bounding box center [562, 372] width 136 height 27
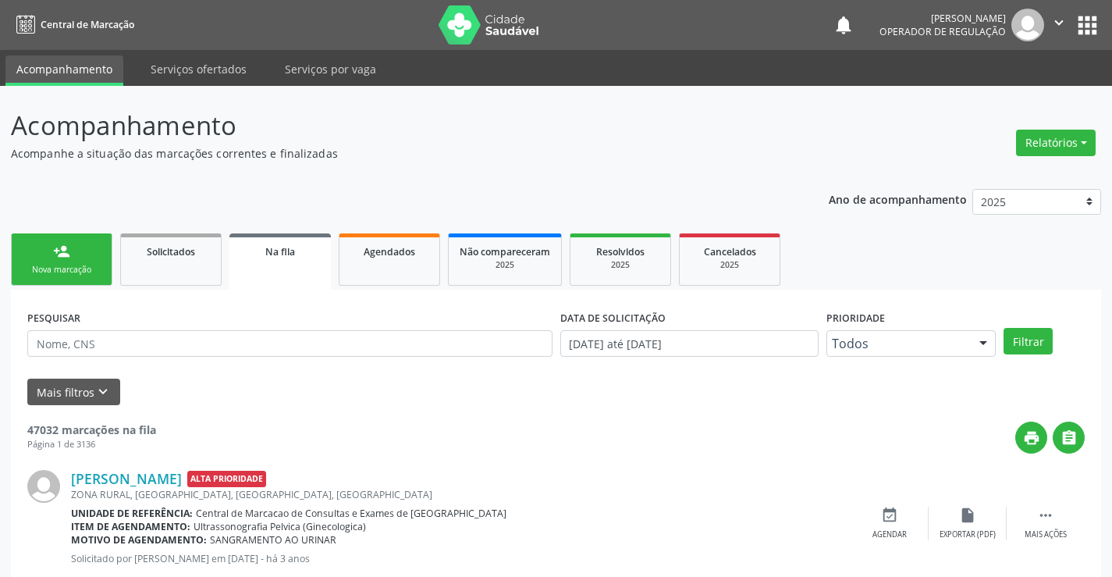
click at [64, 269] on div "Nova marcação" at bounding box center [62, 270] width 78 height 12
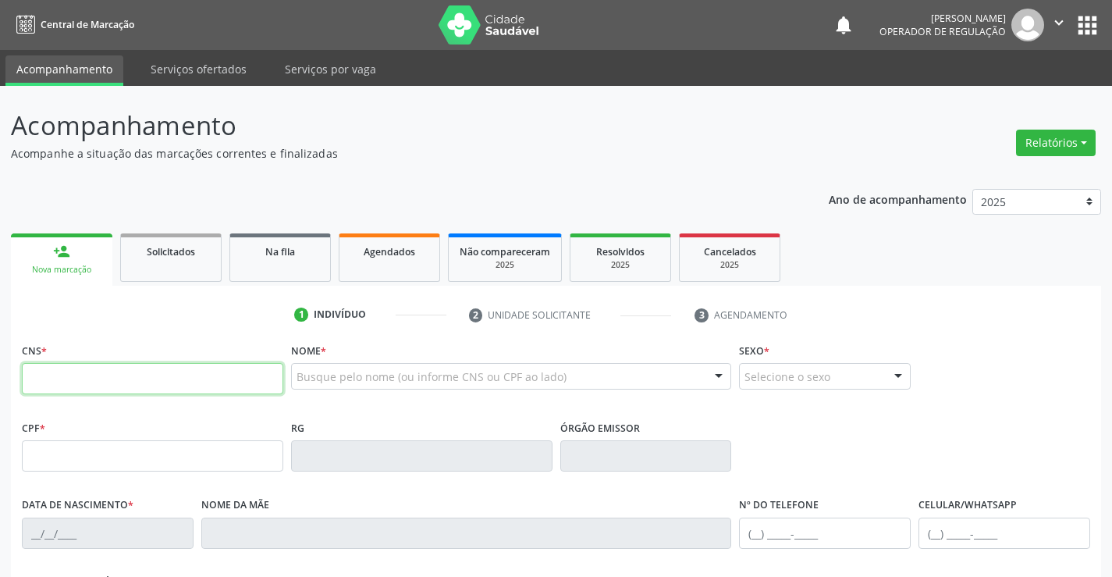
click at [108, 383] on input "text" at bounding box center [153, 378] width 262 height 31
type input "700 0075 8460 7807"
type input "1678953628"
type input "30/07/1999"
type input "(74) 9198-7464"
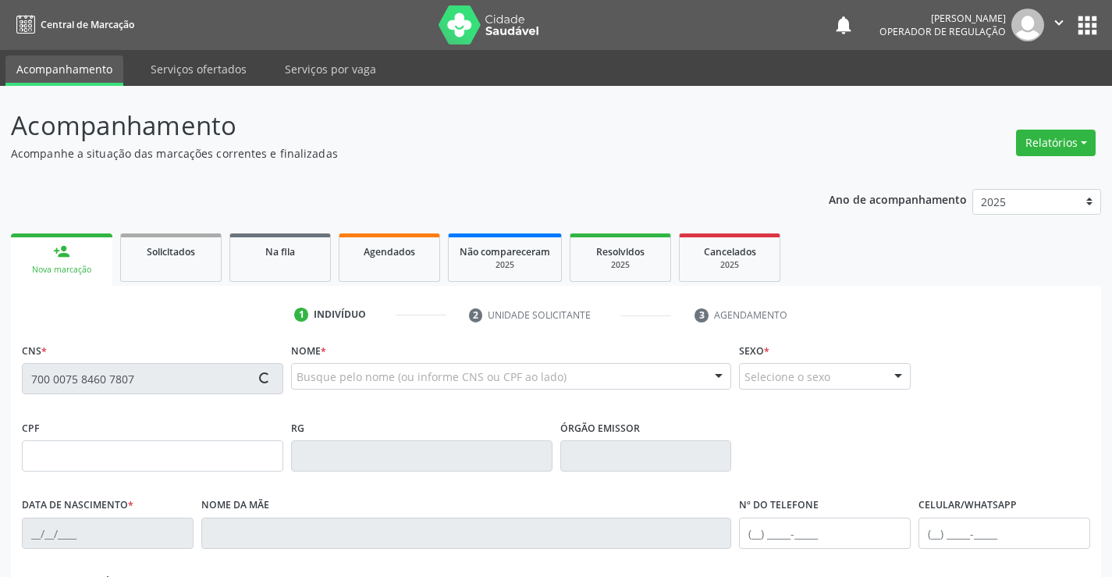
type input "(74) 9198-7464"
type input "063.970.725-41"
type input "S/N"
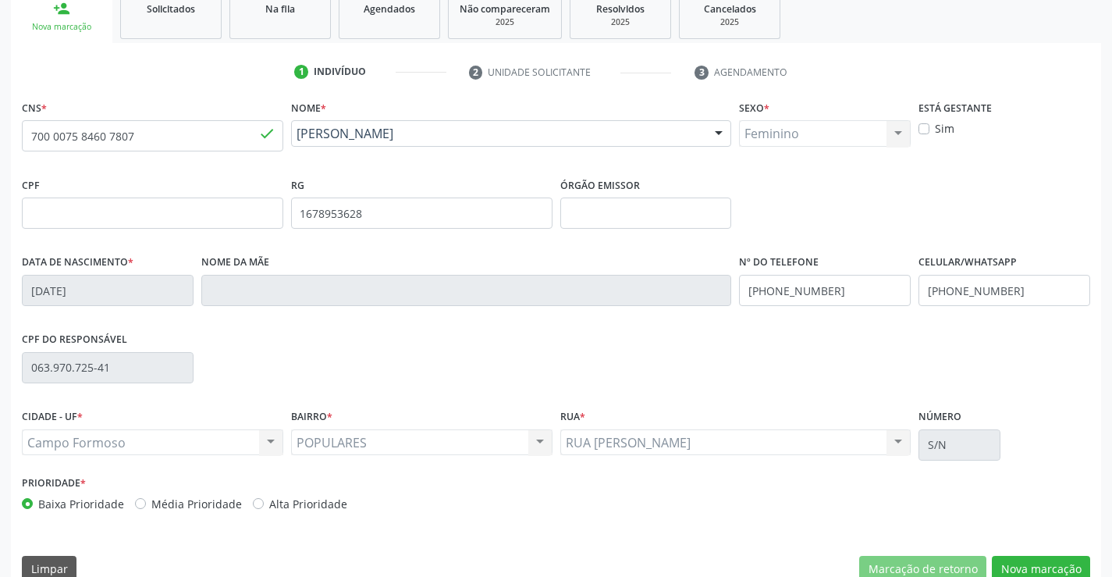
scroll to position [269, 0]
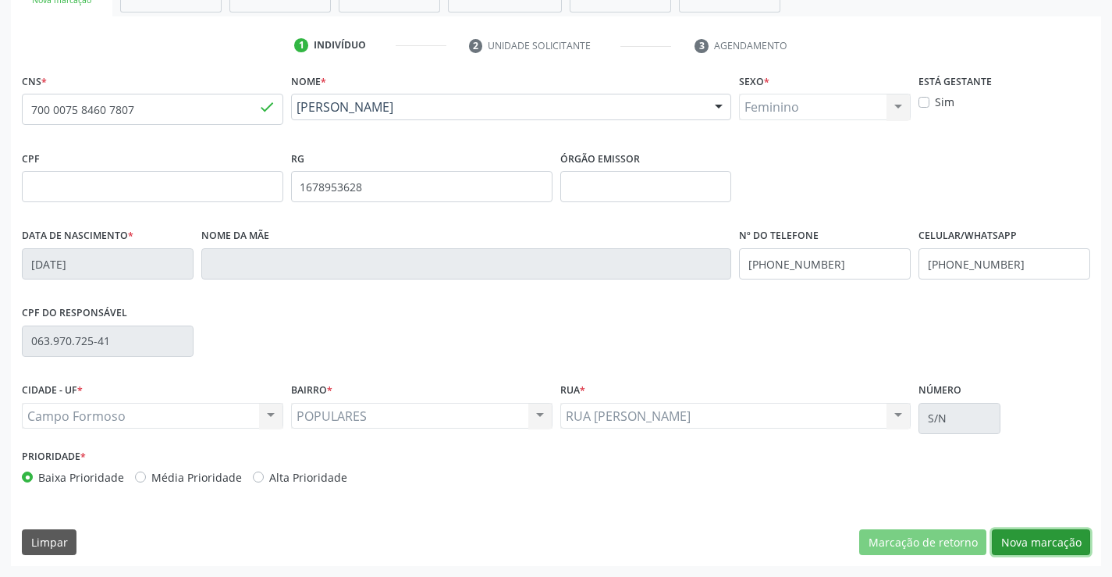
click at [1046, 540] on button "Nova marcação" at bounding box center [1041, 542] width 98 height 27
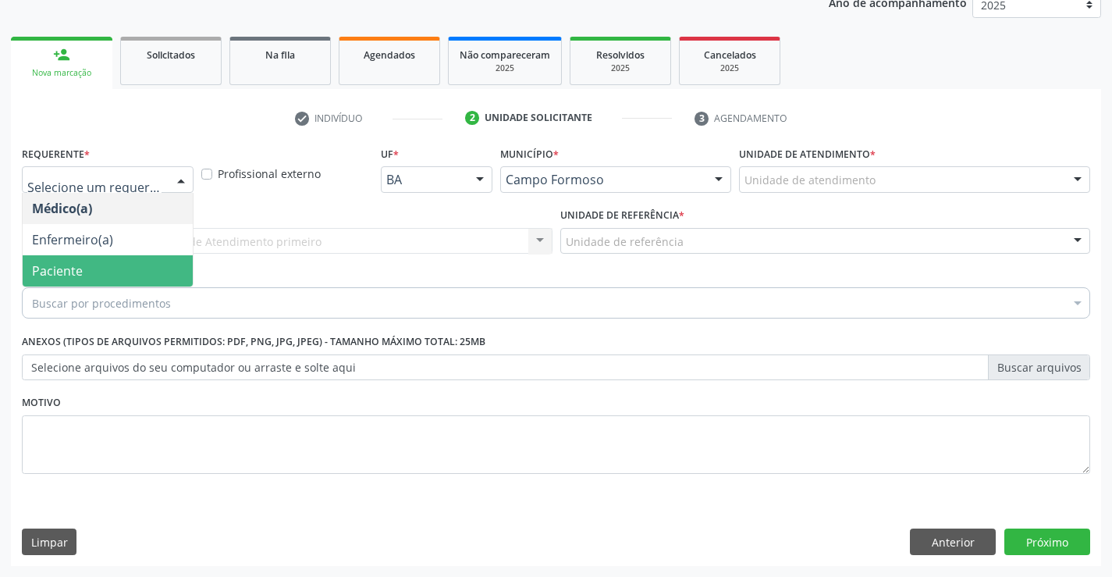
click at [78, 272] on span "Paciente" at bounding box center [57, 270] width 51 height 17
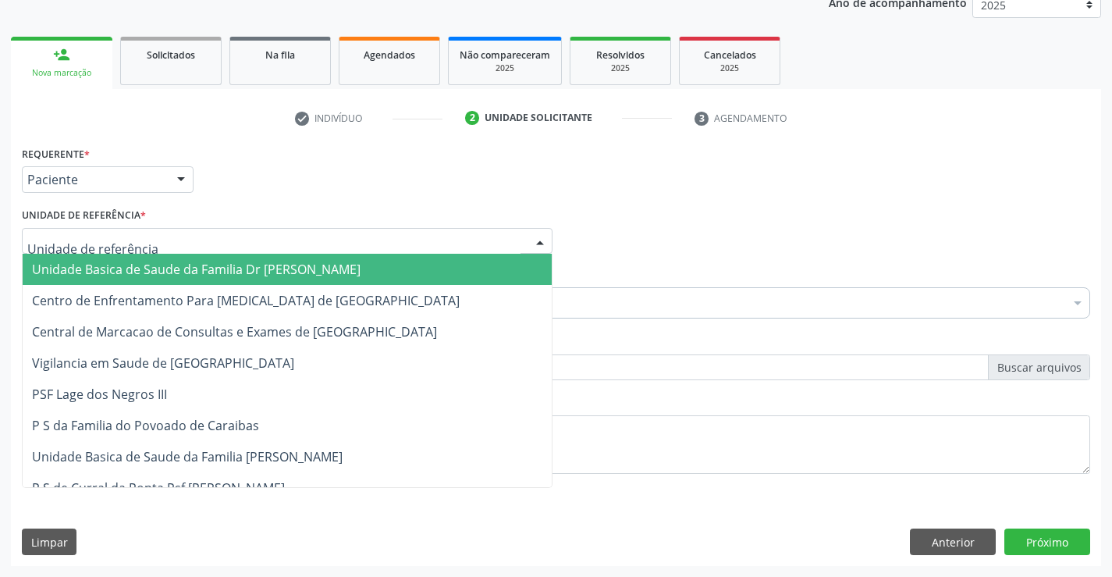
click at [139, 272] on span "Unidade Basica de Saude da Familia Dr [PERSON_NAME]" at bounding box center [196, 269] width 329 height 17
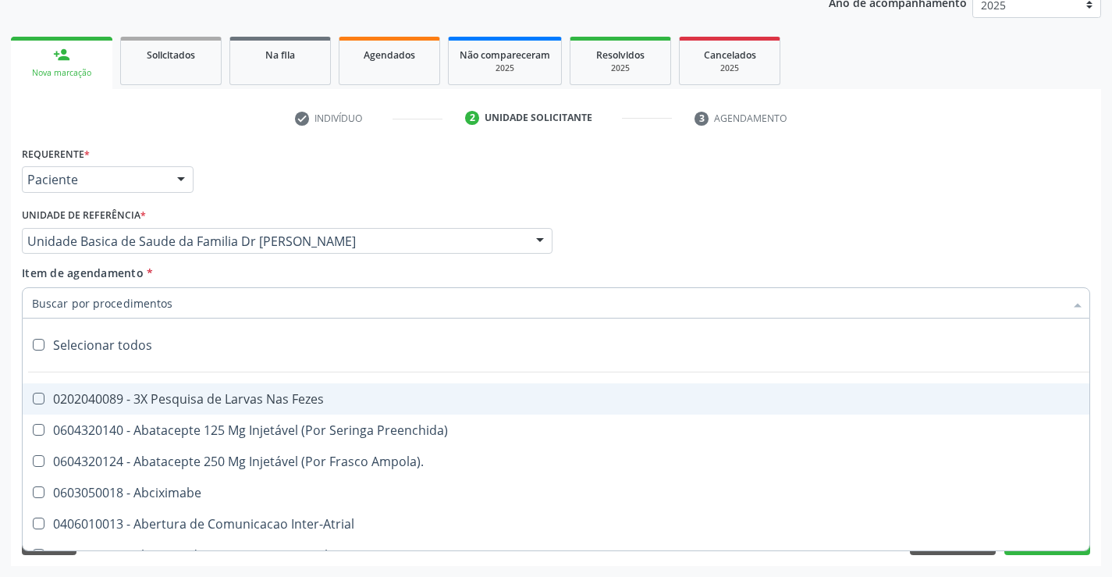
click at [169, 308] on div at bounding box center [556, 302] width 1069 height 31
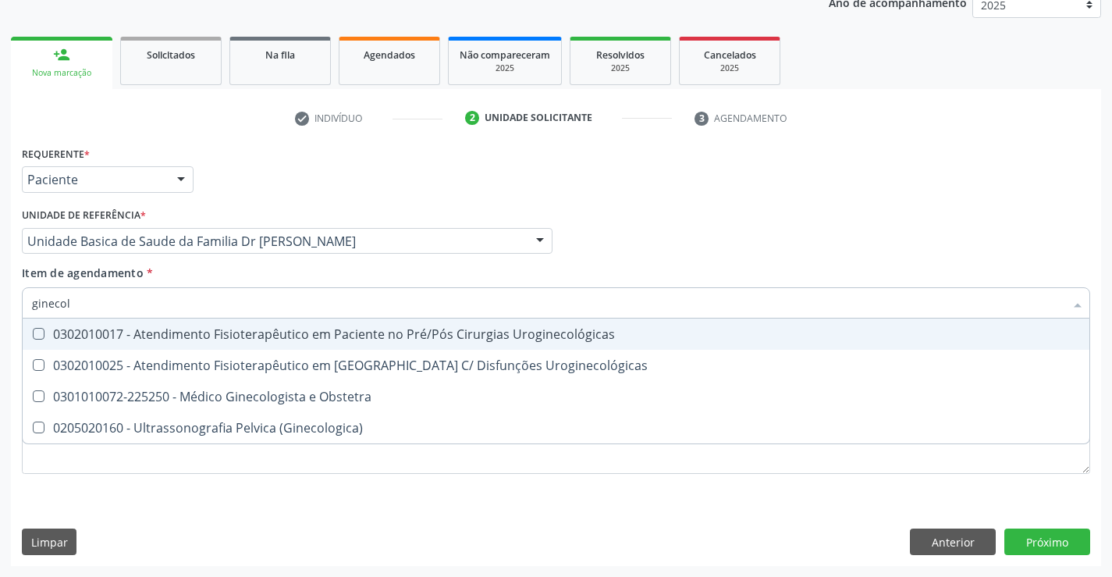
type input "ginecolo"
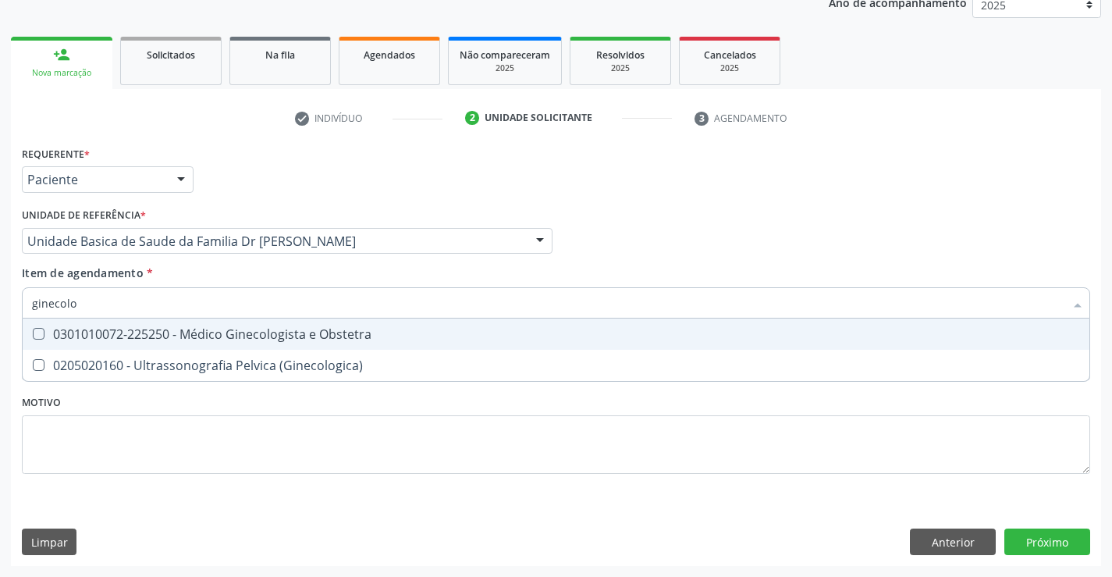
click at [224, 333] on div "0301010072-225250 - Médico Ginecologista e Obstetra" at bounding box center [556, 334] width 1048 height 12
checkbox Obstetra "true"
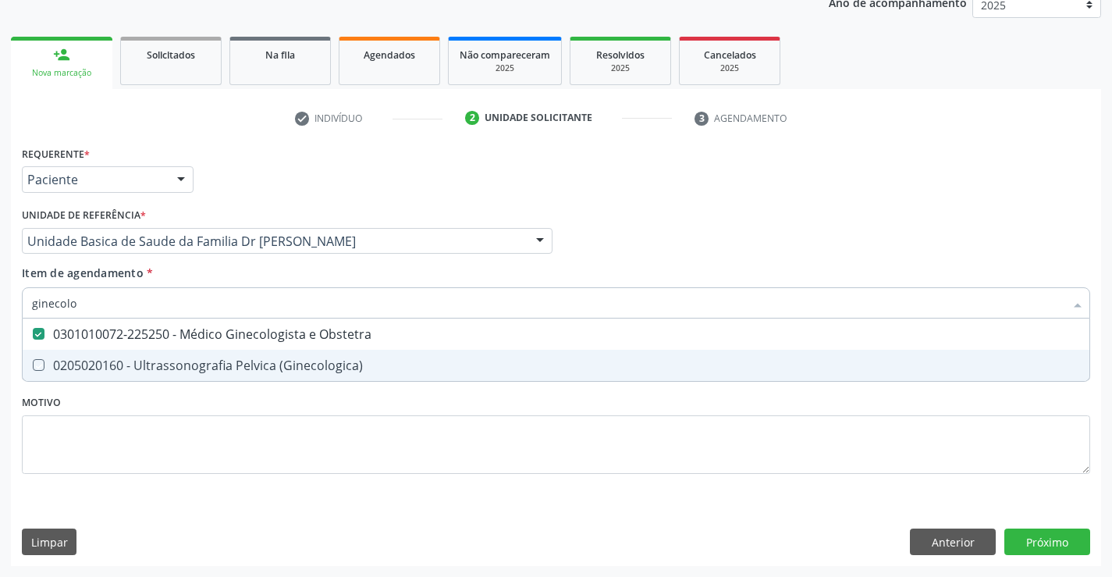
click at [219, 407] on div "Requerente * Paciente Médico(a) Enfermeiro(a) Paciente Nenhum resultado encontr…" at bounding box center [556, 319] width 1069 height 354
checkbox \(Ginecologica\) "true"
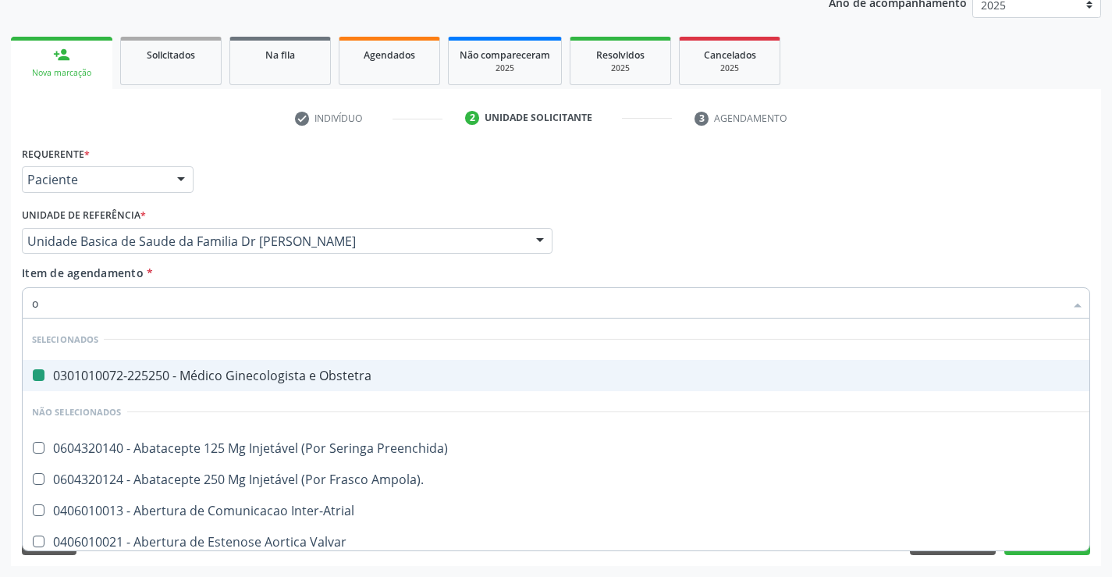
type input "ot"
checkbox Obstetra "false"
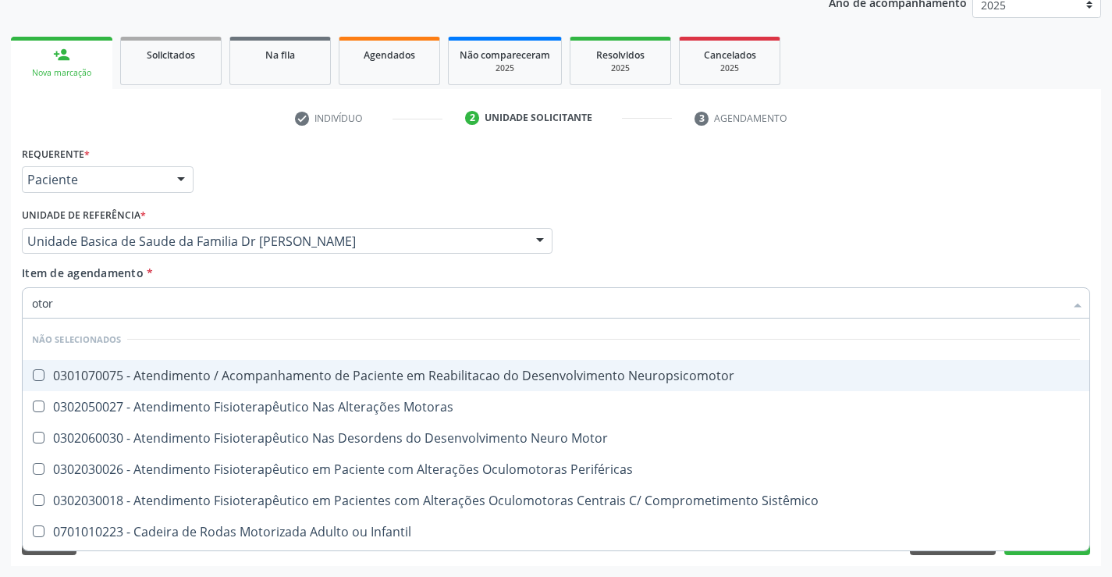
type input "otorr"
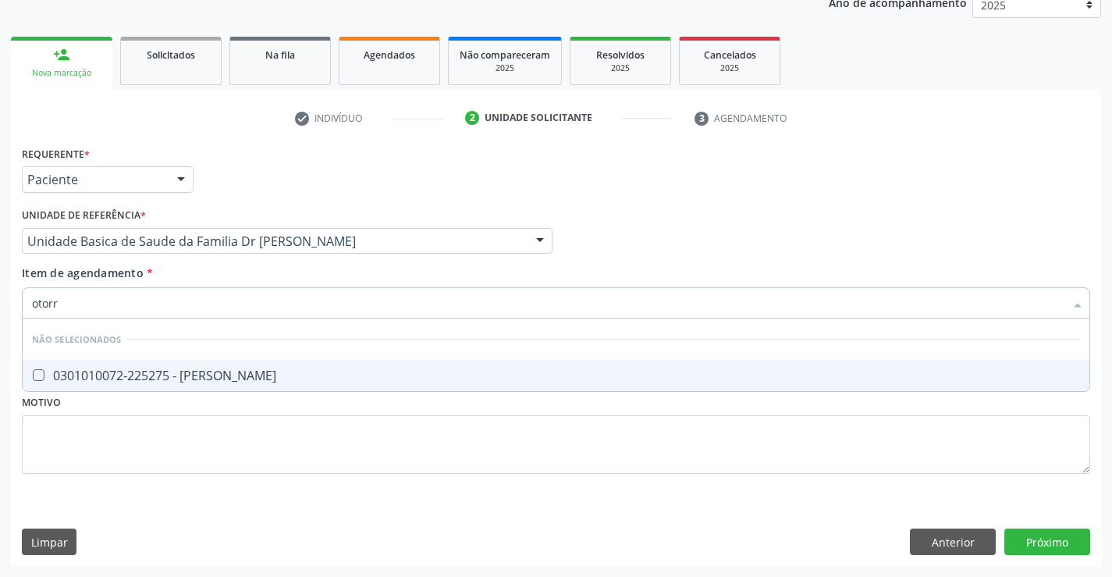
click at [282, 372] on div "0301010072-225275 - [PERSON_NAME]" at bounding box center [556, 375] width 1048 height 12
checkbox Otorrinolaringologista "true"
click at [1061, 539] on div "Requerente * Paciente Médico(a) Enfermeiro(a) Paciente Nenhum resultado encontr…" at bounding box center [556, 354] width 1091 height 424
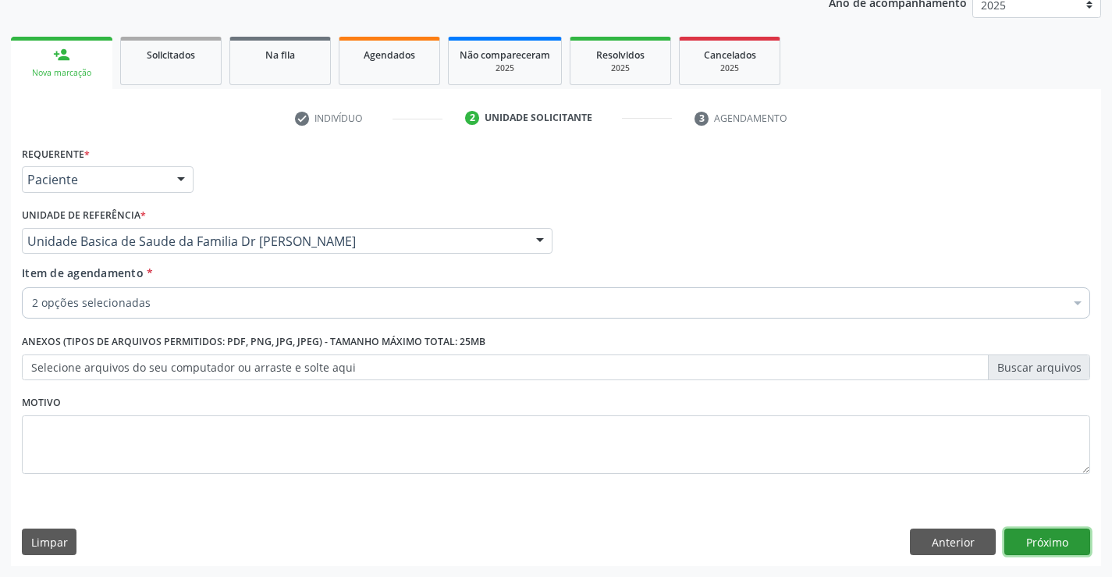
click at [1050, 542] on button "Próximo" at bounding box center [1048, 542] width 86 height 27
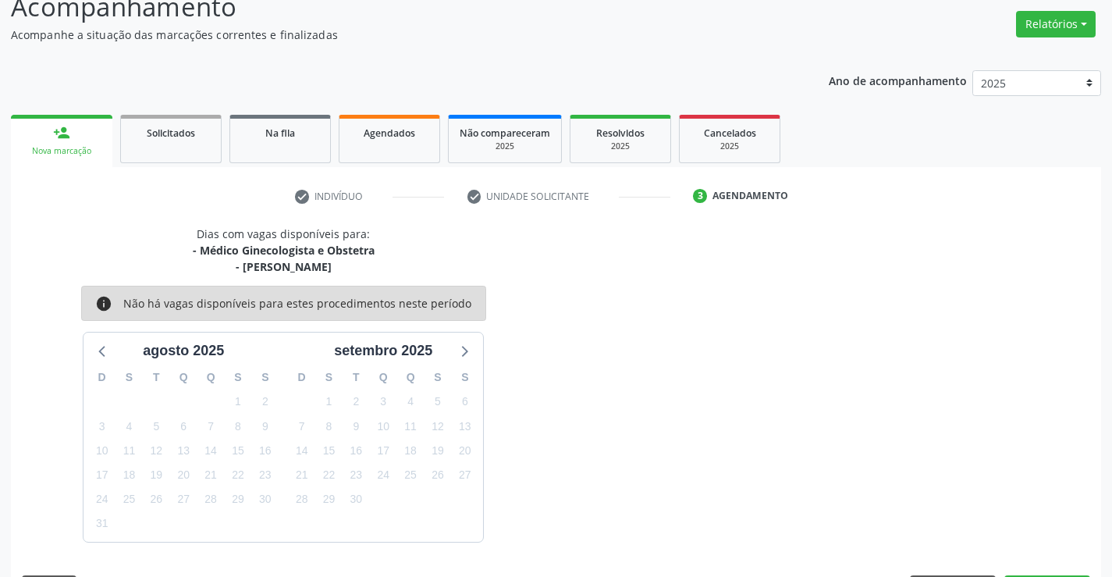
scroll to position [165, 0]
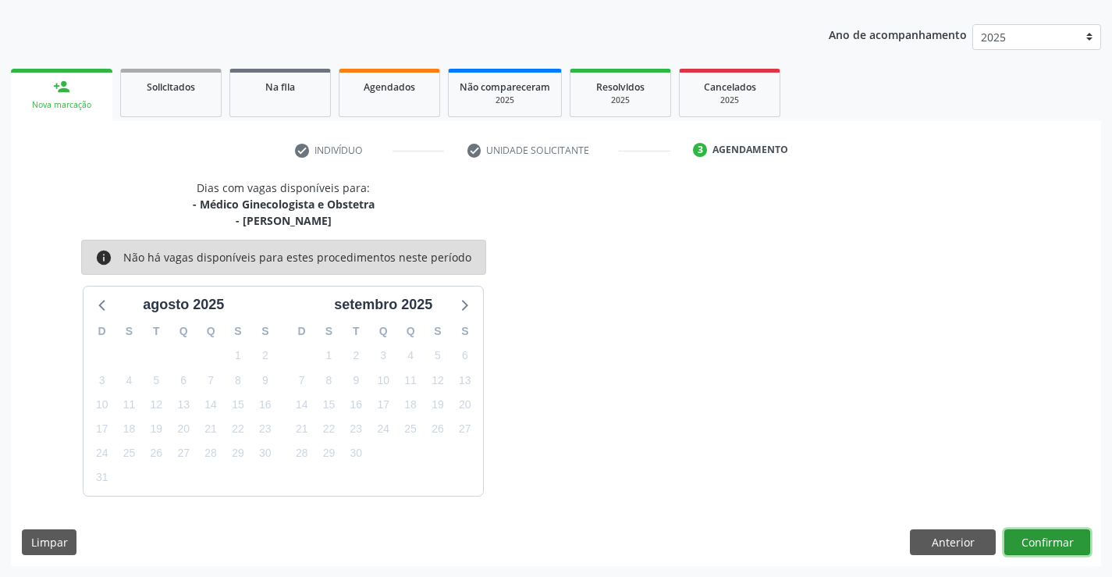
click at [1042, 542] on button "Confirmar" at bounding box center [1048, 542] width 86 height 27
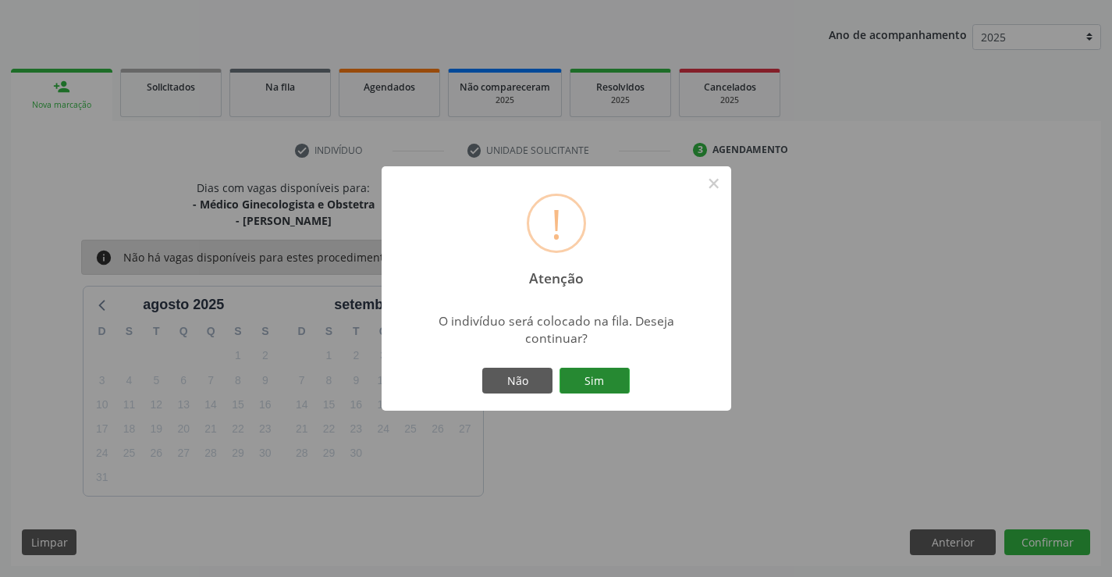
click at [582, 375] on button "Sim" at bounding box center [595, 381] width 70 height 27
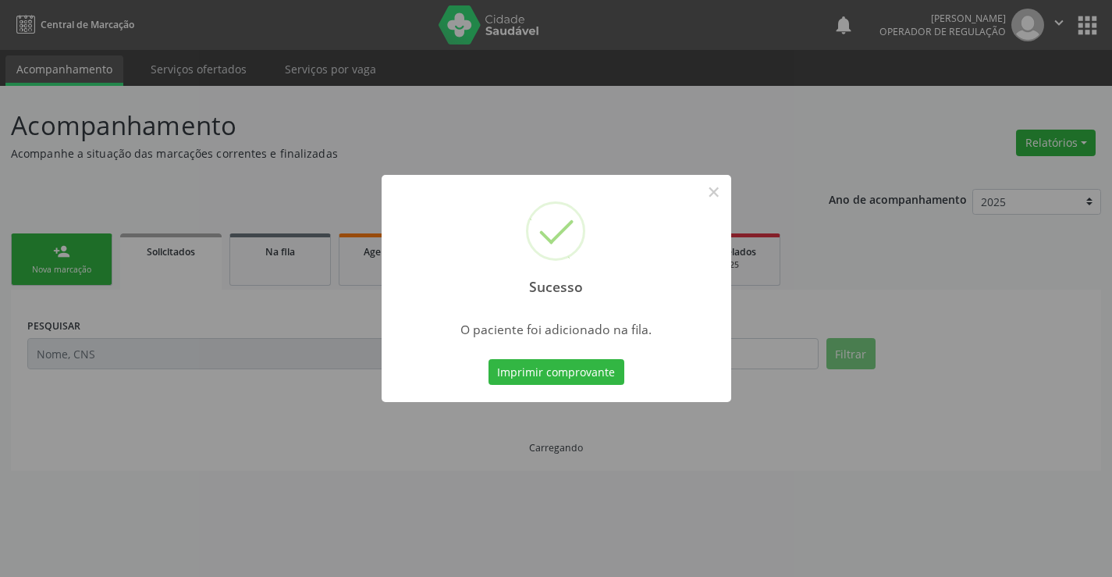
scroll to position [0, 0]
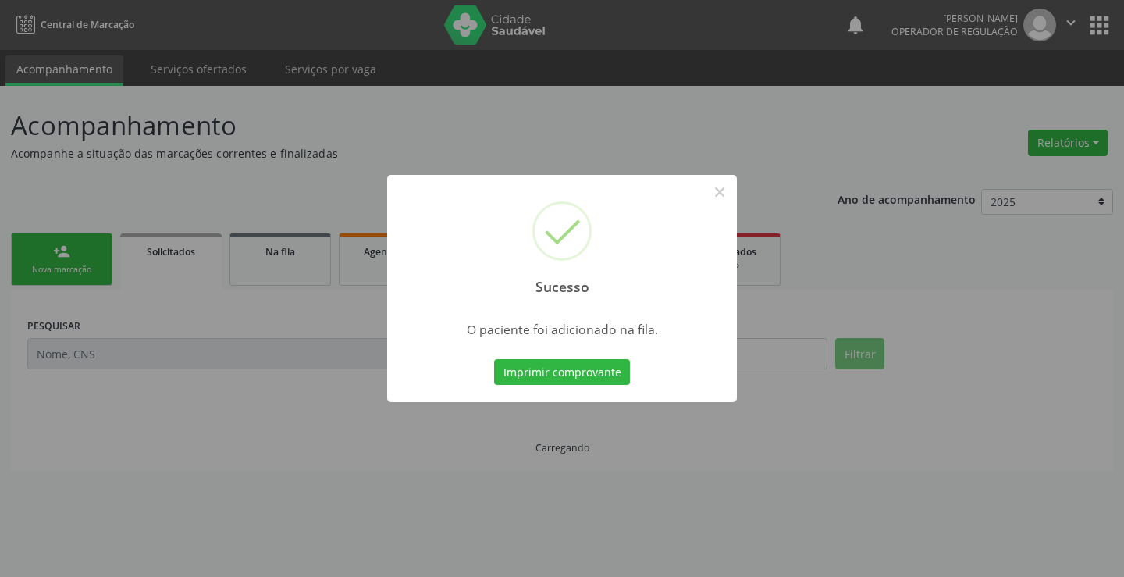
click at [582, 375] on button "Imprimir comprovante" at bounding box center [562, 372] width 136 height 27
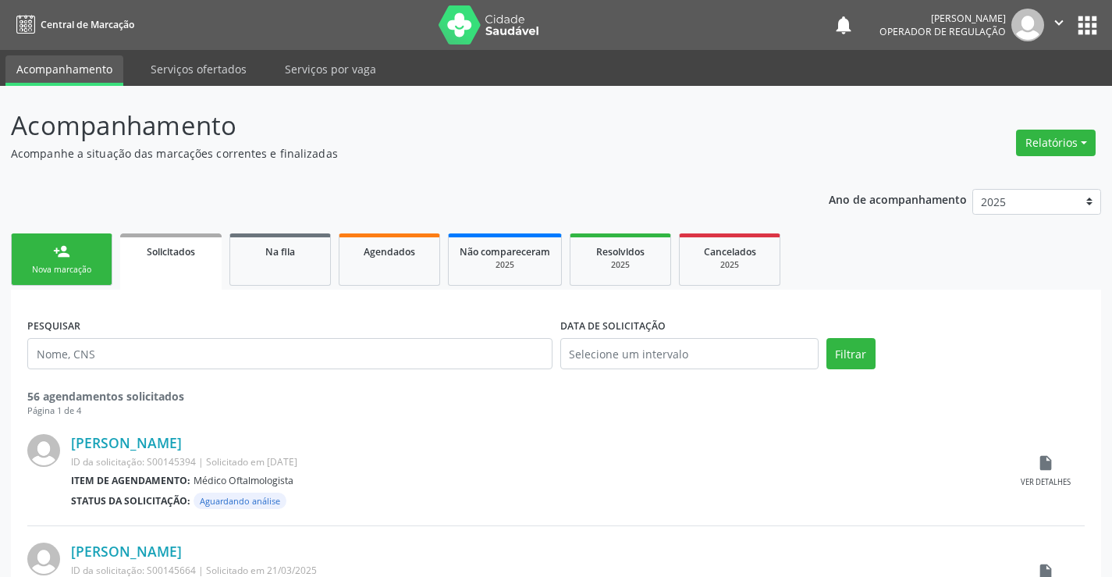
click at [82, 237] on link "person_add Nova marcação" at bounding box center [61, 259] width 101 height 52
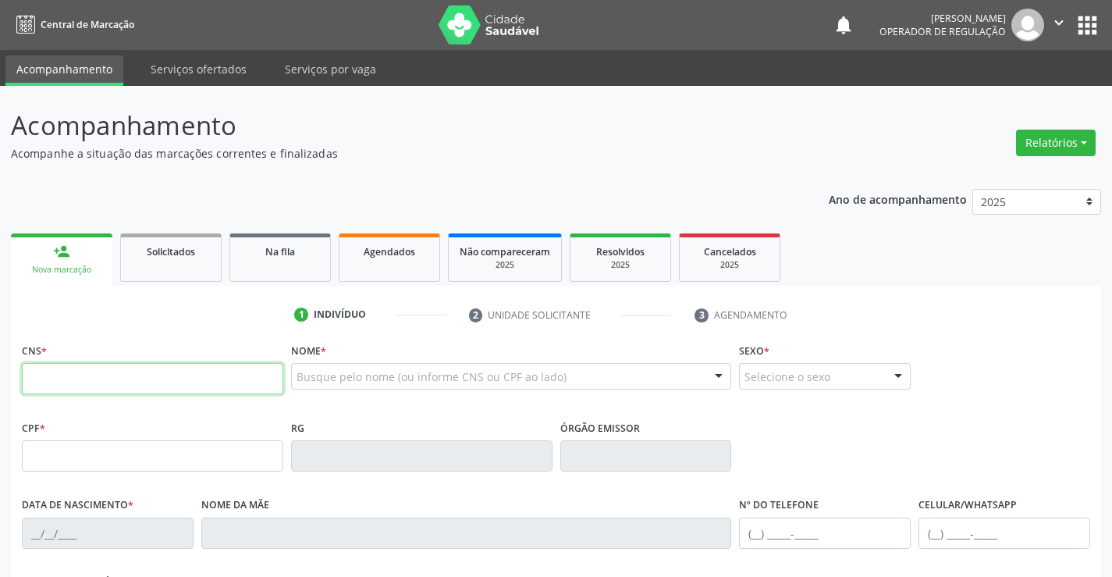
click at [120, 376] on input "text" at bounding box center [153, 378] width 262 height 31
click at [128, 381] on input "text" at bounding box center [153, 378] width 262 height 31
type input "704 5013 4910 7614"
type input "0879126434"
type input "19/01/1970"
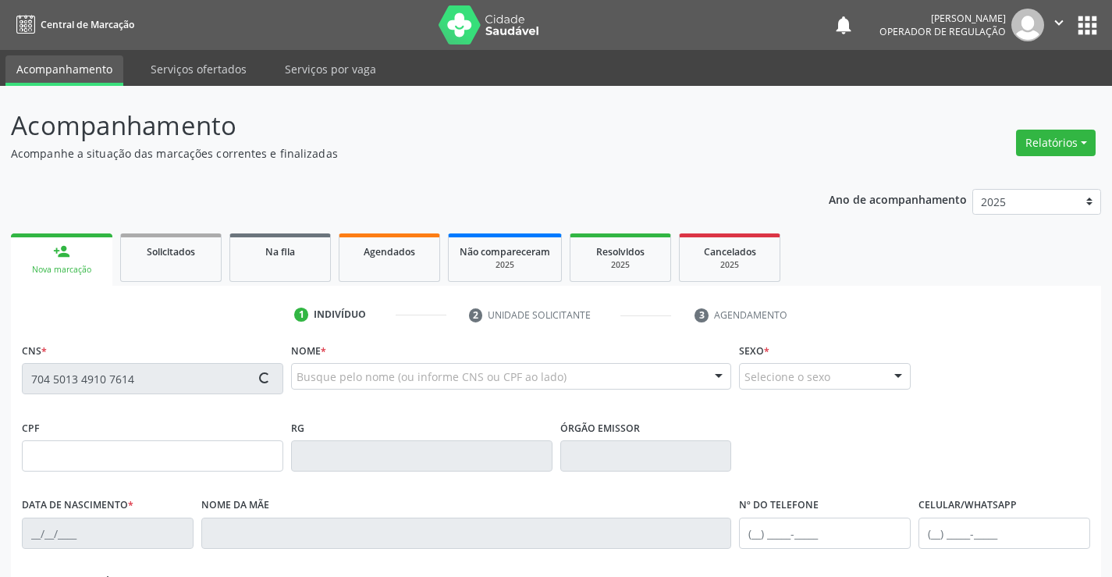
type input "(74) 99139-1845"
type input "973.417.205-06"
type input "S/N"
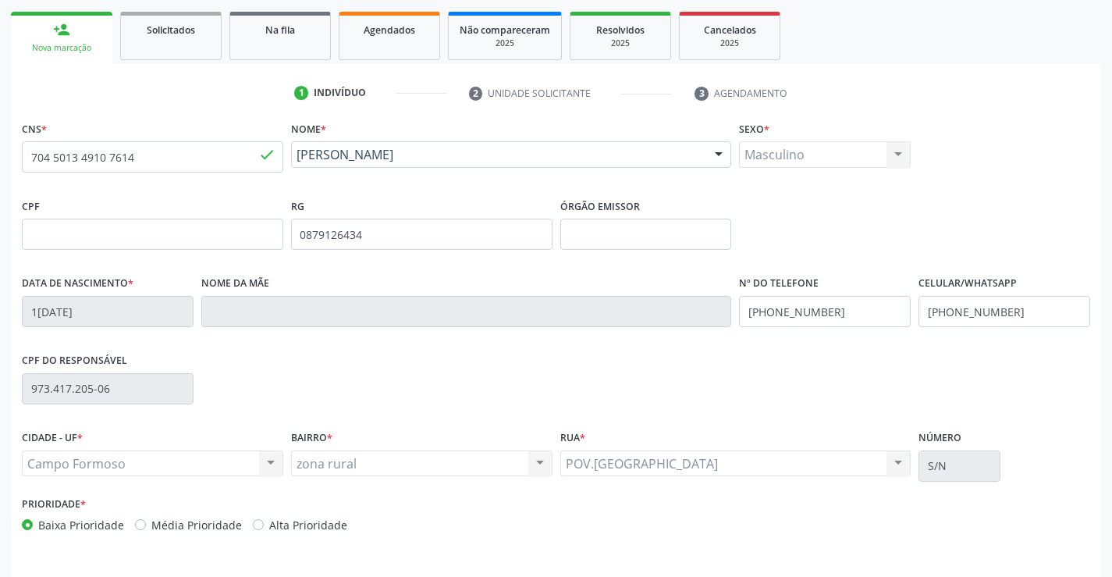
scroll to position [269, 0]
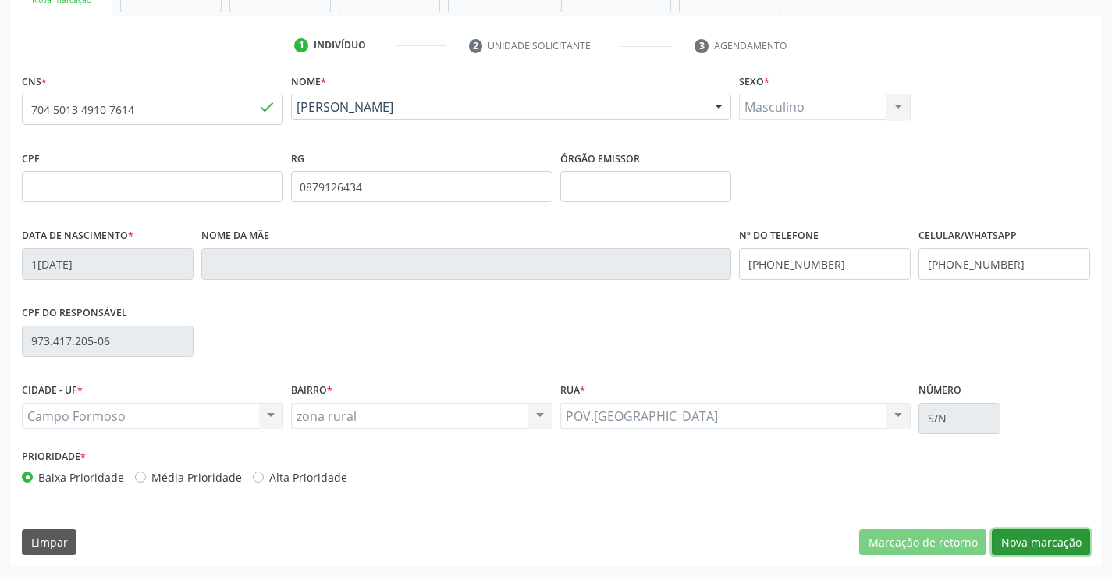
click at [1041, 531] on button "Nova marcação" at bounding box center [1041, 542] width 98 height 27
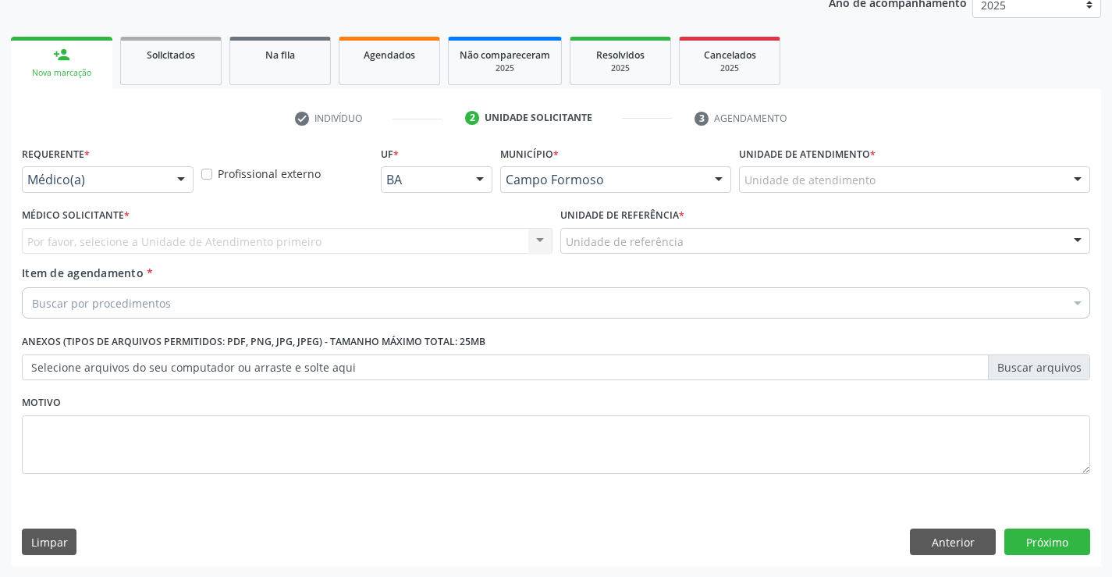
scroll to position [197, 0]
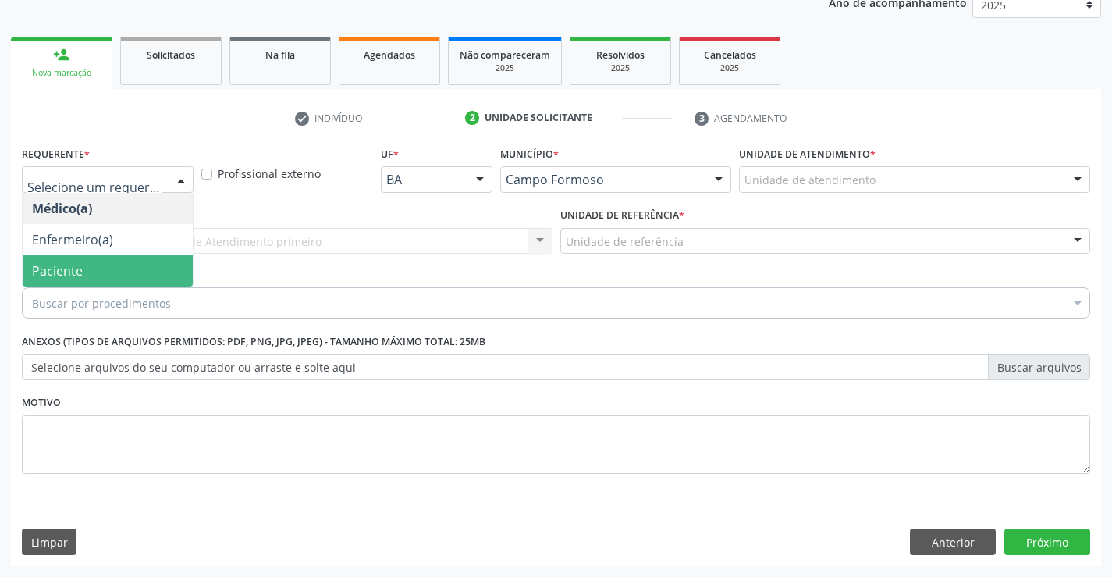
click at [86, 273] on span "Paciente" at bounding box center [108, 270] width 170 height 31
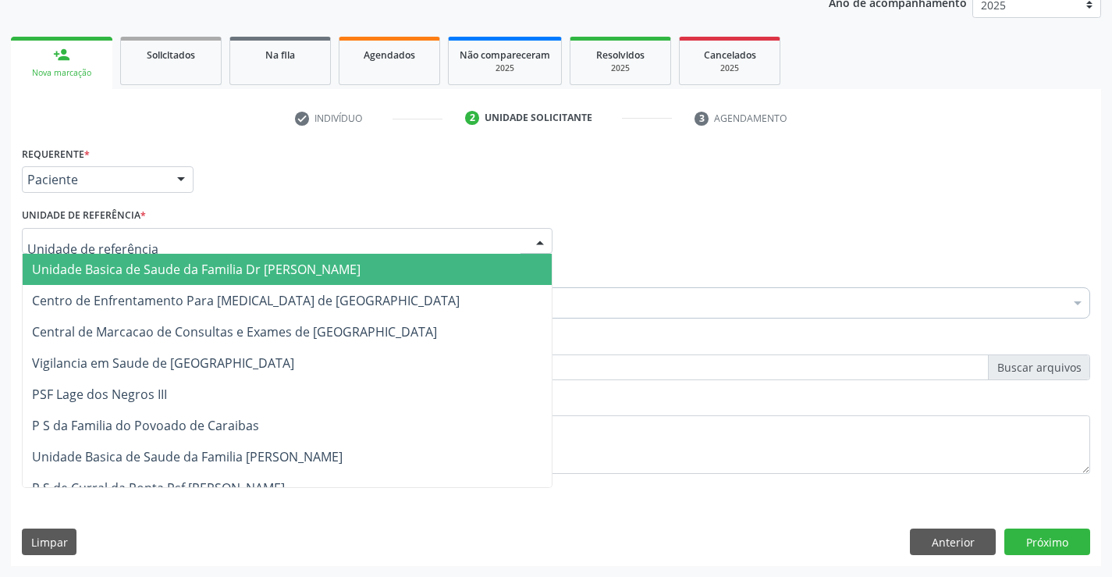
click at [154, 240] on div at bounding box center [287, 241] width 531 height 27
click at [181, 275] on span "Unidade Basica de Saude da Familia Dr [PERSON_NAME]" at bounding box center [196, 269] width 329 height 17
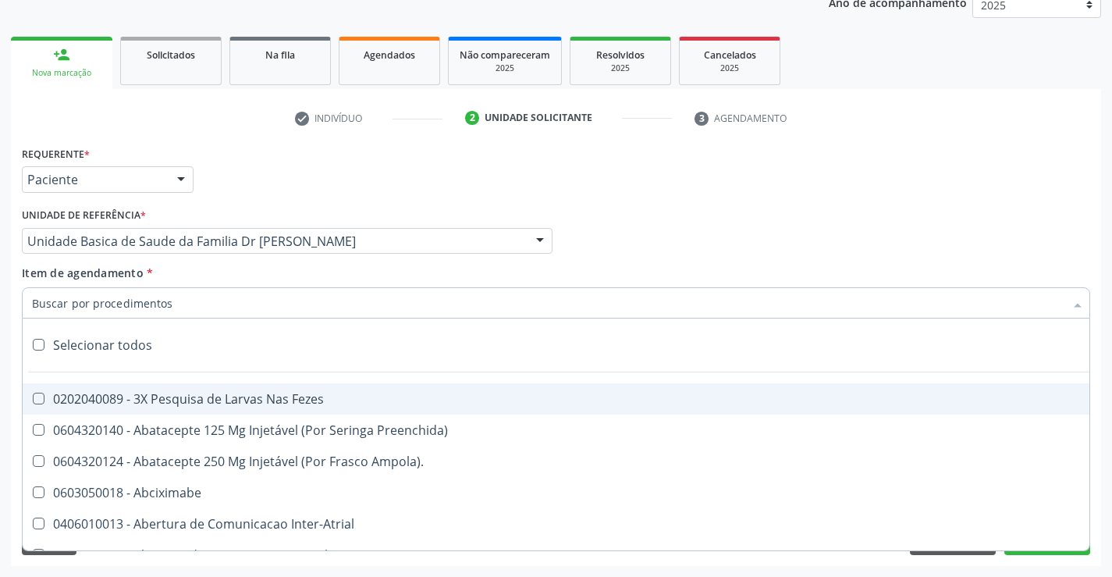
click at [169, 306] on div at bounding box center [556, 302] width 1069 height 31
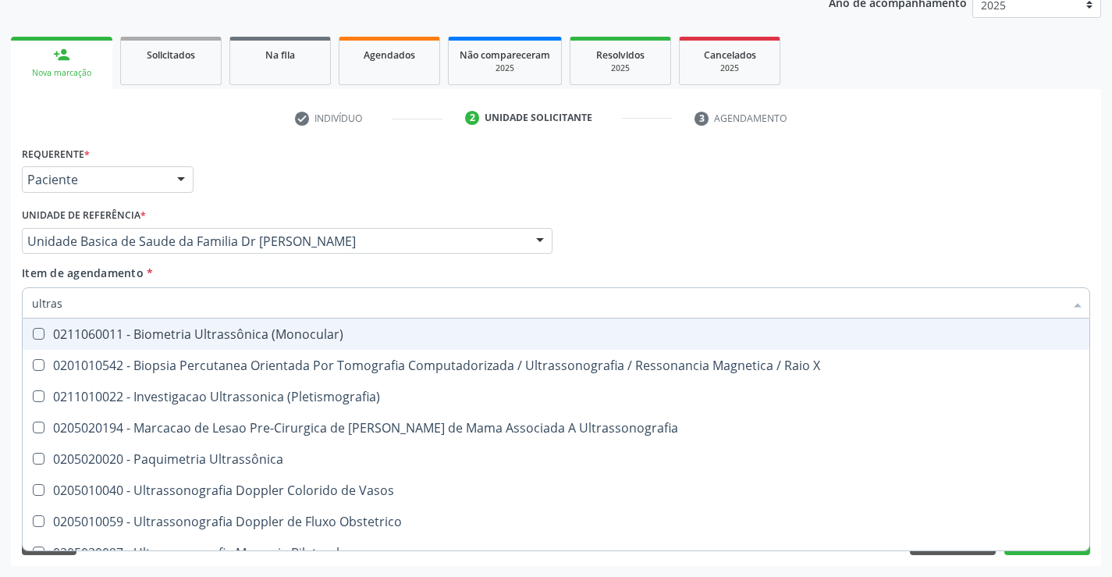
type input "ultrass"
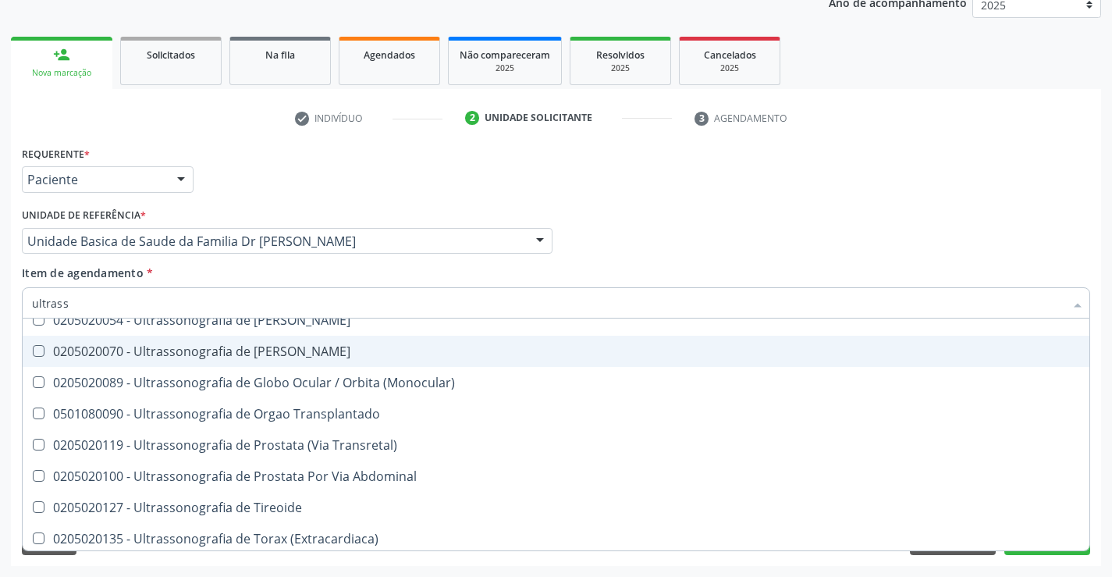
scroll to position [486, 0]
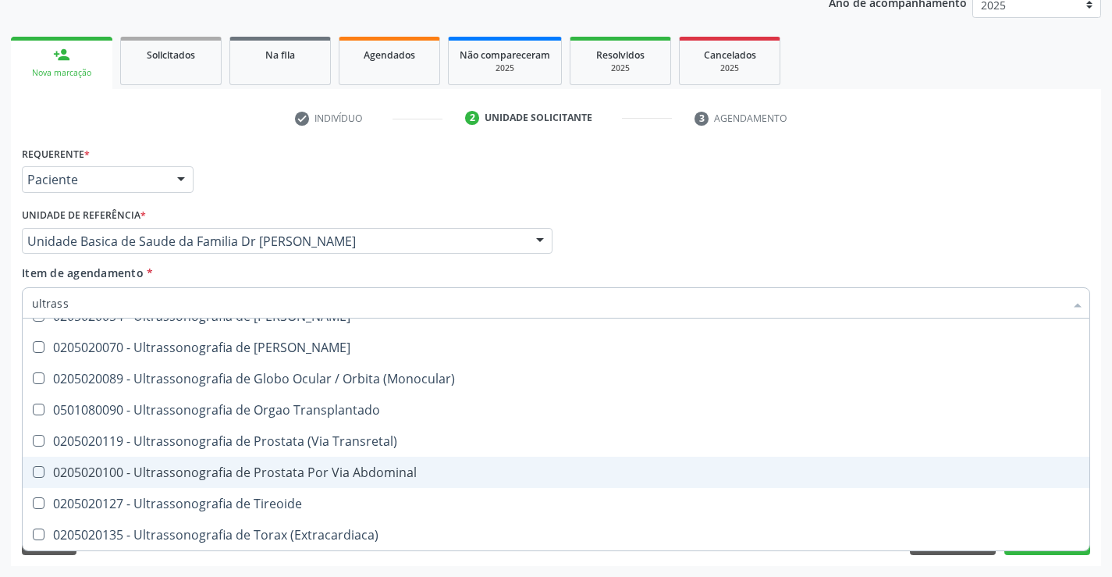
click at [420, 474] on div "0205020100 - Ultrassonografia de Prostata Por Via Abdominal" at bounding box center [556, 472] width 1048 height 12
checkbox Abdominal "true"
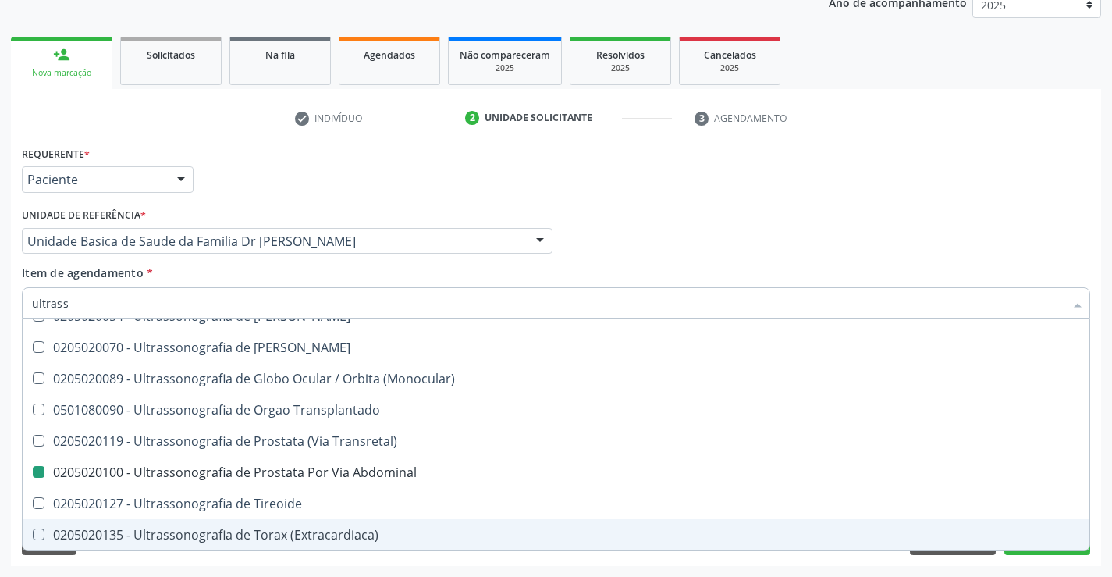
click at [1100, 489] on div "Requerente * Paciente Médico(a) Enfermeiro(a) Paciente Nenhum resultado encontr…" at bounding box center [556, 354] width 1091 height 424
checkbox X "true"
checkbox Abdominal "false"
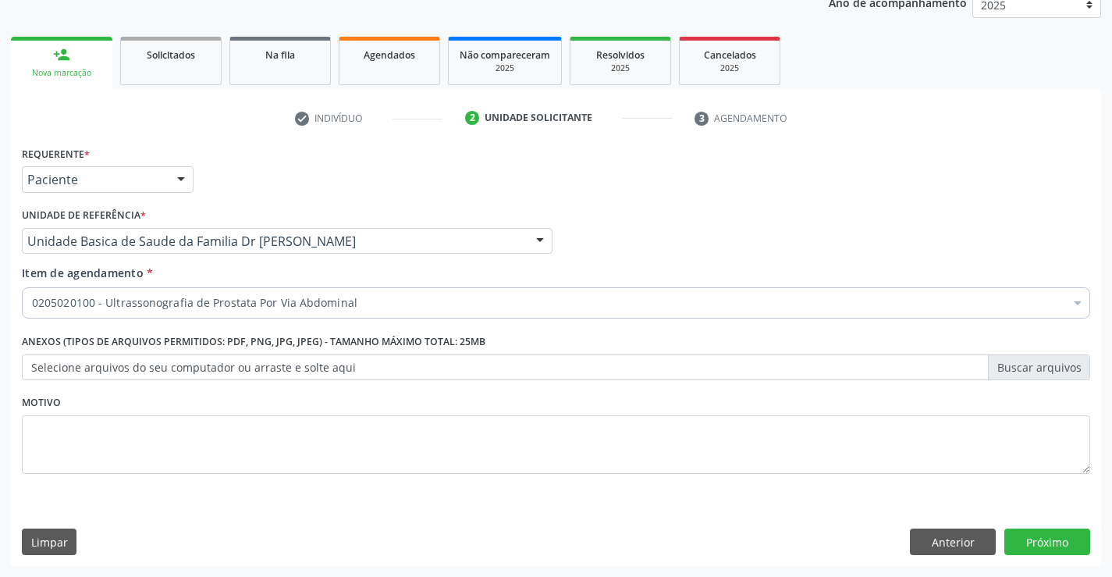
scroll to position [0, 0]
click at [1052, 543] on button "Próximo" at bounding box center [1048, 542] width 86 height 27
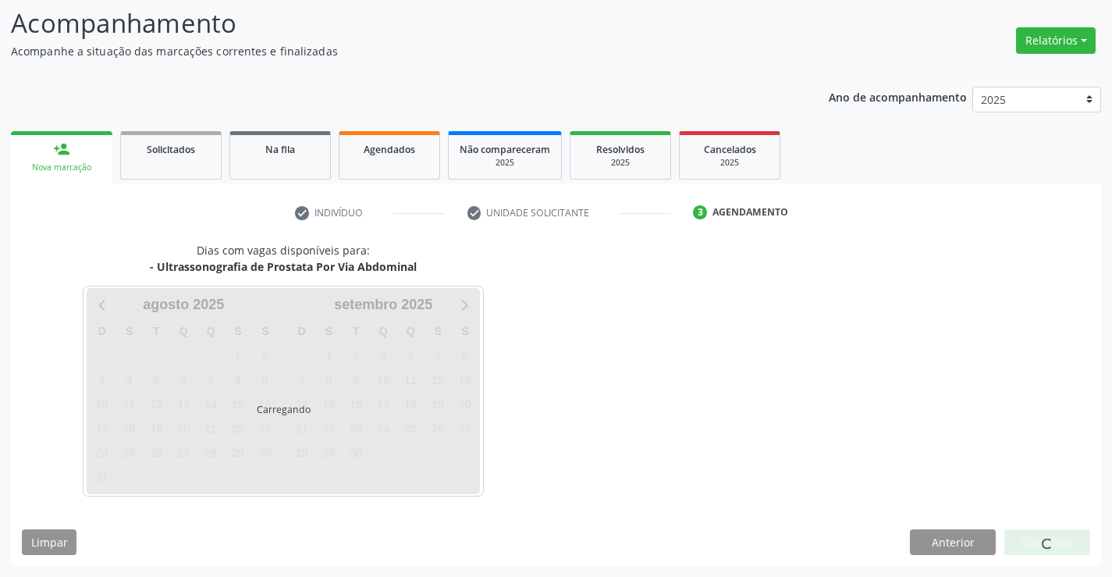
scroll to position [102, 0]
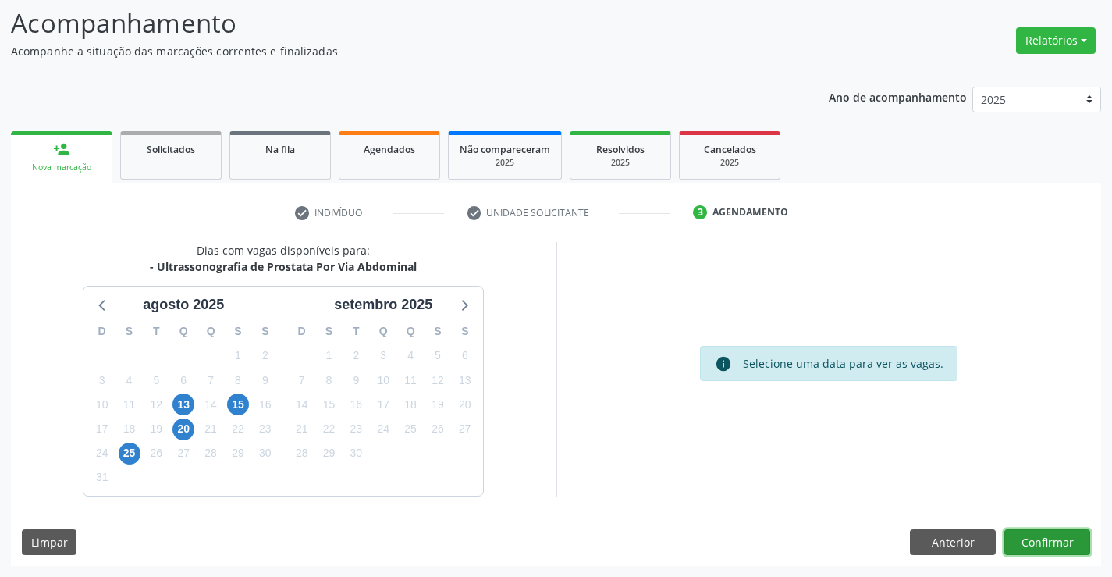
click at [1052, 535] on button "Confirmar" at bounding box center [1048, 542] width 86 height 27
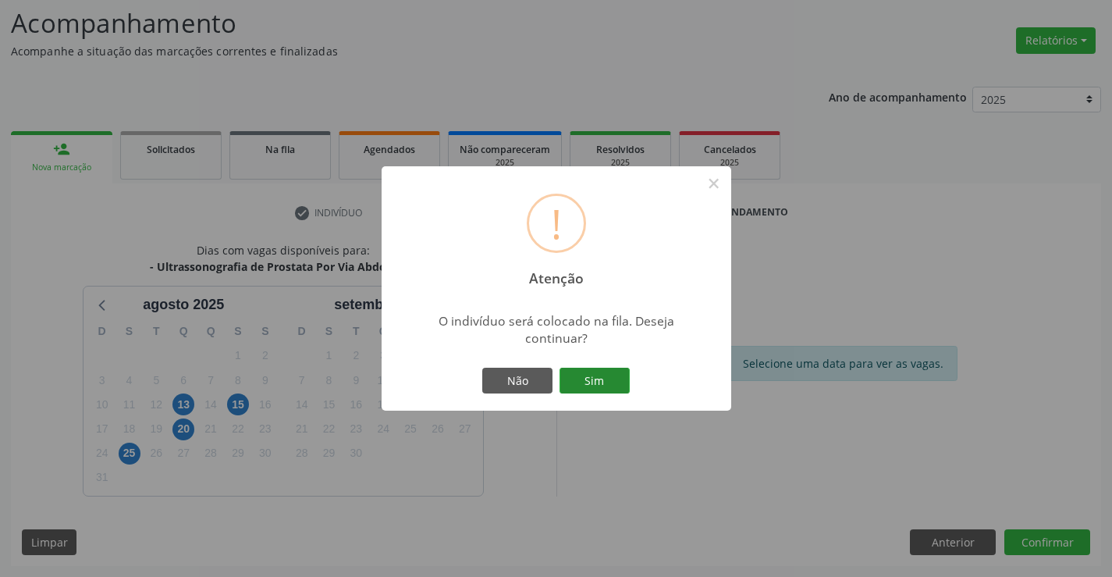
click at [600, 372] on button "Sim" at bounding box center [595, 381] width 70 height 27
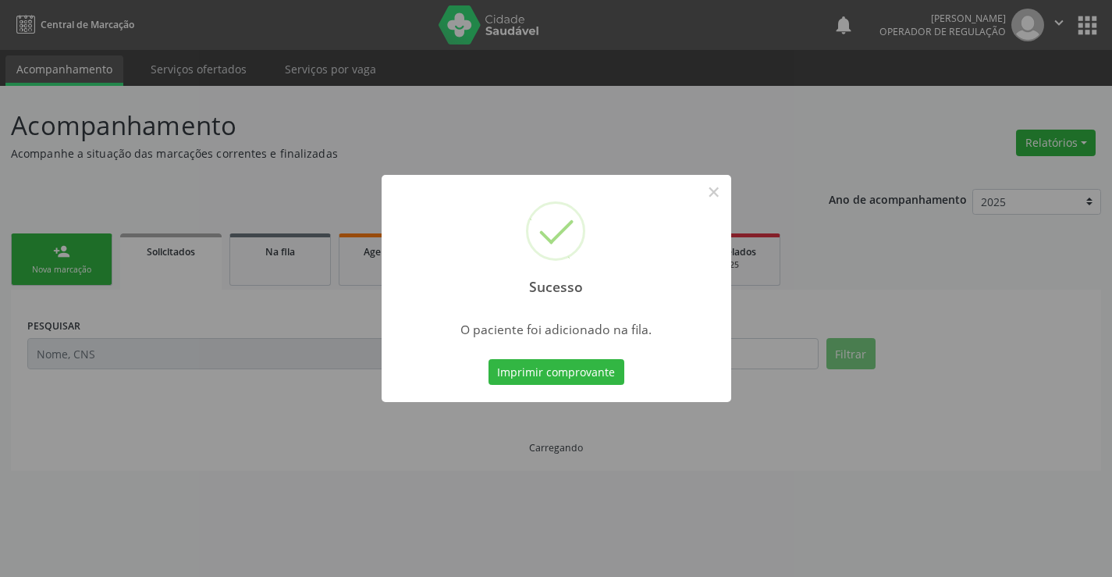
scroll to position [0, 0]
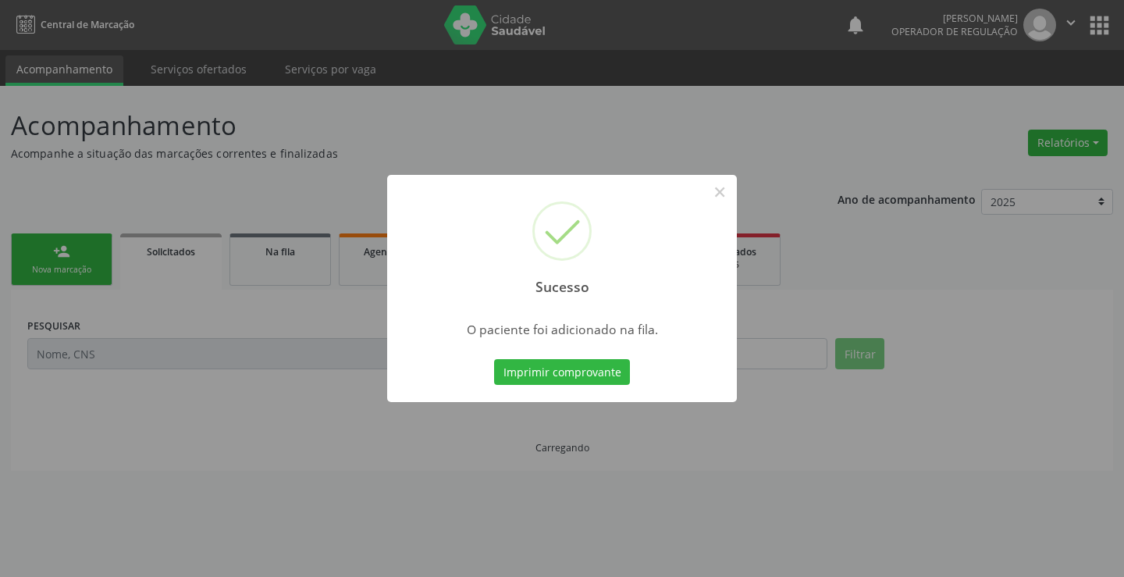
click at [600, 372] on button "Imprimir comprovante" at bounding box center [562, 372] width 136 height 27
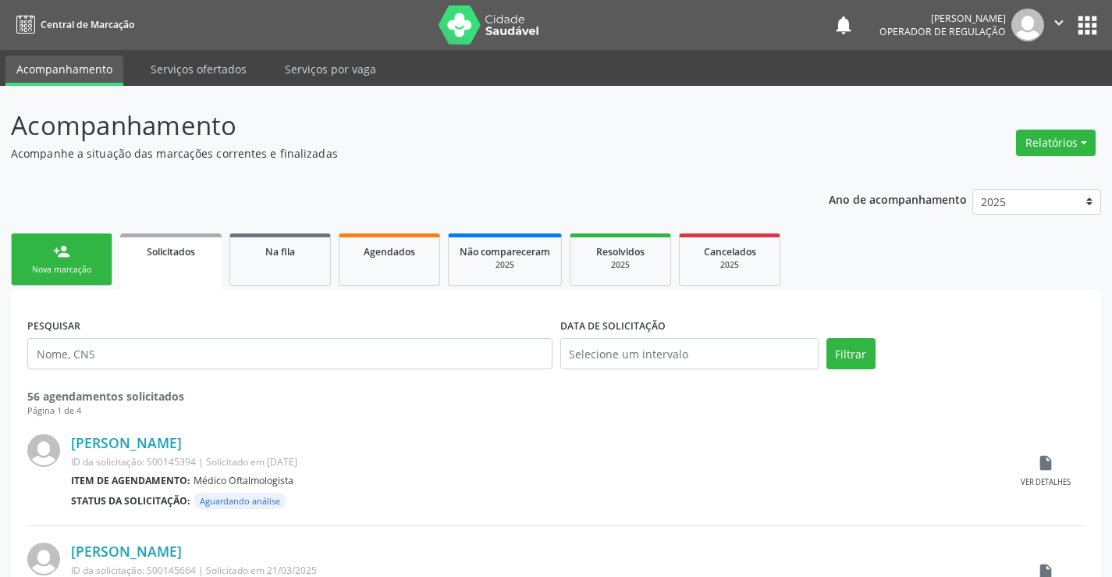
click at [61, 251] on div "person_add" at bounding box center [61, 251] width 17 height 17
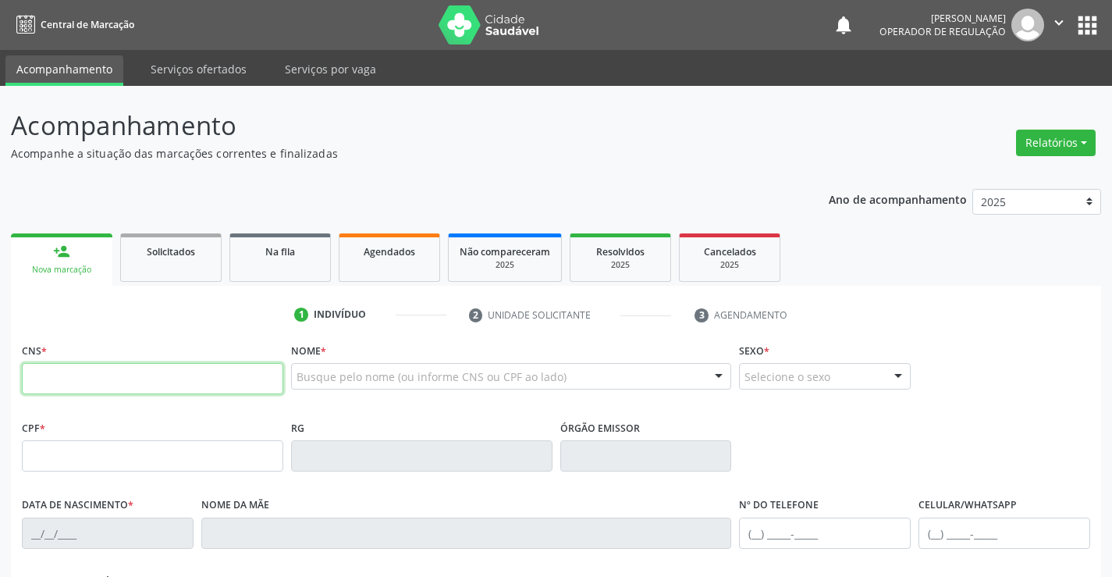
click at [118, 376] on input "text" at bounding box center [153, 378] width 262 height 31
type input "700 6014 3210 2469"
type input "0227017021"
type input "28/09/1952"
type input "(74) 98150-8217"
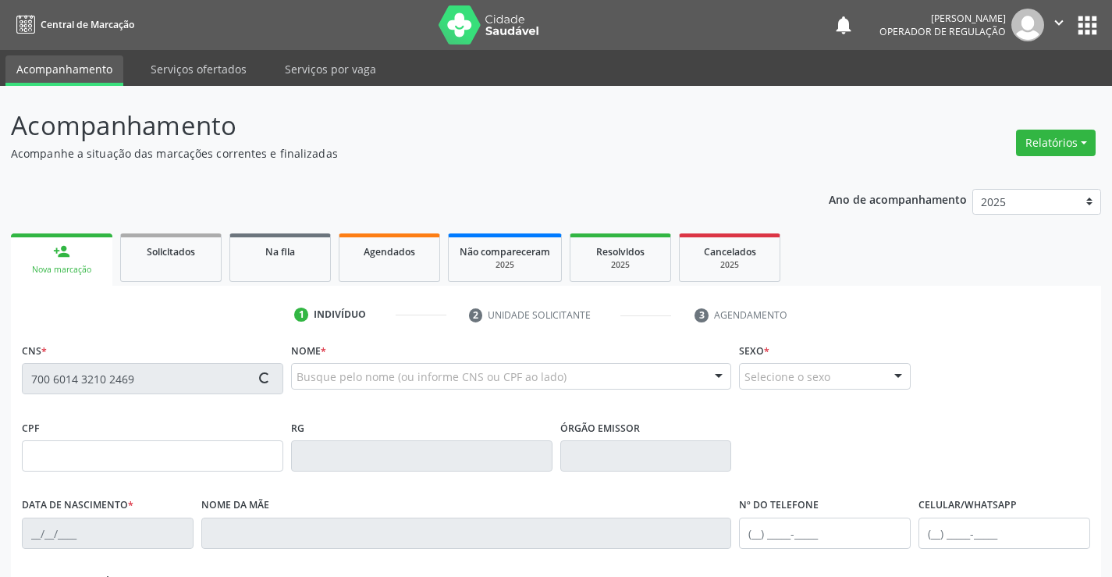
type input "(74) 98150-8217"
type input "871.350.005-87"
type input "S/N"
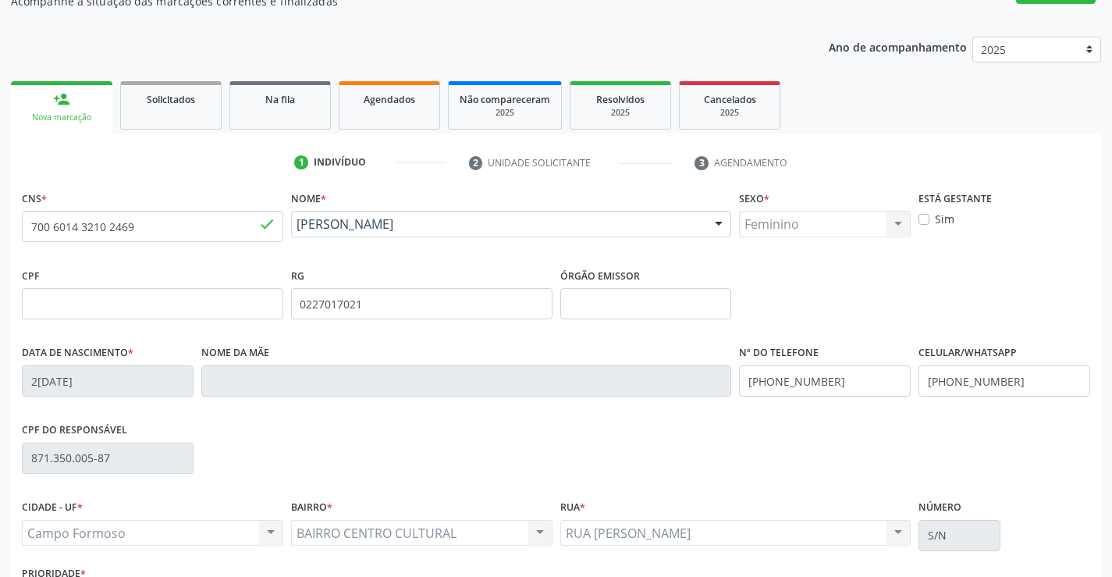
scroll to position [269, 0]
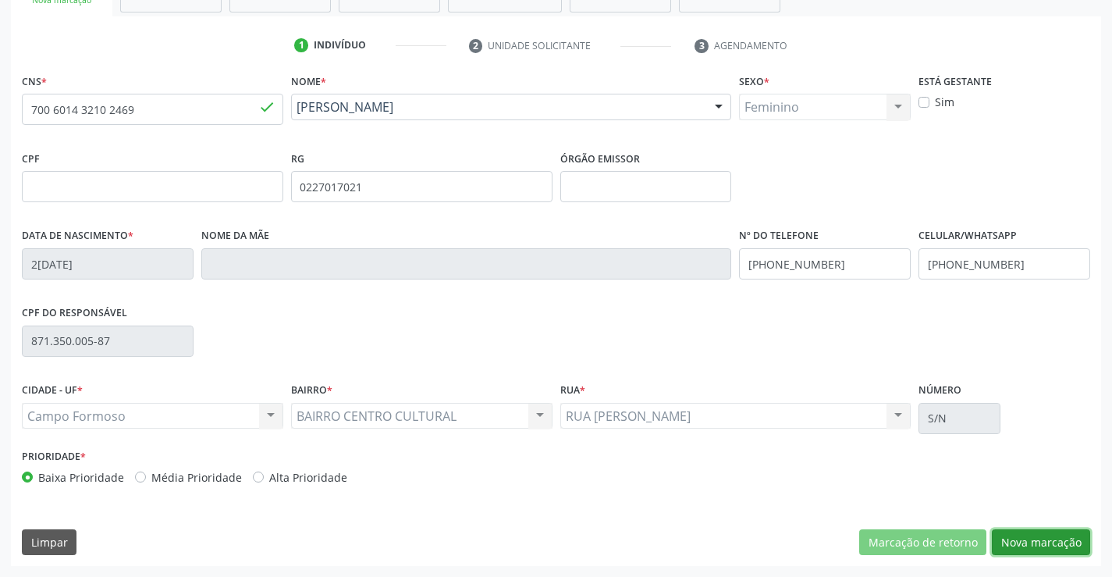
click at [1034, 544] on button "Nova marcação" at bounding box center [1041, 542] width 98 height 27
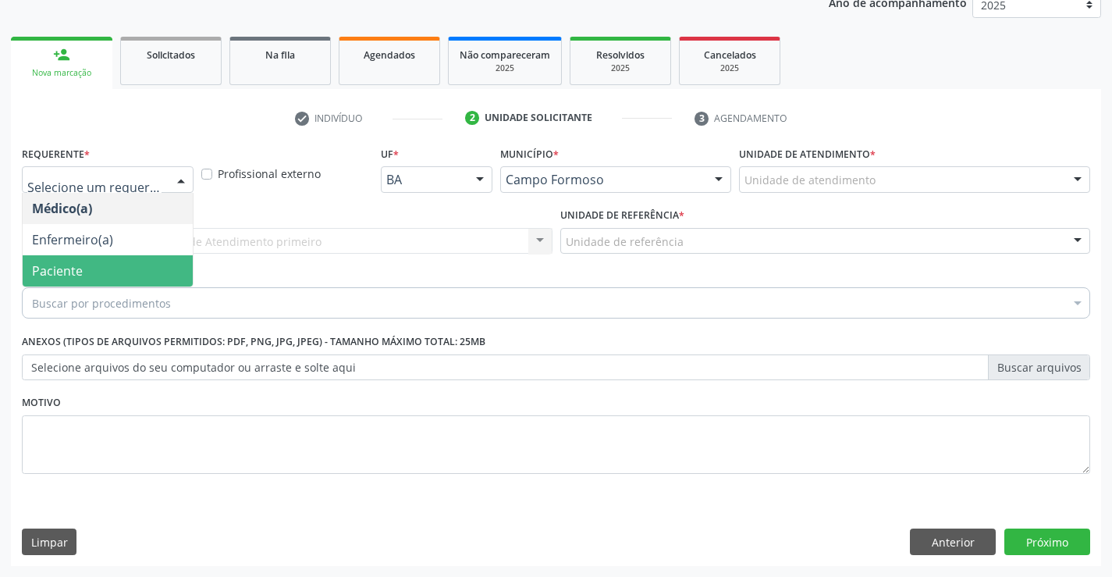
click at [67, 279] on span "Paciente" at bounding box center [57, 270] width 51 height 17
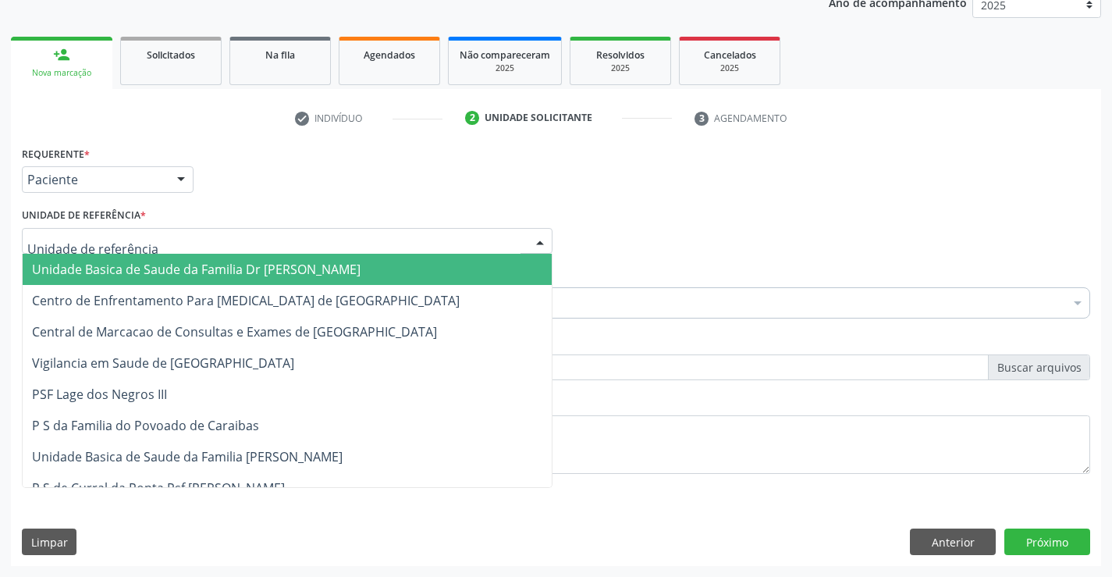
click at [126, 271] on span "Unidade Basica de Saude da Familia Dr [PERSON_NAME]" at bounding box center [196, 269] width 329 height 17
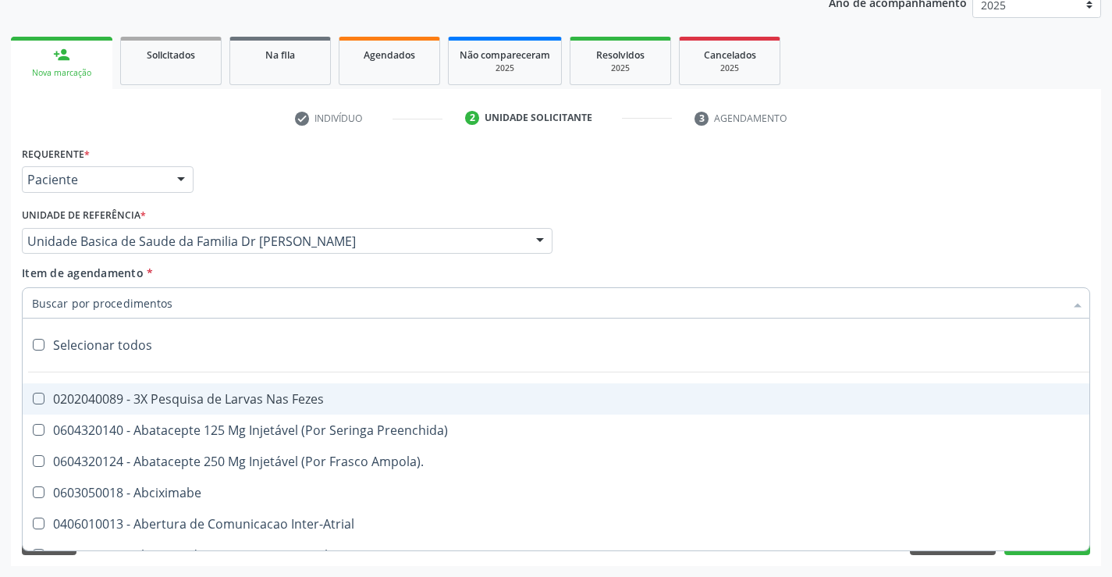
click at [194, 306] on div at bounding box center [556, 302] width 1069 height 31
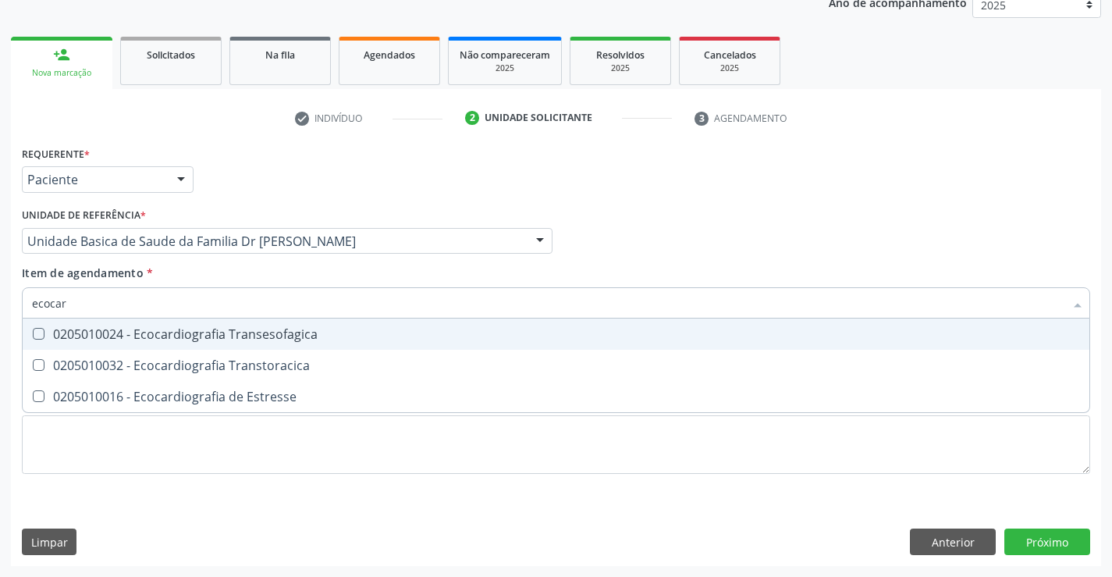
type input "ecocard"
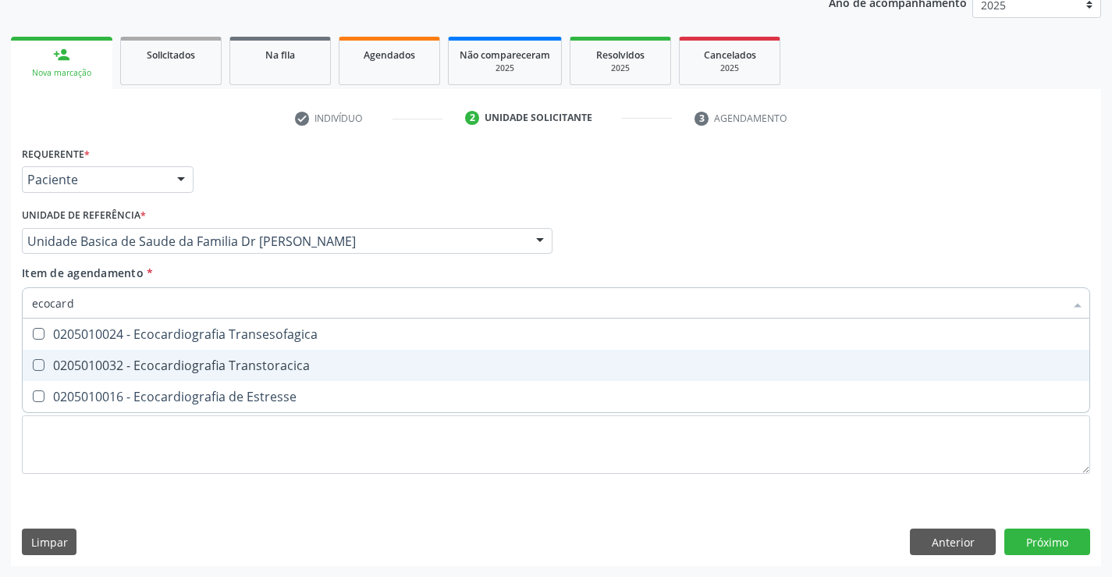
click at [218, 364] on div "0205010032 - Ecocardiografia Transtoracica" at bounding box center [556, 365] width 1048 height 12
checkbox Transtoracica "true"
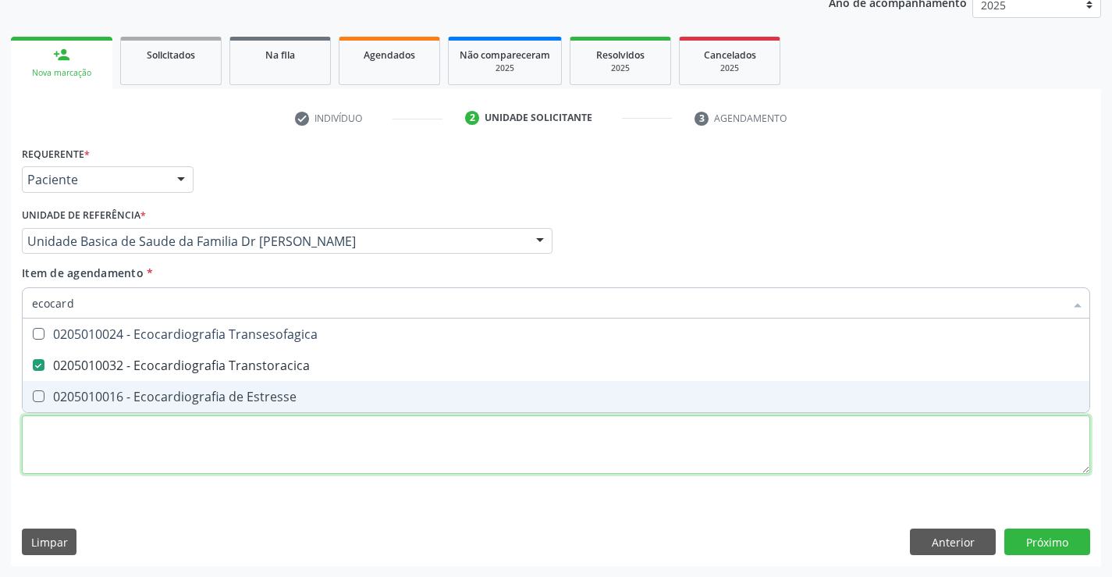
click at [196, 436] on div "Requerente * Paciente Médico(a) Enfermeiro(a) Paciente Nenhum resultado encontr…" at bounding box center [556, 319] width 1069 height 354
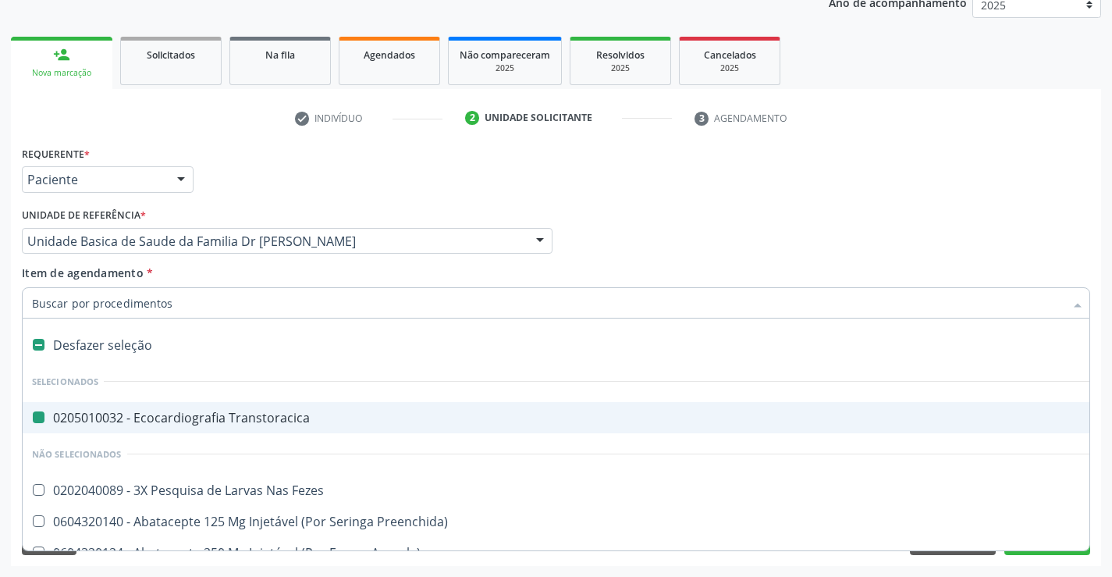
type input "m"
checkbox Transtoracica "false"
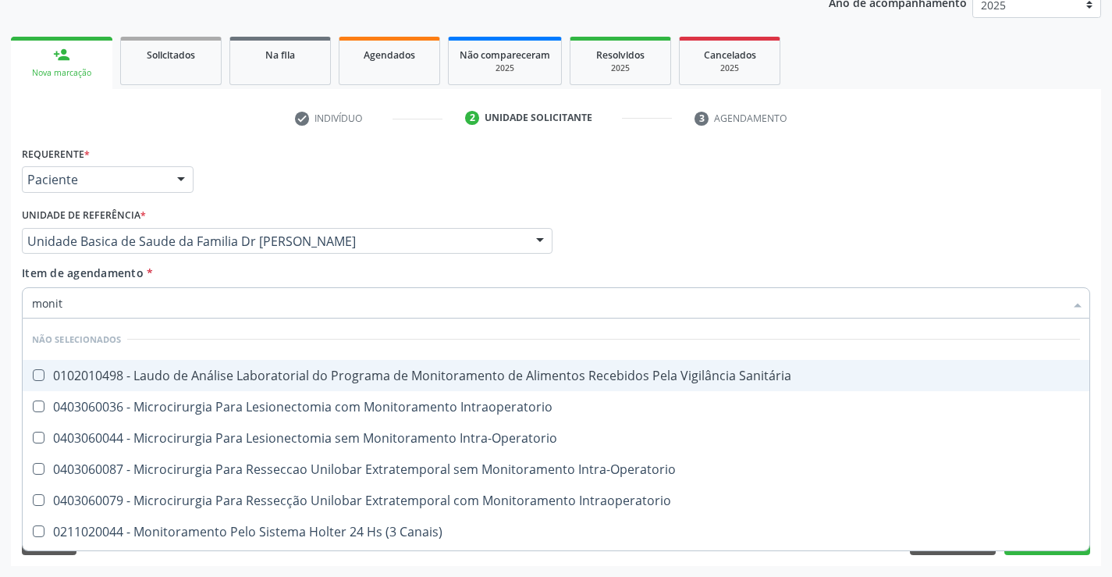
type input "monito"
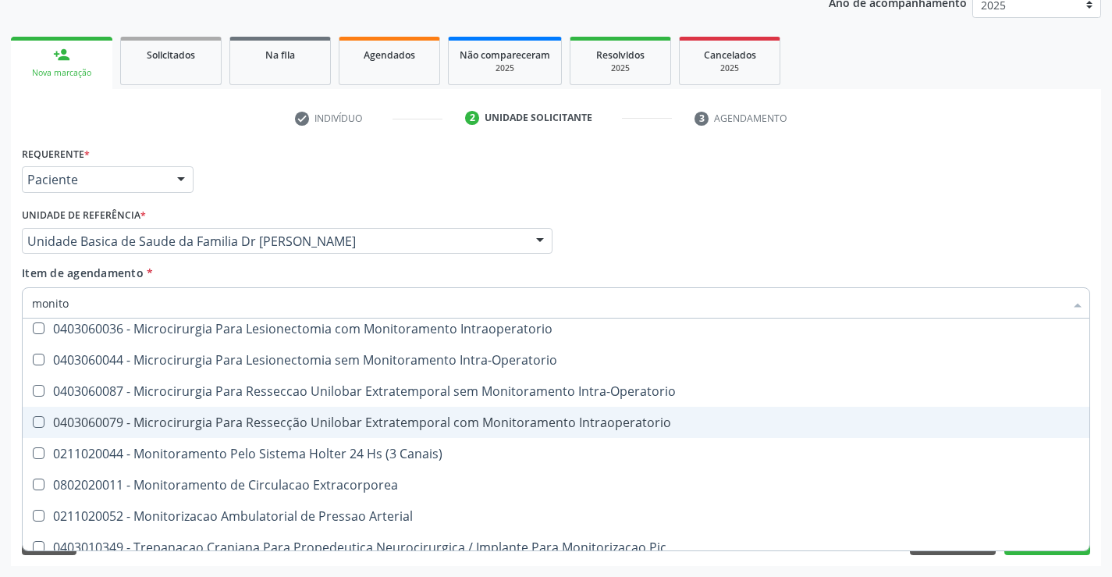
scroll to position [91, 0]
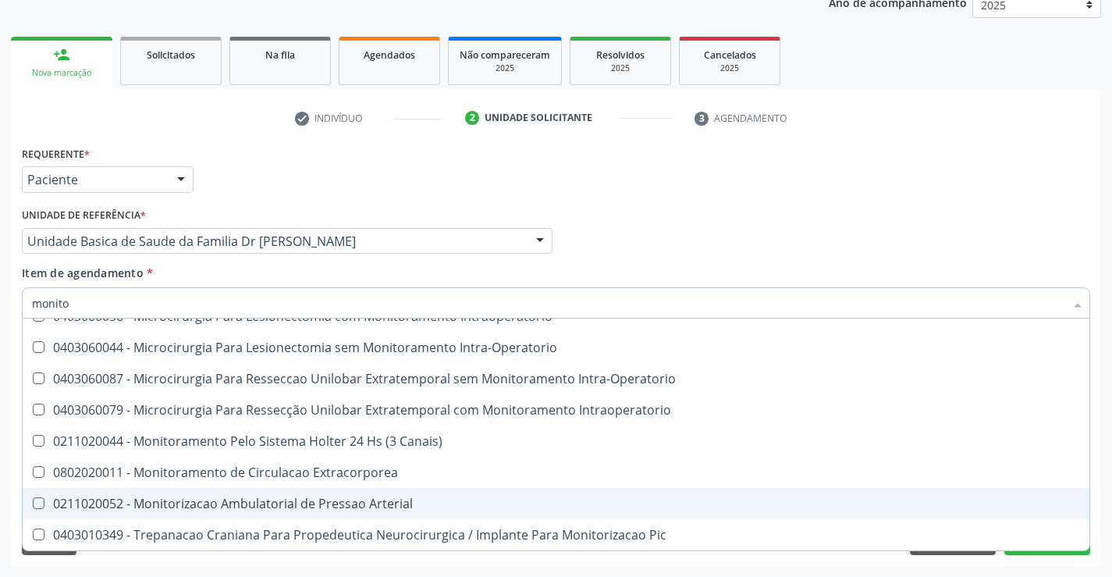
click at [228, 505] on div "0211020052 - Monitorizacao Ambulatorial de Pressao Arterial" at bounding box center [556, 503] width 1048 height 12
checkbox Arterial "true"
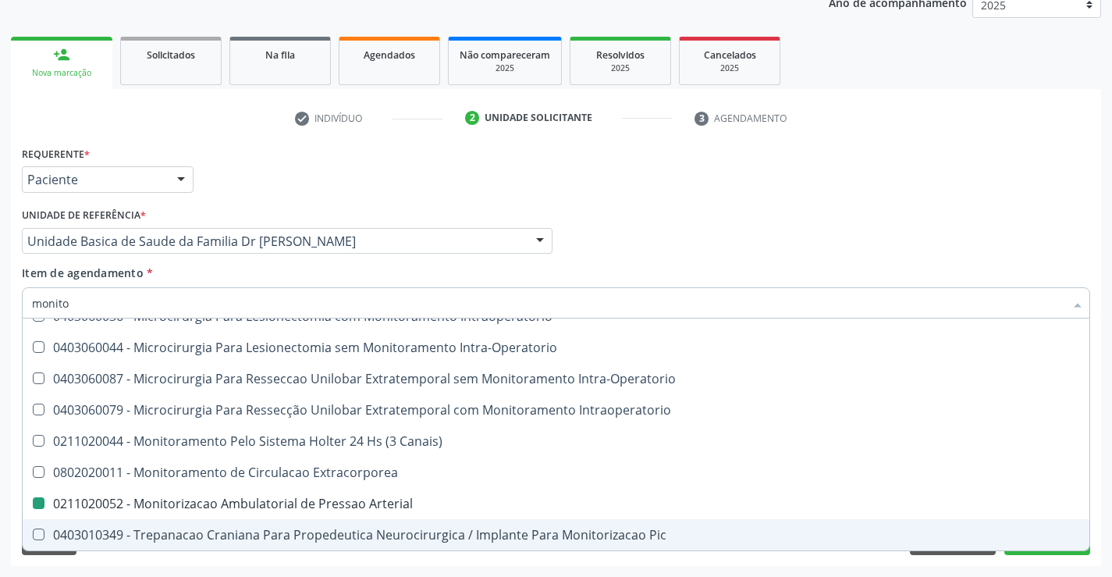
click at [1105, 494] on div "Acompanhamento Acompanhe a situação das marcações correntes e finalizadas Relat…" at bounding box center [556, 233] width 1112 height 688
checkbox Sanitária "true"
checkbox Arterial "false"
checkbox Intraoperatorio "true"
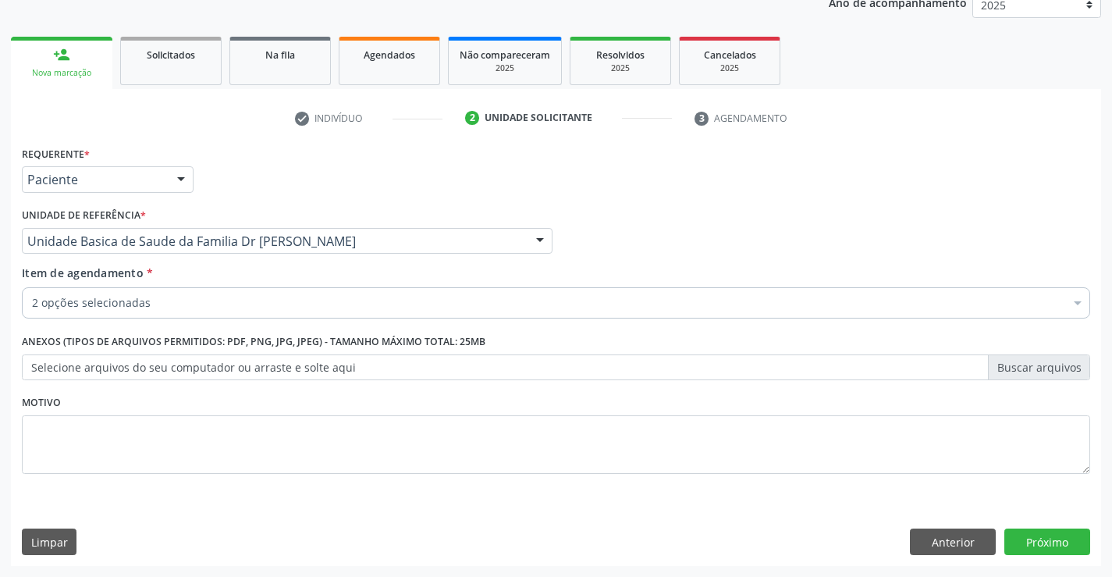
scroll to position [0, 0]
click at [1052, 543] on button "Próximo" at bounding box center [1048, 542] width 86 height 27
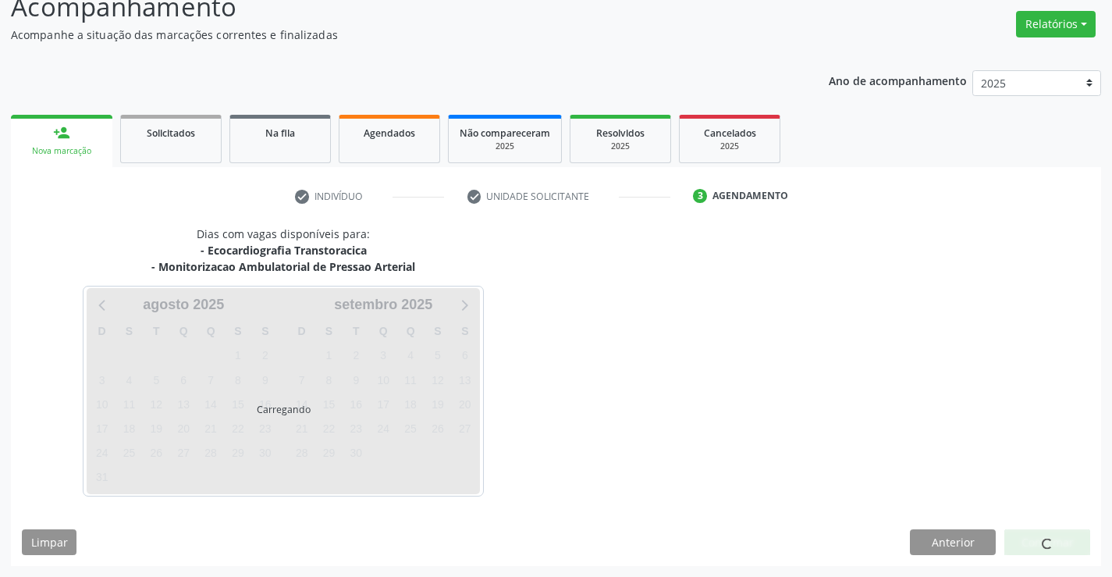
scroll to position [165, 0]
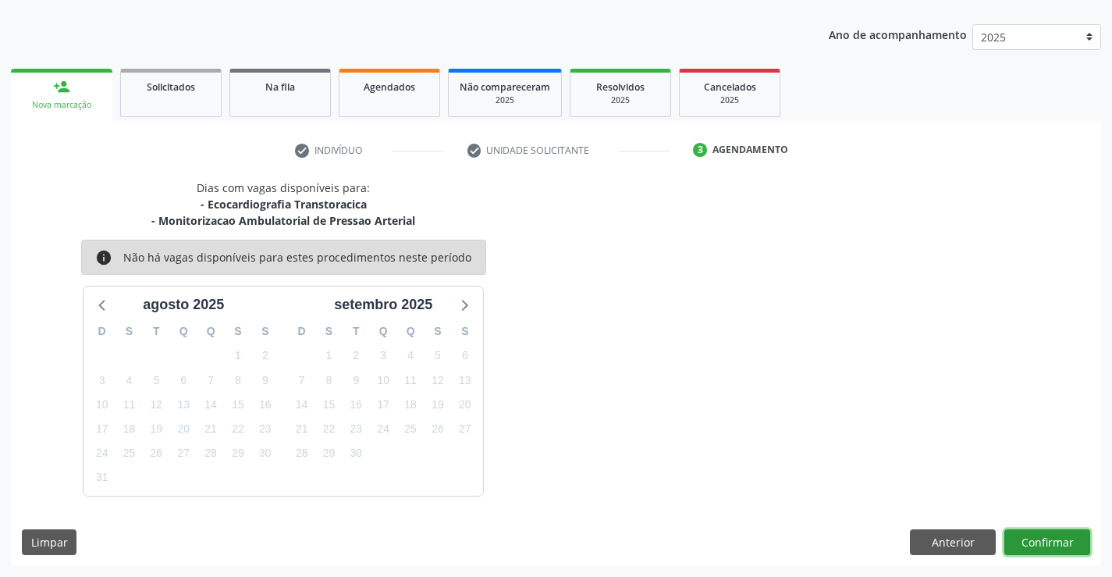
click at [1050, 535] on button "Confirmar" at bounding box center [1048, 542] width 86 height 27
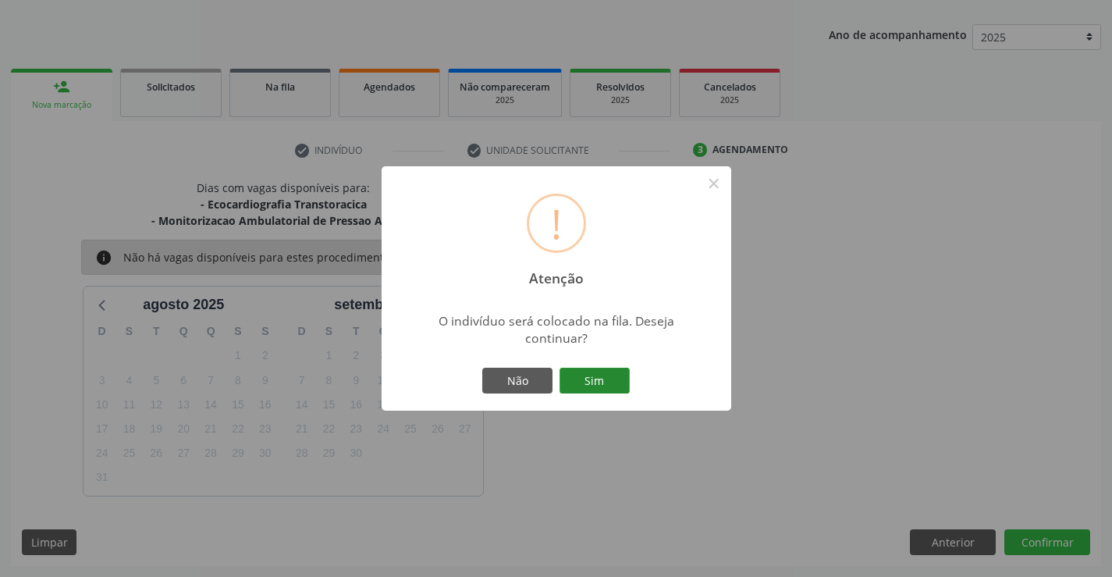
click at [592, 381] on button "Sim" at bounding box center [595, 381] width 70 height 27
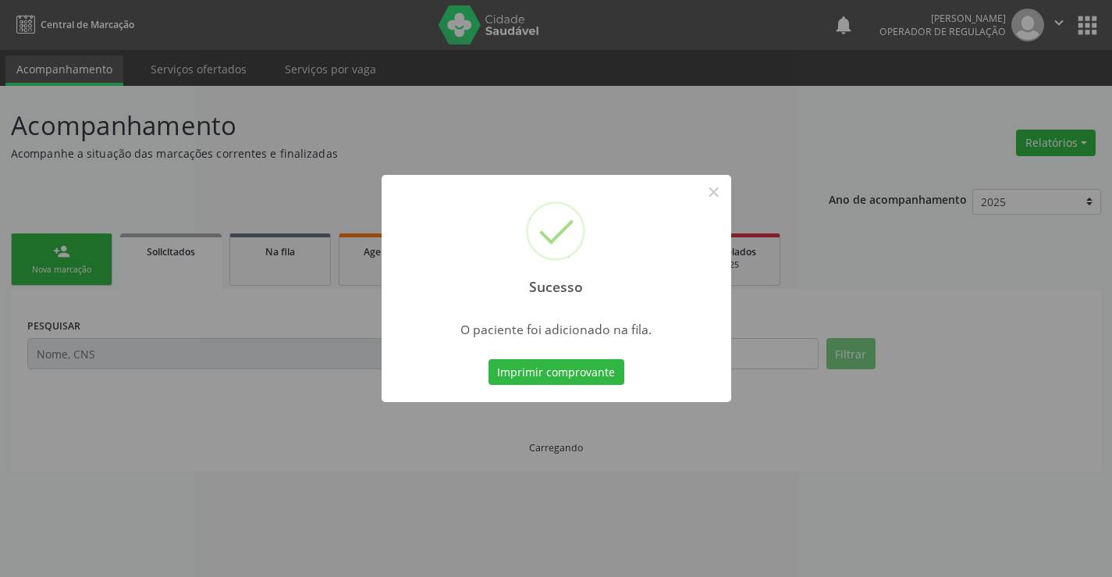
scroll to position [0, 0]
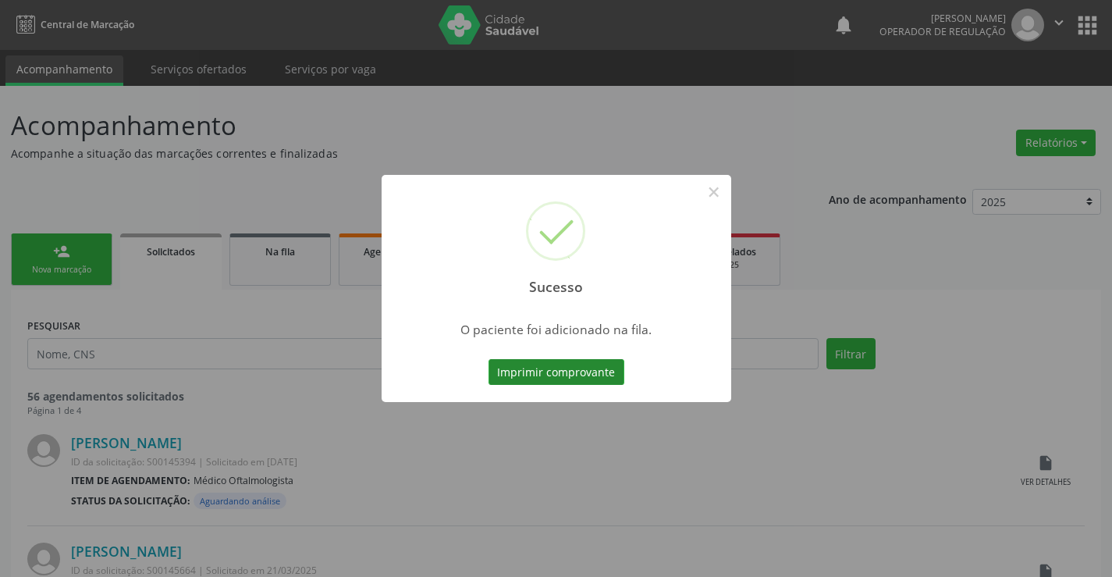
click at [592, 368] on button "Imprimir comprovante" at bounding box center [557, 372] width 136 height 27
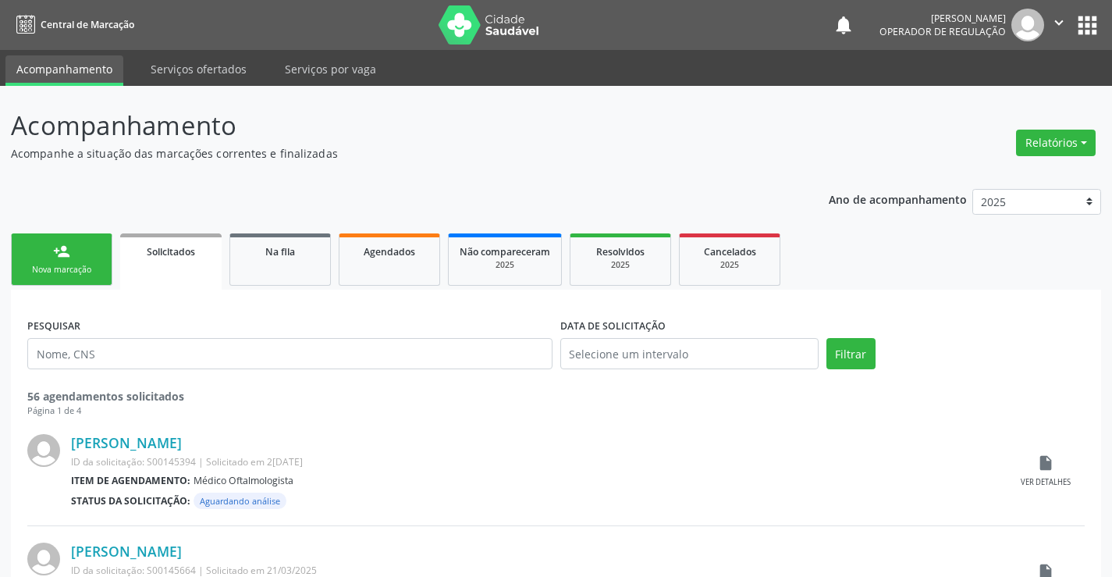
click at [76, 272] on div "Nova marcação" at bounding box center [62, 270] width 78 height 12
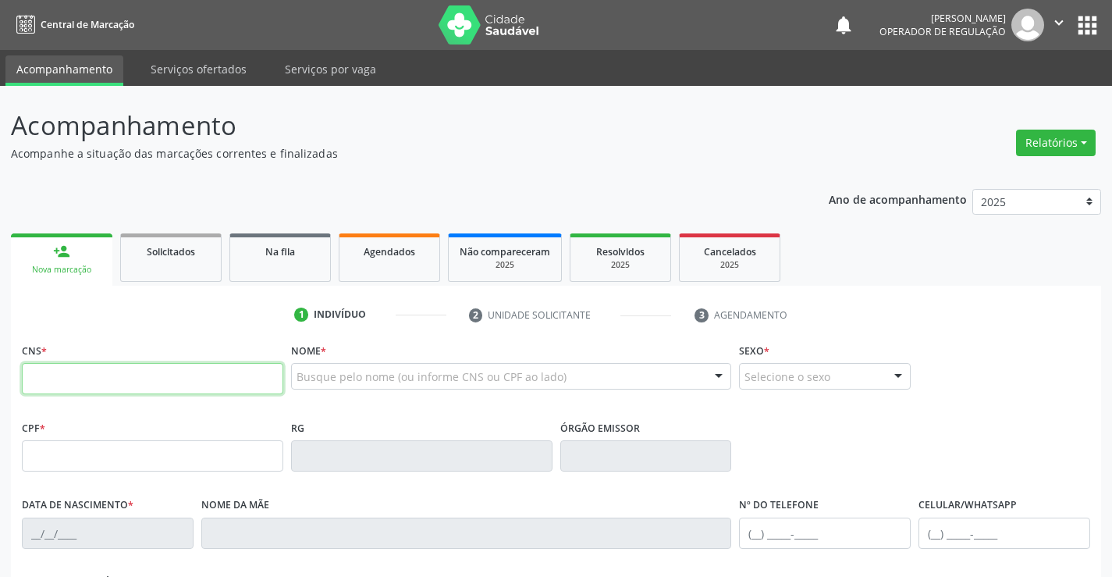
click at [107, 383] on input "text" at bounding box center [153, 378] width 262 height 31
type input "704 2092 2309 5188"
type input "2185566407"
type input "0[DATE]"
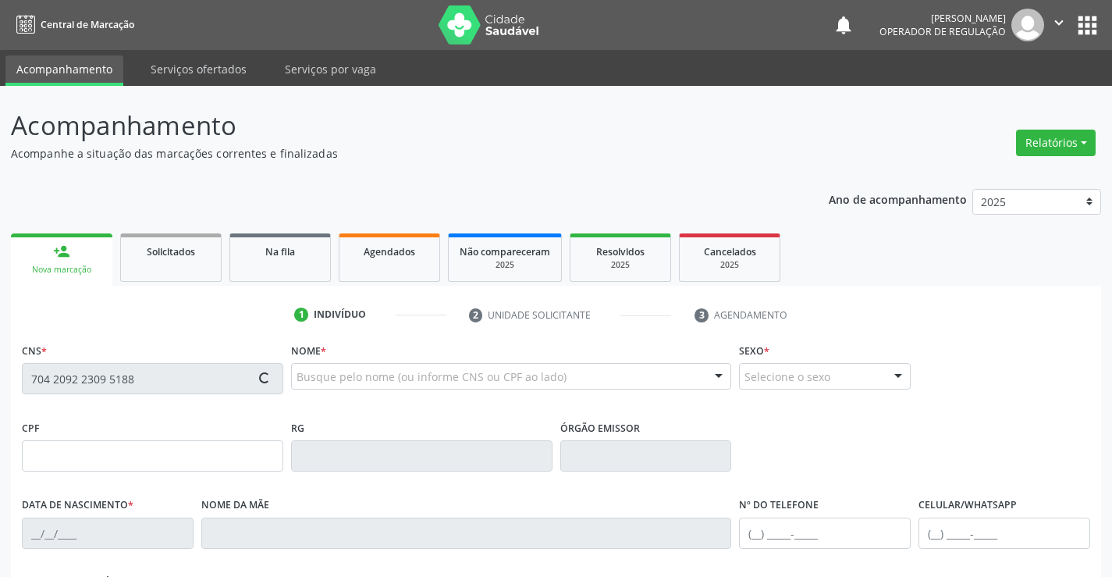
type input "[PHONE_NUMBER]"
type input "299.100.038-48"
type input "S/N"
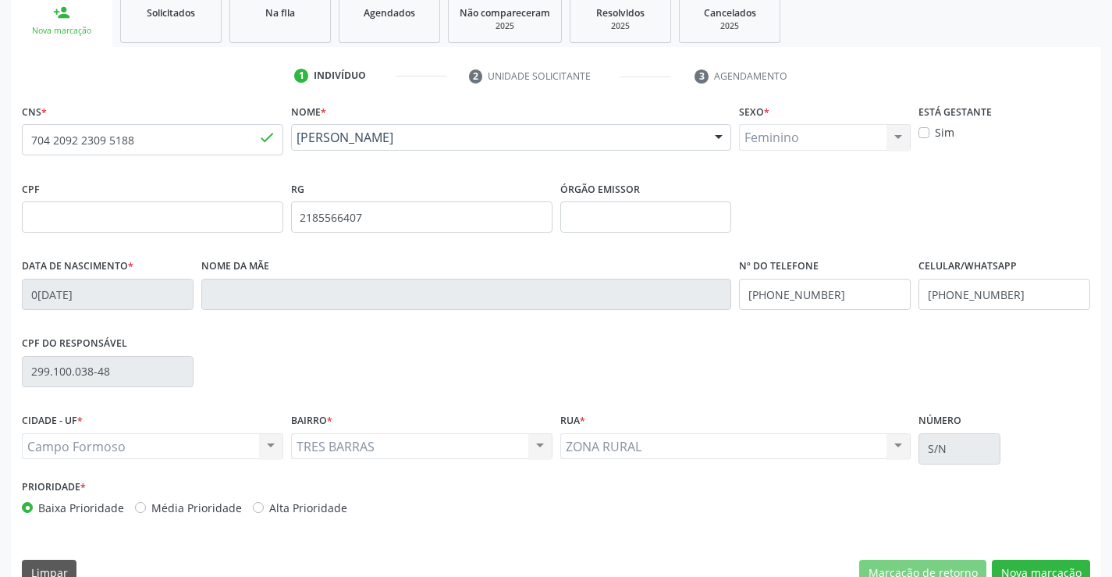
scroll to position [269, 0]
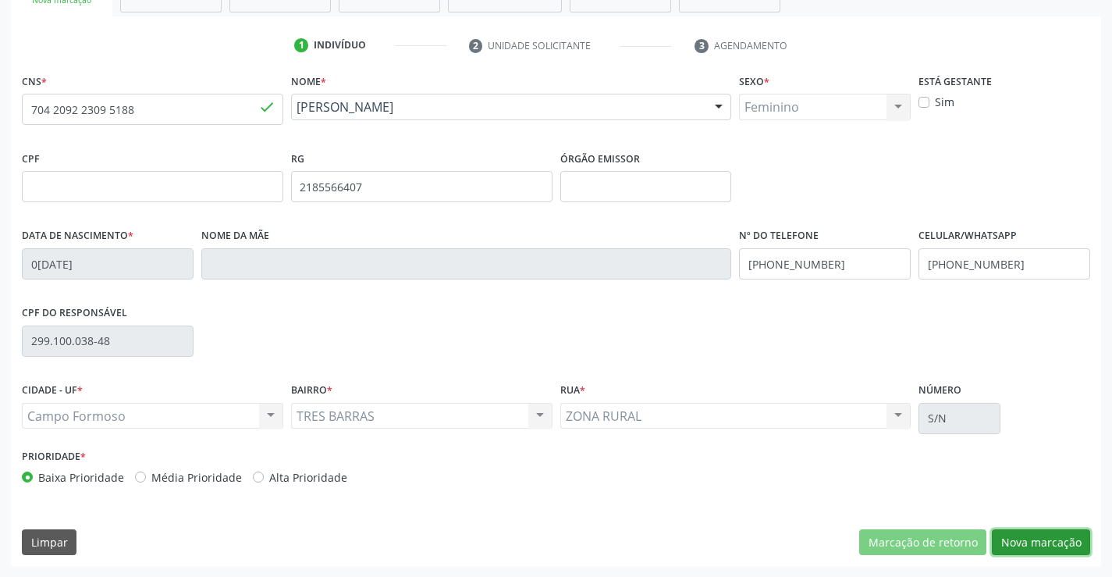
click at [1049, 540] on button "Nova marcação" at bounding box center [1041, 542] width 98 height 27
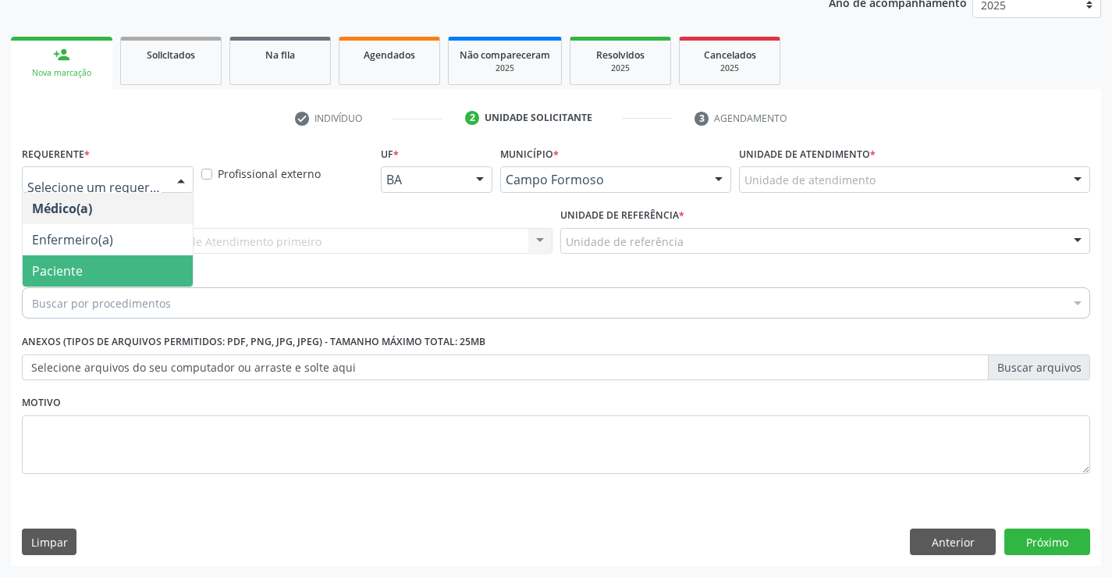
click at [85, 276] on span "Paciente" at bounding box center [108, 270] width 170 height 31
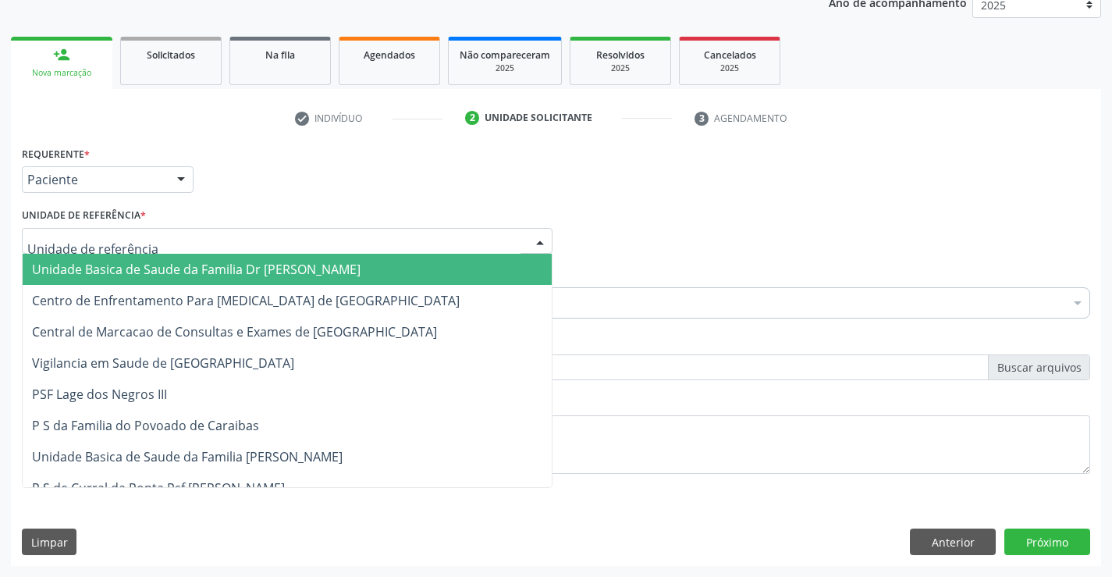
click at [133, 274] on span "Unidade Basica de Saude da Familia Dr [PERSON_NAME]" at bounding box center [196, 269] width 329 height 17
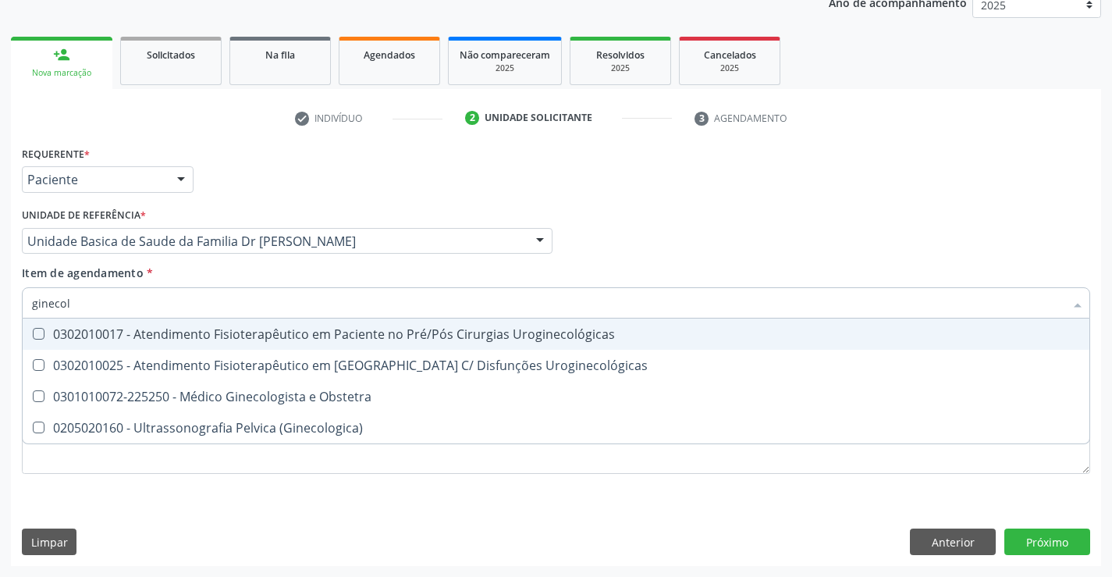
type input "ginecolo"
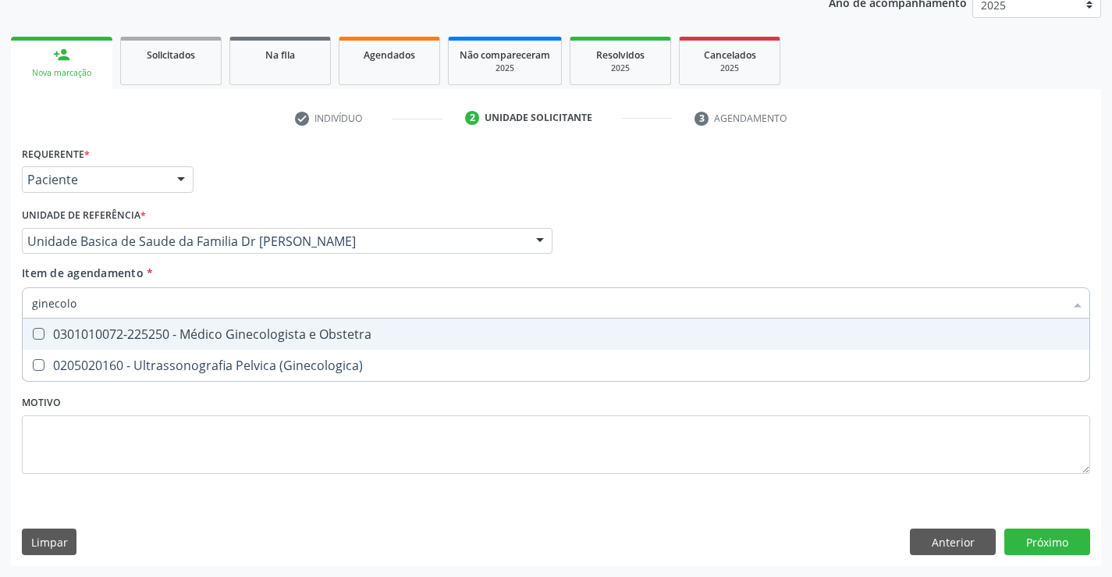
click at [221, 331] on div "0301010072-225250 - Médico Ginecologista e Obstetra" at bounding box center [556, 334] width 1048 height 12
checkbox Obstetra "true"
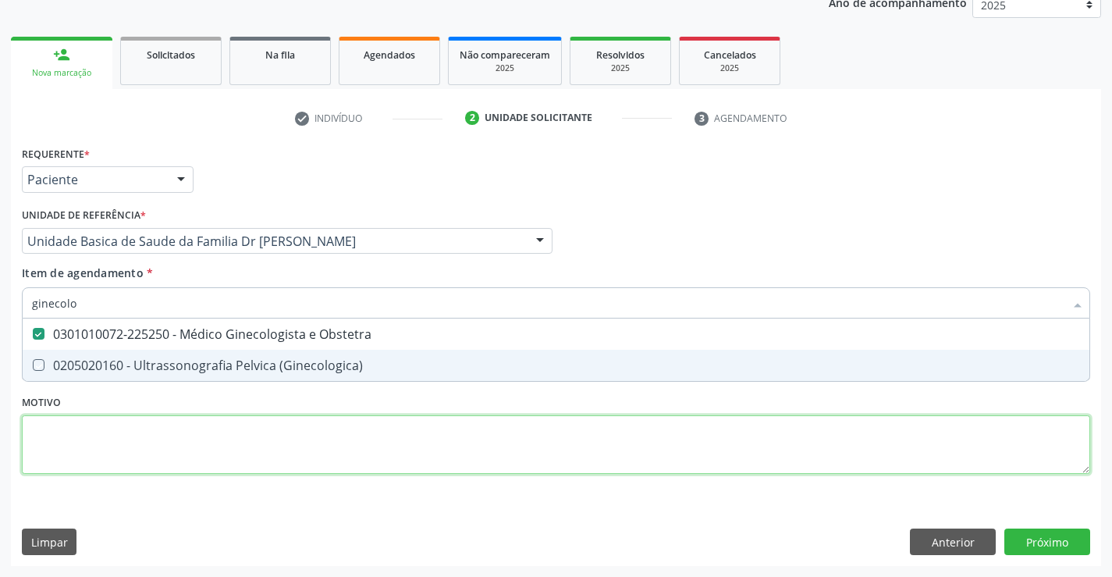
click at [158, 433] on div "Requerente * Paciente Médico(a) Enfermeiro(a) Paciente Nenhum resultado encontr…" at bounding box center [556, 319] width 1069 height 354
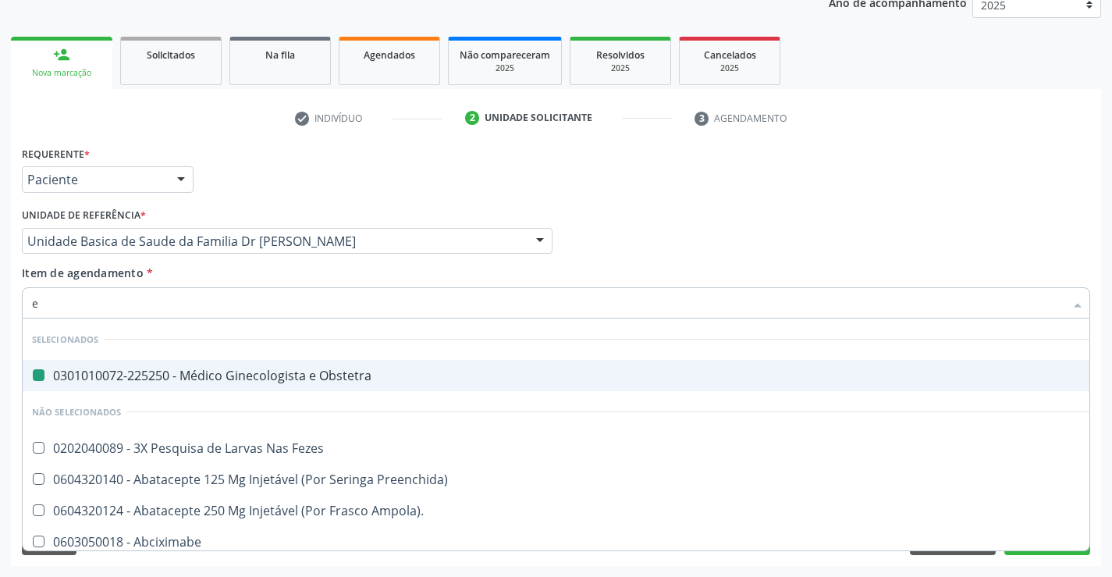
type input "en"
checkbox Obstetra "false"
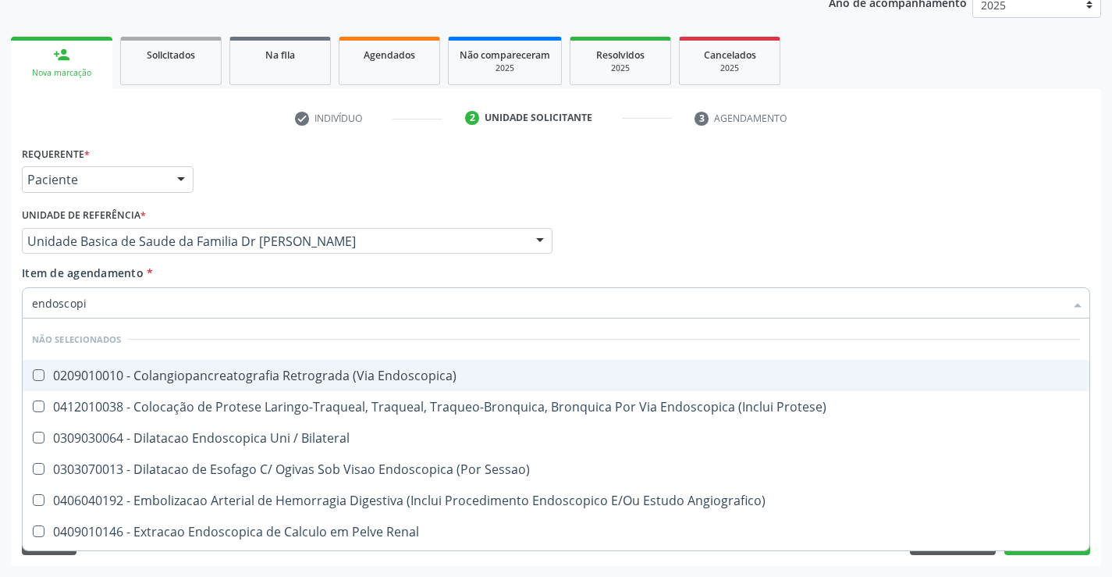
type input "endoscopia"
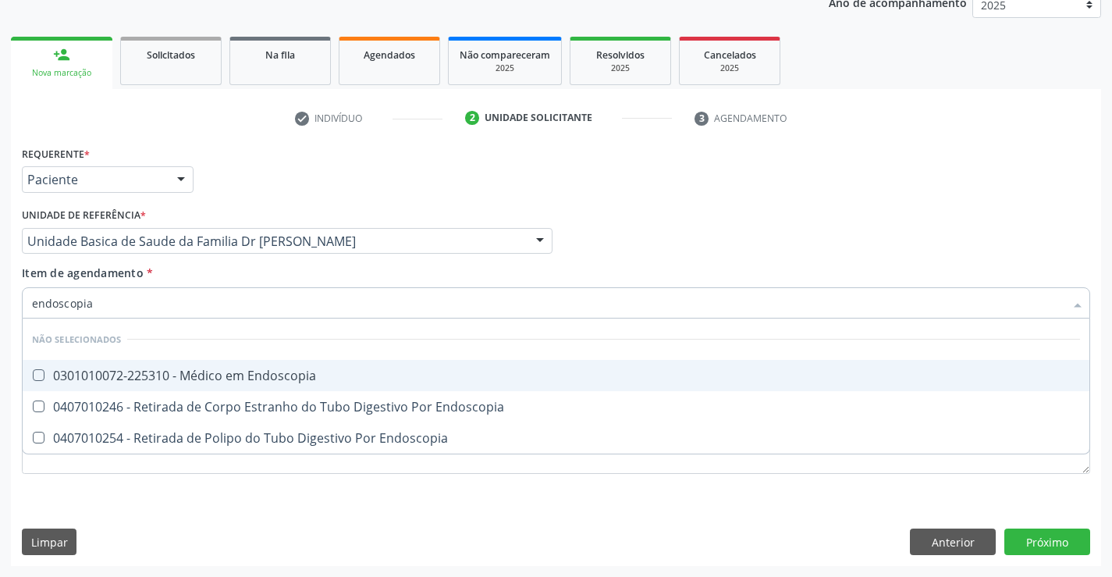
click at [215, 376] on div "0301010072-225310 - Médico em Endoscopia" at bounding box center [556, 375] width 1048 height 12
checkbox Endoscopia "true"
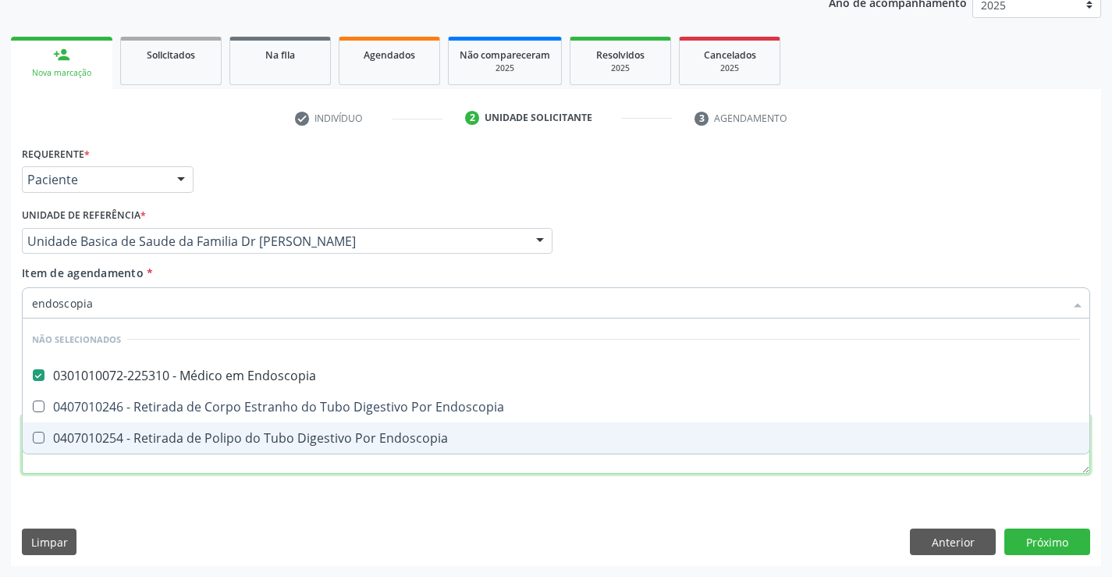
click at [167, 459] on div "Requerente * Paciente Médico(a) Enfermeiro(a) Paciente Nenhum resultado encontr…" at bounding box center [556, 319] width 1069 height 354
checkbox Endoscopia "true"
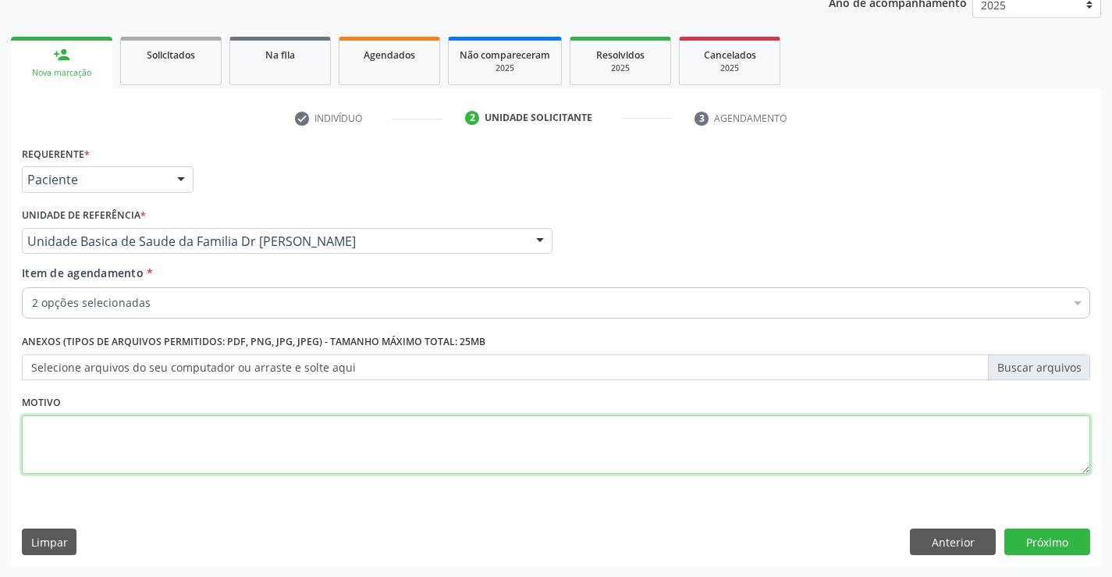
click at [167, 461] on textarea at bounding box center [556, 444] width 1069 height 59
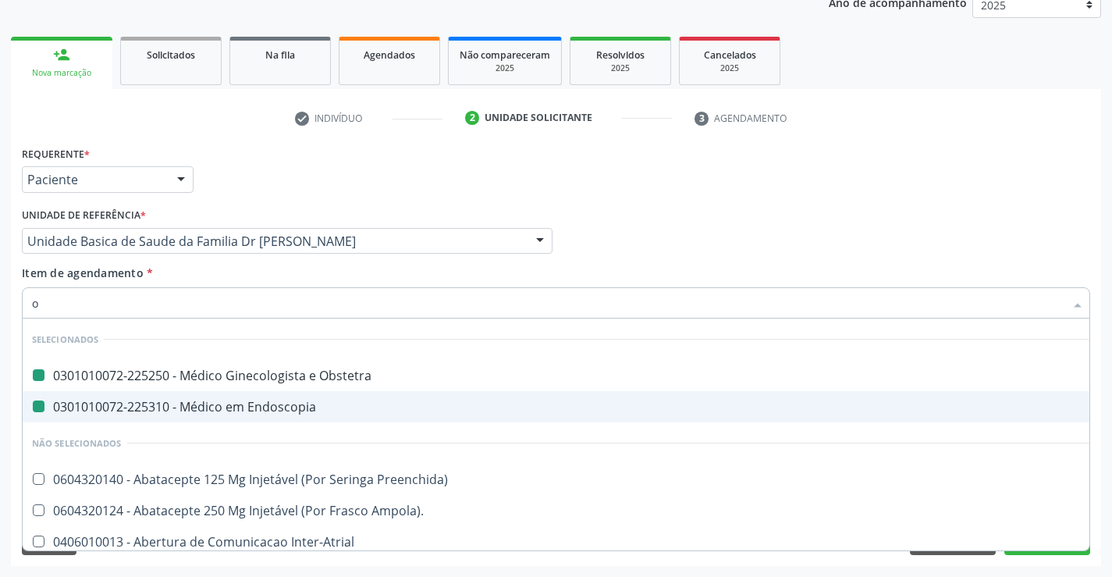
type input "or"
checkbox Obstetra "false"
checkbox Endoscopia "false"
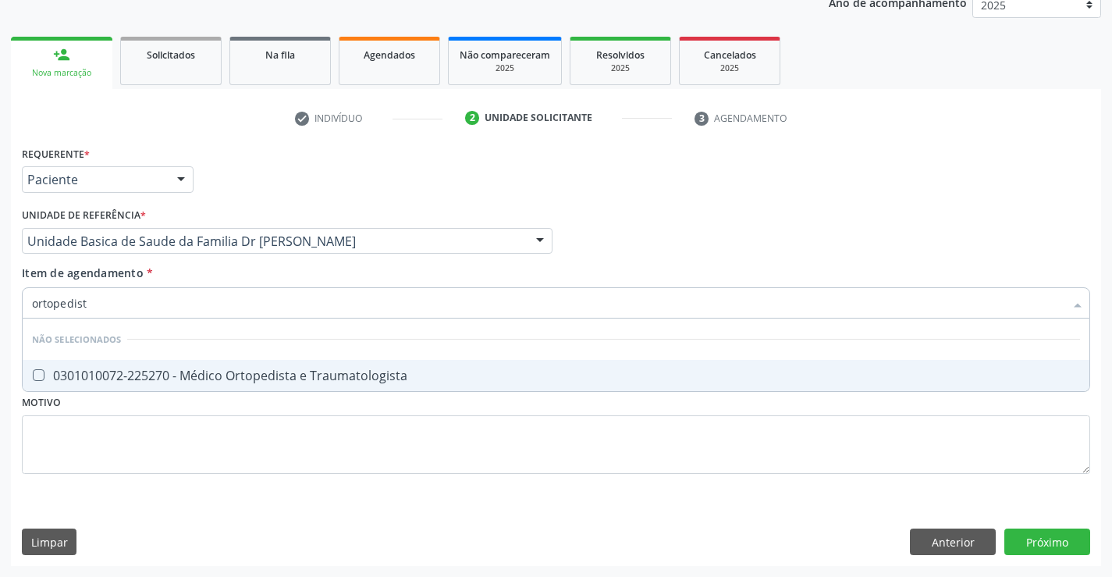
type input "ortopedista"
click at [262, 380] on div "0301010072-225270 - Médico Ortopedista e Traumatologista" at bounding box center [556, 375] width 1048 height 12
checkbox Traumatologista "true"
click at [1037, 530] on div "Requerente * Paciente Médico(a) Enfermeiro(a) Paciente Nenhum resultado encontr…" at bounding box center [556, 354] width 1091 height 424
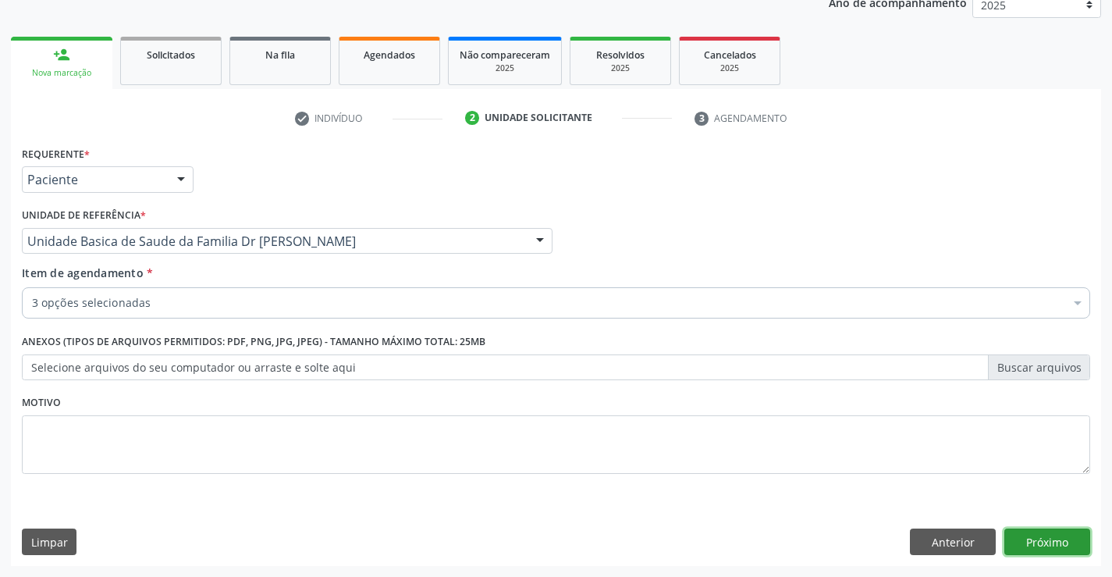
click at [1037, 542] on button "Próximo" at bounding box center [1048, 542] width 86 height 27
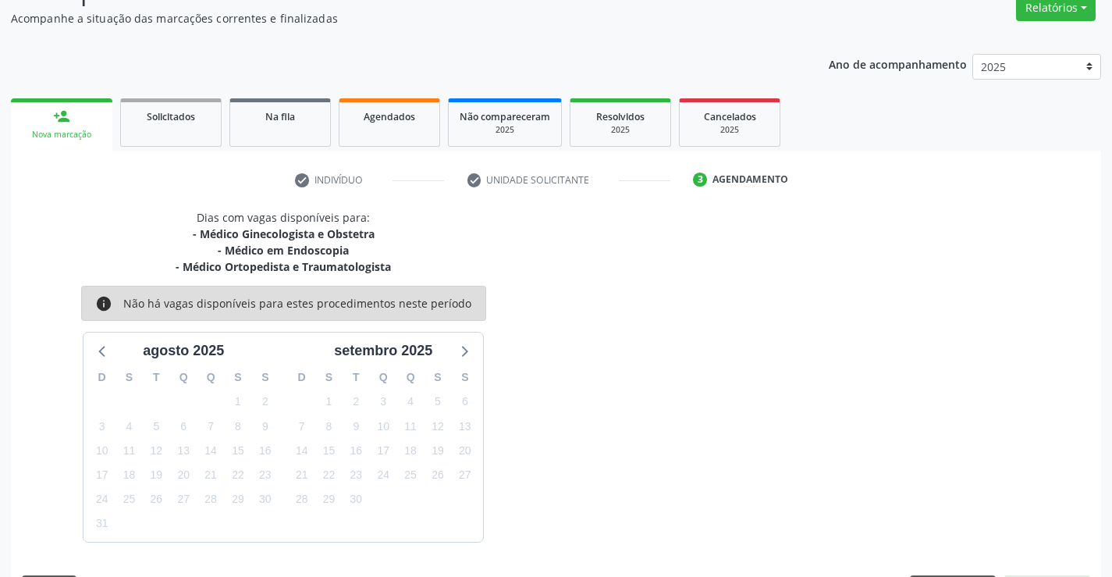
scroll to position [181, 0]
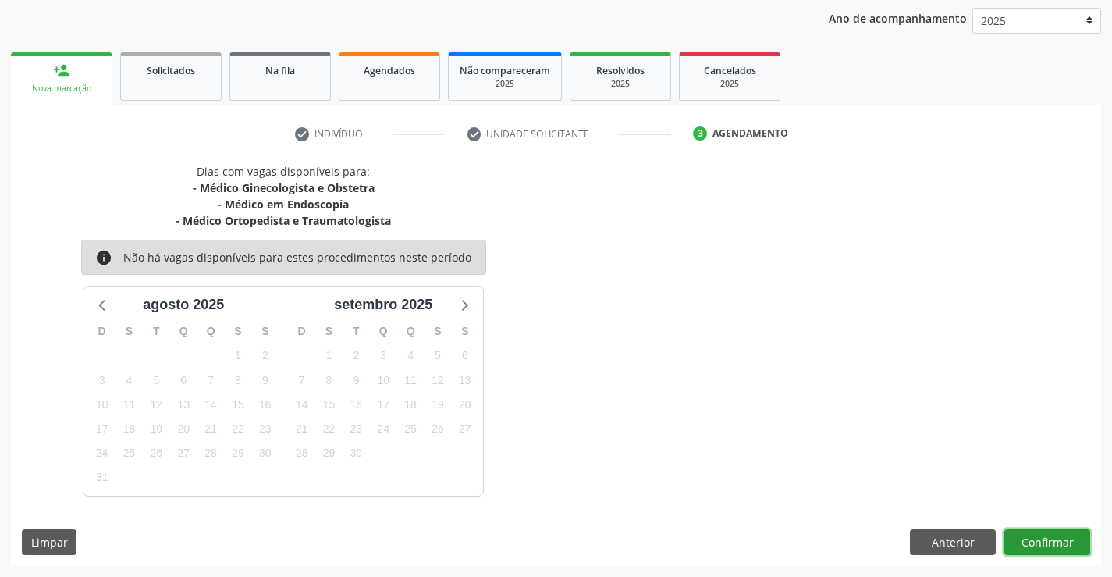
click at [1037, 542] on button "Confirmar" at bounding box center [1048, 542] width 86 height 27
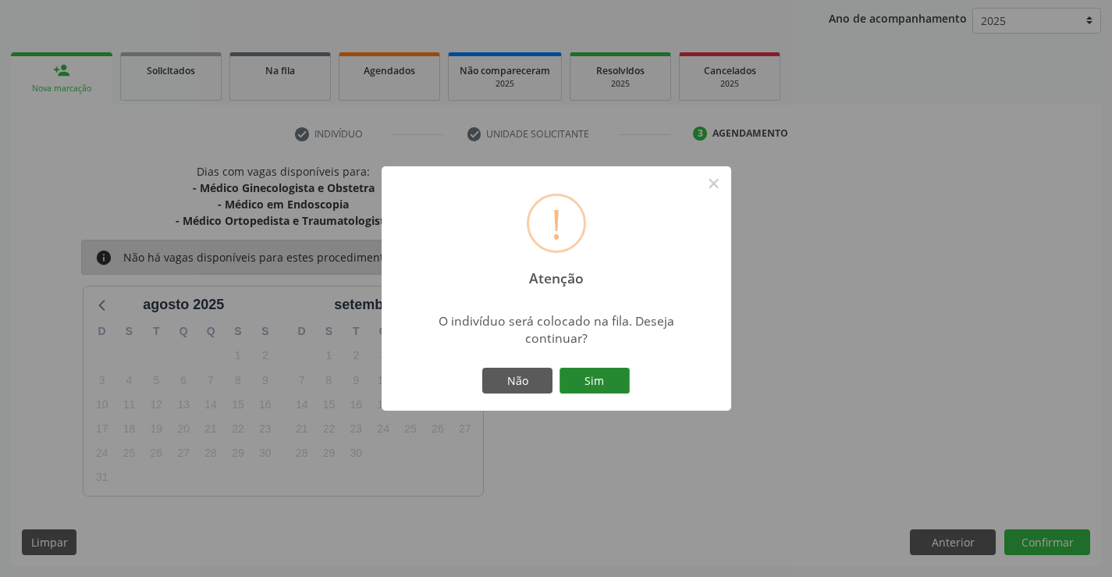
click at [589, 371] on button "Sim" at bounding box center [595, 381] width 70 height 27
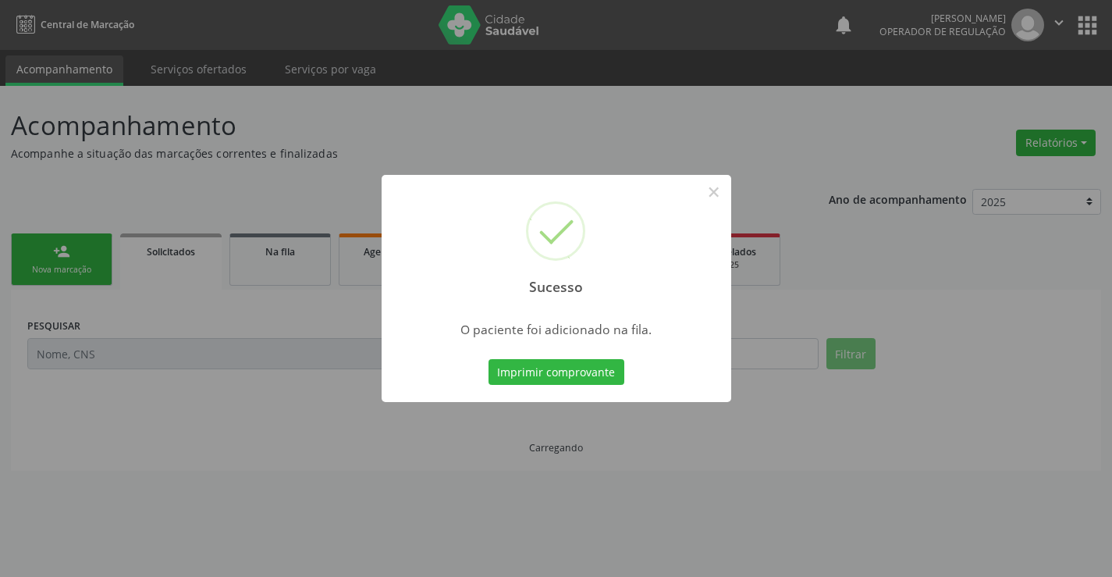
scroll to position [0, 0]
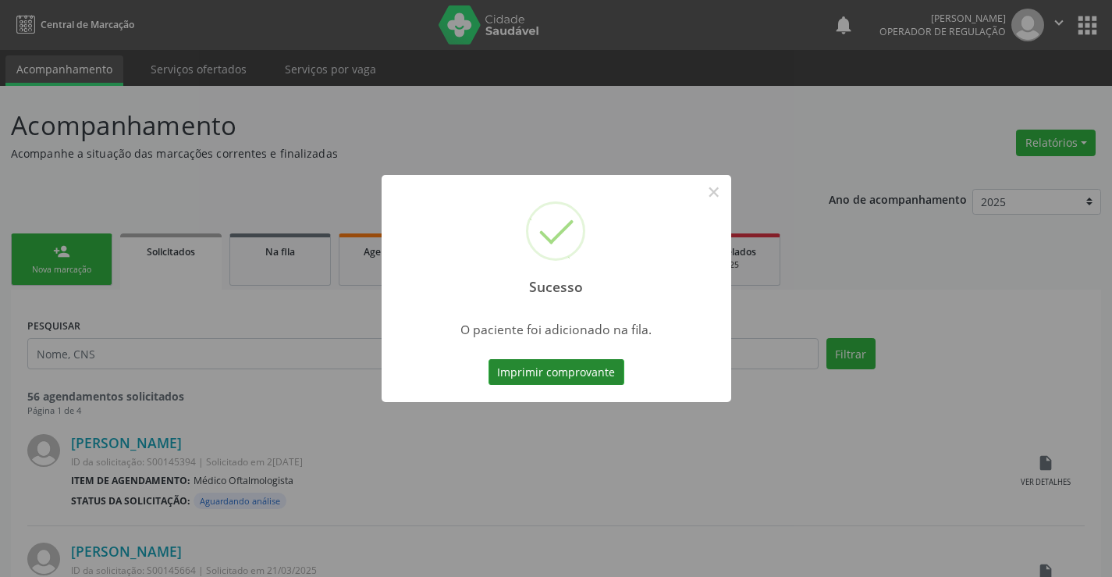
click at [539, 366] on button "Imprimir comprovante" at bounding box center [557, 372] width 136 height 27
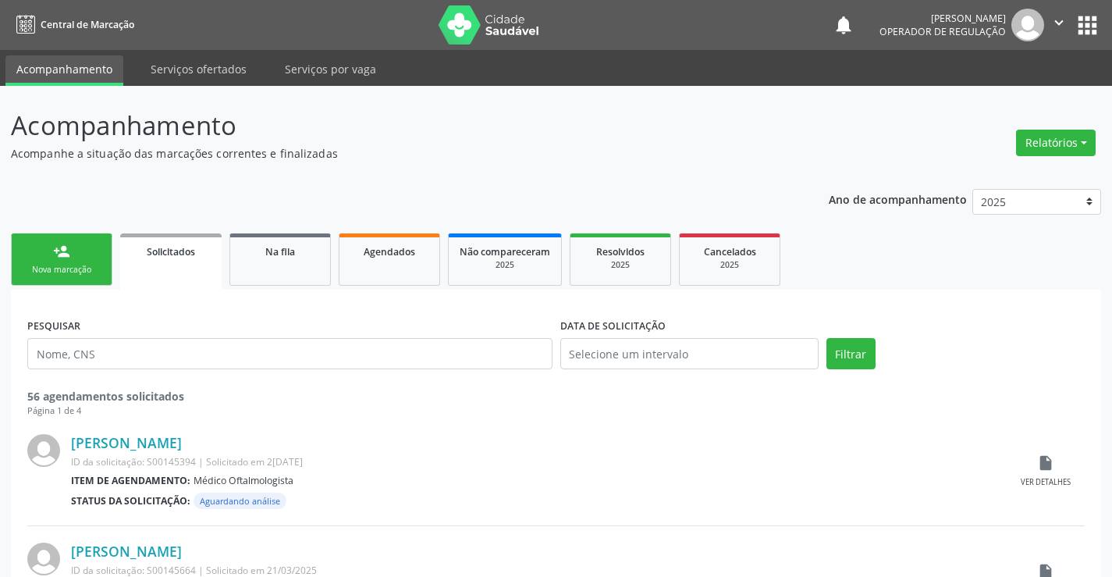
click at [62, 266] on div "Nova marcação" at bounding box center [62, 270] width 78 height 12
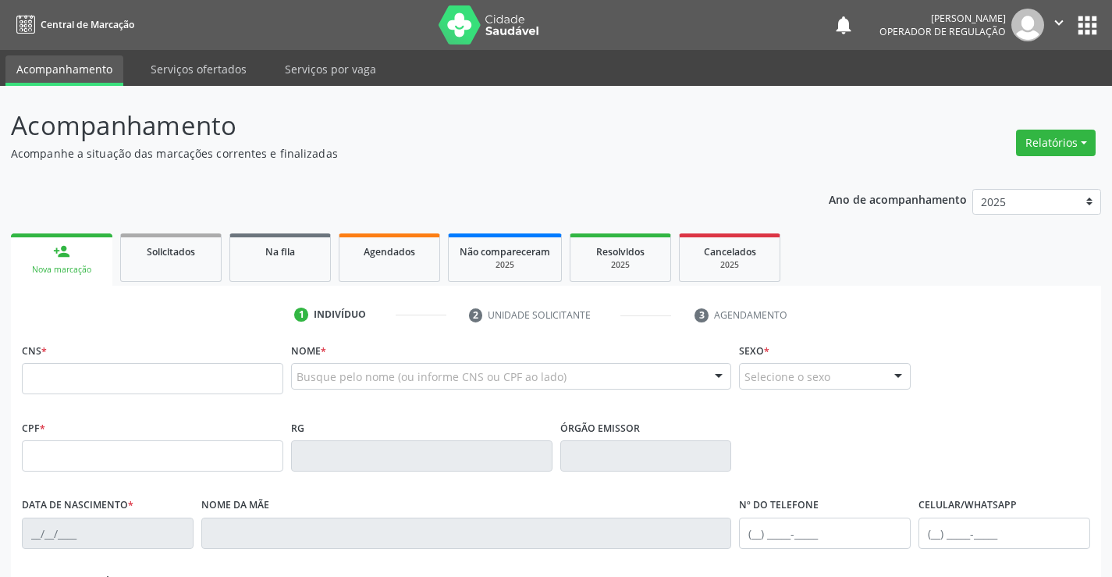
click at [1061, 16] on icon "" at bounding box center [1059, 22] width 17 height 17
click at [1013, 94] on link "Sair" at bounding box center [1020, 95] width 108 height 22
